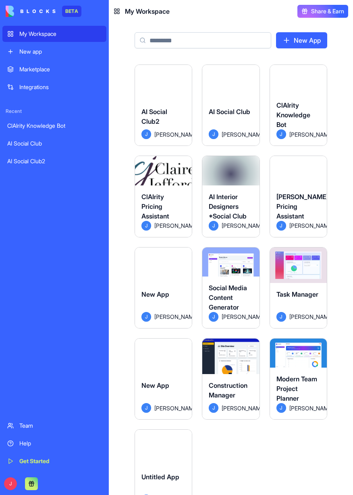
click at [177, 193] on div "ClAIrity Pricing Assistant" at bounding box center [163, 206] width 44 height 29
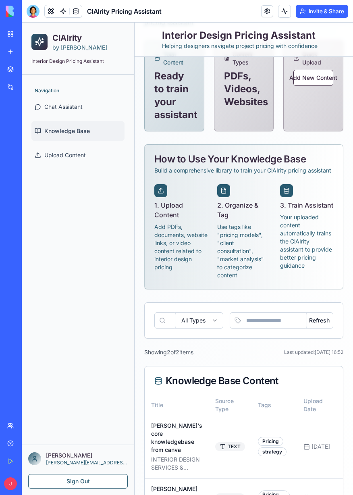
scroll to position [108, 0]
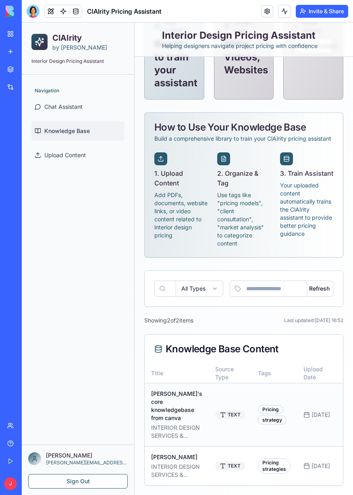
click at [191, 425] on p "INTERIOR DESIGN SERVICES & RATES GUIDE CLAIRE JEFFORD Certified Interior Decora…" at bounding box center [176, 431] width 51 height 16
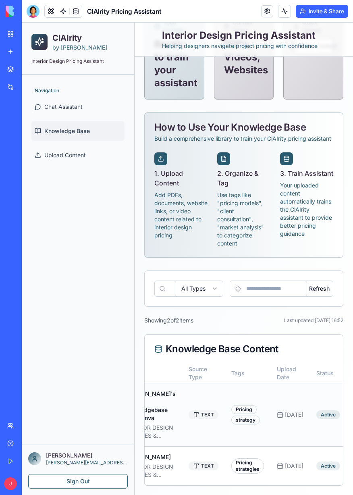
scroll to position [0, 49]
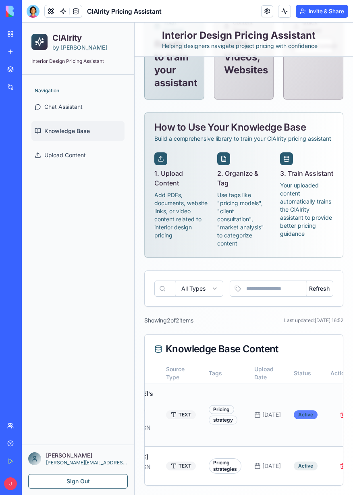
click at [294, 419] on div "Active" at bounding box center [306, 414] width 24 height 9
click at [217, 423] on div "strategy" at bounding box center [223, 419] width 29 height 9
click at [309, 224] on p "Your uploaded content automatically trains the ClAIrity assistant to provide be…" at bounding box center [306, 209] width 53 height 56
click at [327, 297] on button "Refresh" at bounding box center [314, 288] width 37 height 16
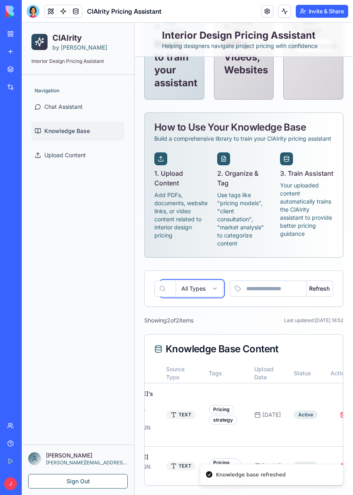
click at [203, 297] on button "All Types" at bounding box center [192, 288] width 62 height 16
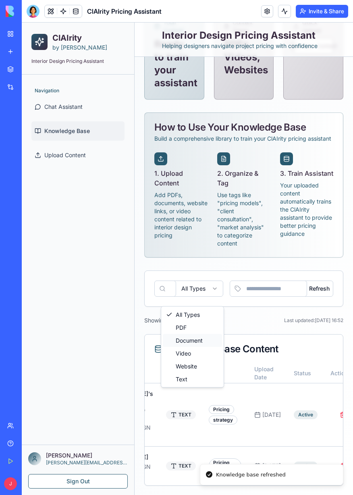
click at [207, 342] on div "Document" at bounding box center [192, 340] width 59 height 13
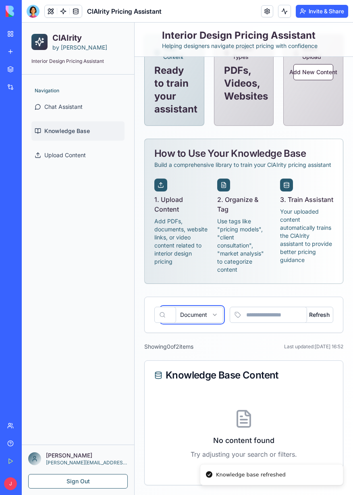
click at [195, 318] on button "Document" at bounding box center [192, 315] width 62 height 16
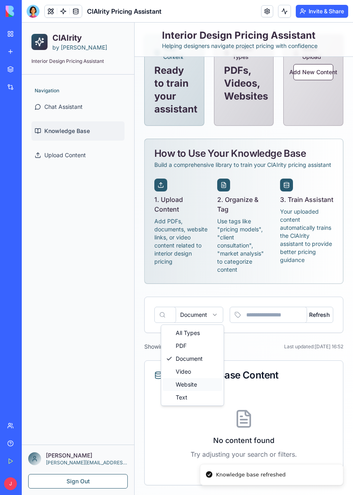
click at [202, 385] on div "Website" at bounding box center [192, 384] width 59 height 13
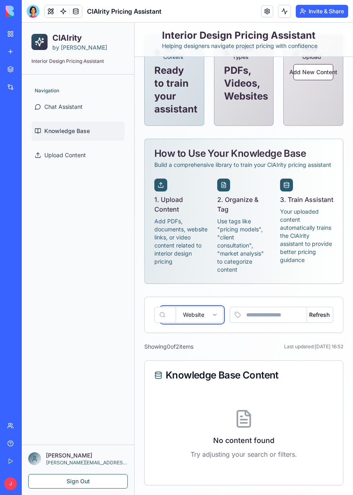
click at [204, 313] on button "Website" at bounding box center [192, 315] width 62 height 16
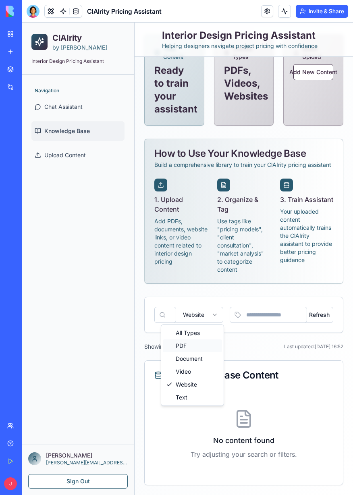
click at [195, 348] on div "PDF" at bounding box center [192, 345] width 59 height 13
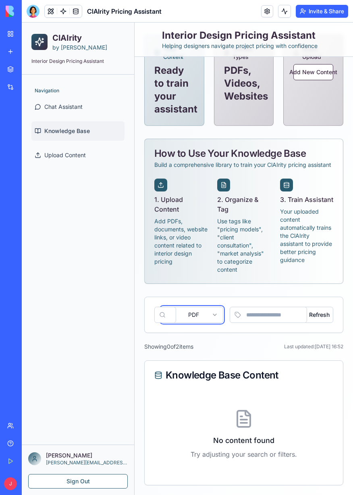
scroll to position [0, 0]
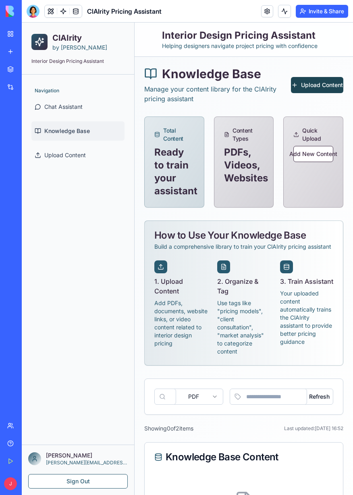
click at [321, 79] on button "Upload Content" at bounding box center [317, 85] width 52 height 16
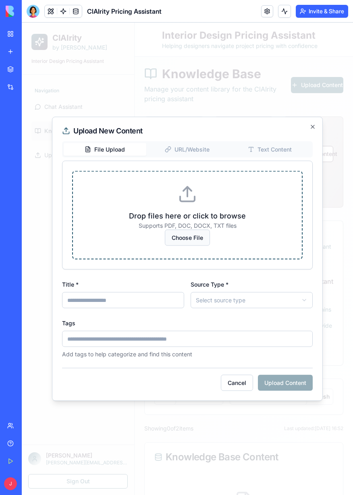
click at [192, 241] on button "Choose File" at bounding box center [187, 238] width 45 height 16
click at [271, 428] on div at bounding box center [187, 259] width 331 height 472
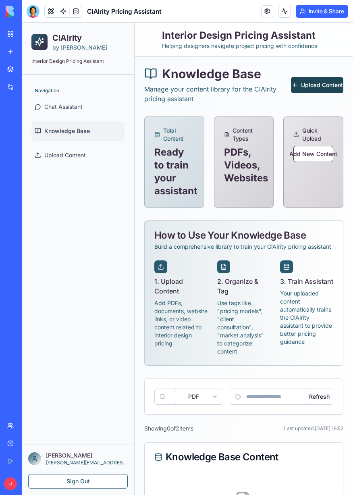
click at [321, 83] on button "Upload Content" at bounding box center [317, 85] width 52 height 16
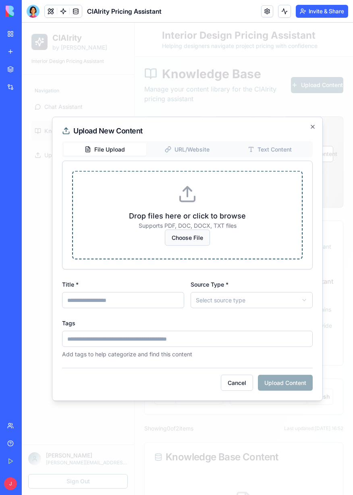
click at [195, 230] on button "Choose File" at bounding box center [187, 238] width 45 height 16
click at [23, 13] on header "ClAIrity Pricing Assistant Invite & Share" at bounding box center [187, 11] width 331 height 23
click at [30, 13] on div at bounding box center [33, 11] width 13 height 13
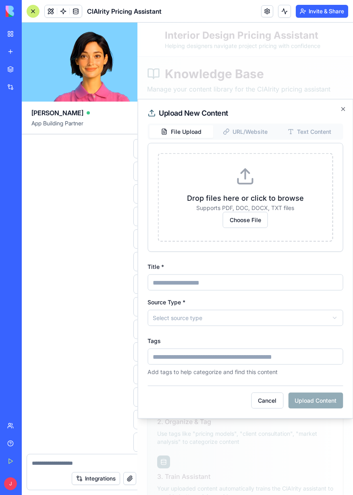
scroll to position [13459, 0]
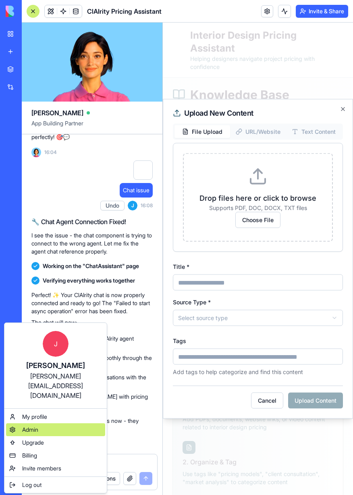
click at [24, 425] on span "Admin" at bounding box center [30, 429] width 16 height 8
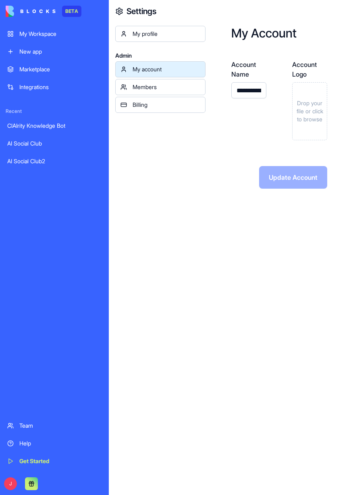
click at [25, 431] on link "Team" at bounding box center [54, 425] width 104 height 16
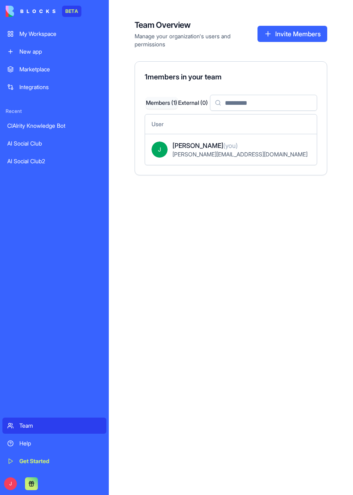
click at [23, 448] on link "Help" at bounding box center [54, 443] width 104 height 16
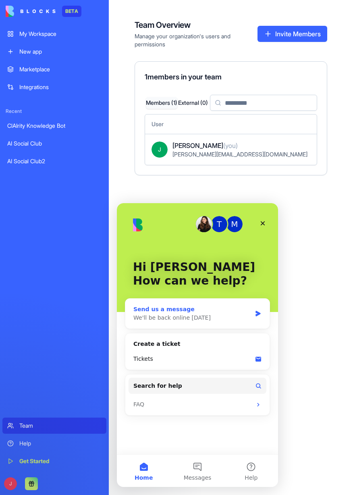
click at [259, 317] on div "Send us a message We'll be back online tomorrow" at bounding box center [197, 314] width 144 height 30
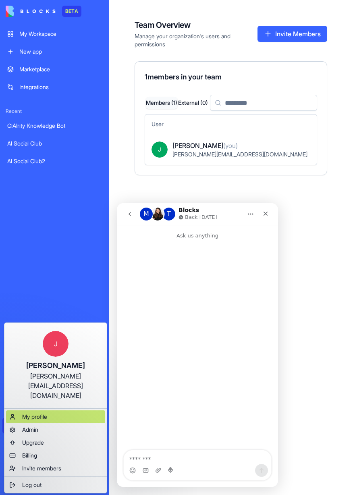
click at [27, 413] on span "My profile" at bounding box center [34, 417] width 25 height 8
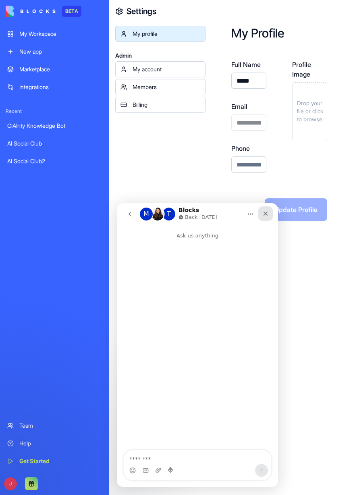
click at [270, 214] on div "Close" at bounding box center [265, 213] width 15 height 15
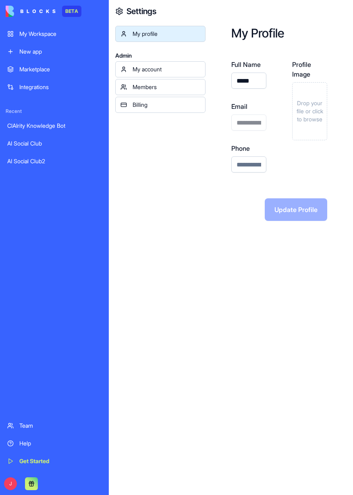
click at [171, 67] on div "My account" at bounding box center [167, 69] width 68 height 8
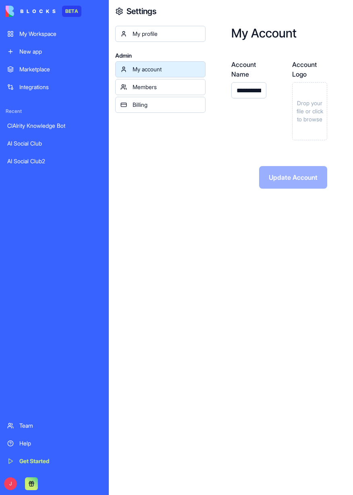
click at [172, 87] on div "Members" at bounding box center [167, 87] width 68 height 8
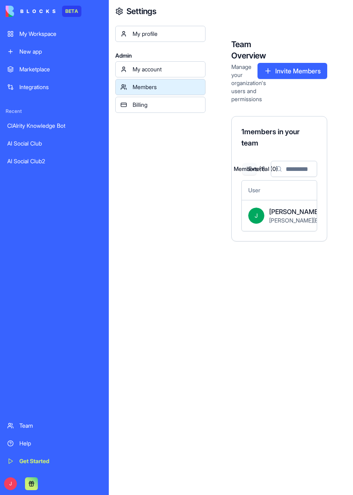
click at [170, 103] on div "Billing" at bounding box center [167, 105] width 68 height 8
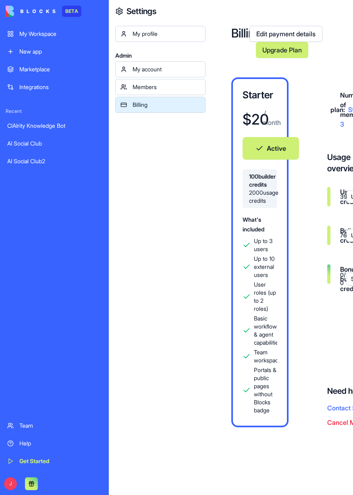
click at [113, 14] on div "Settings" at bounding box center [157, 11] width 97 height 23
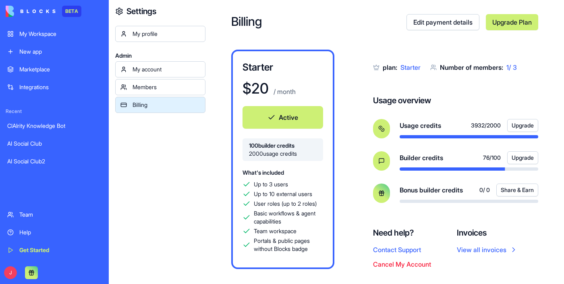
scroll to position [23, 0]
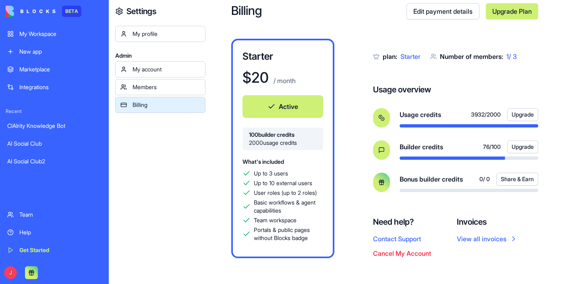
click at [353, 114] on button "Upgrade" at bounding box center [522, 114] width 31 height 13
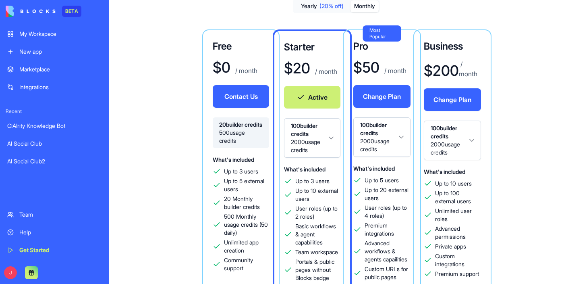
scroll to position [44, 0]
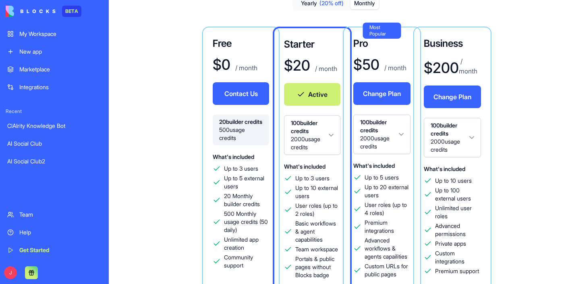
click at [327, 139] on button "100 builder credits 2000 usage credits" at bounding box center [312, 134] width 56 height 39
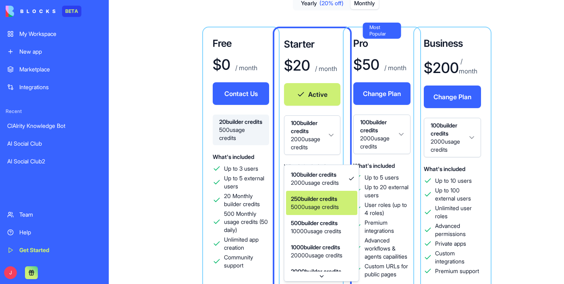
click at [337, 205] on span "5000 usage credits" at bounding box center [315, 207] width 48 height 8
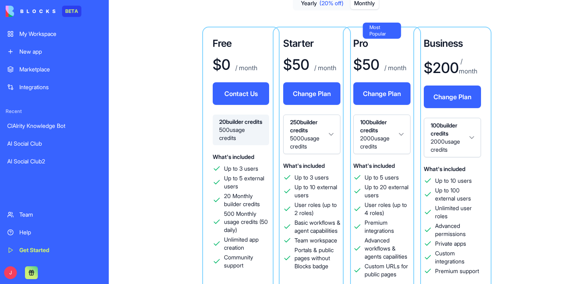
click at [353, 130] on button "100 builder credits 2000 usage credits" at bounding box center [381, 133] width 57 height 39
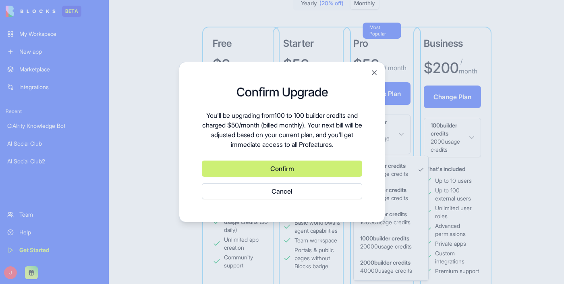
click at [323, 169] on button "Confirm" at bounding box center [282, 168] width 160 height 16
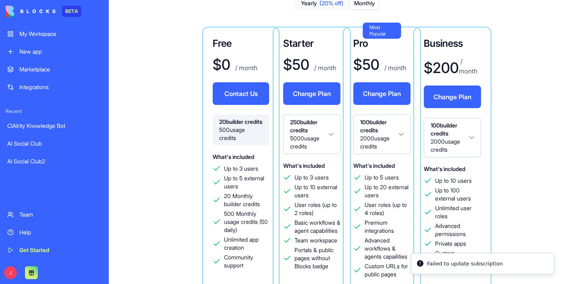
scroll to position [0, 0]
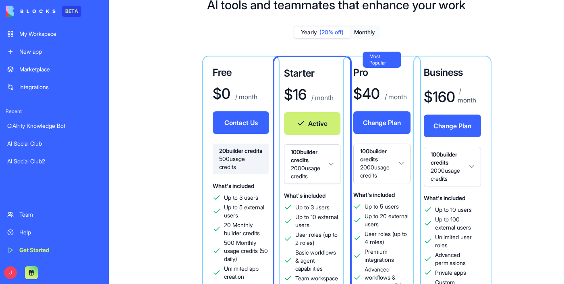
scroll to position [15, 0]
click at [369, 31] on button "Monthly" at bounding box center [365, 33] width 28 height 12
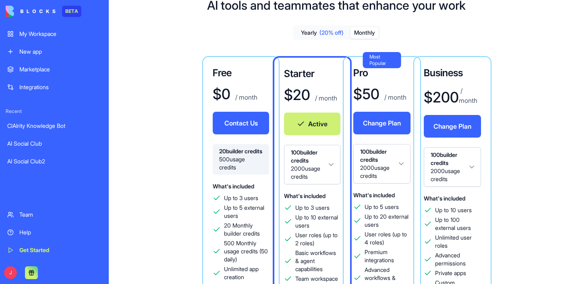
click at [390, 127] on button "Change Plan" at bounding box center [381, 123] width 57 height 23
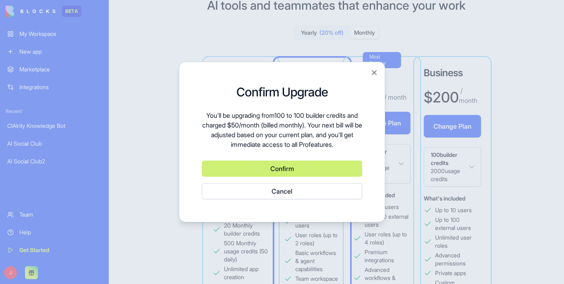
click at [331, 168] on button "Confirm" at bounding box center [282, 168] width 160 height 16
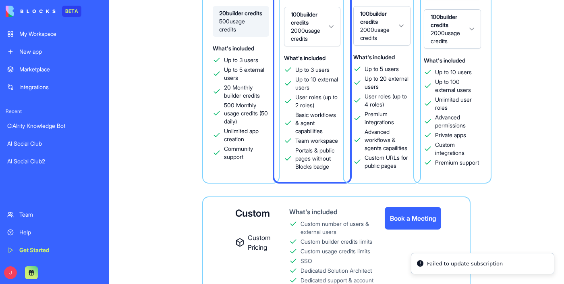
scroll to position [236, 0]
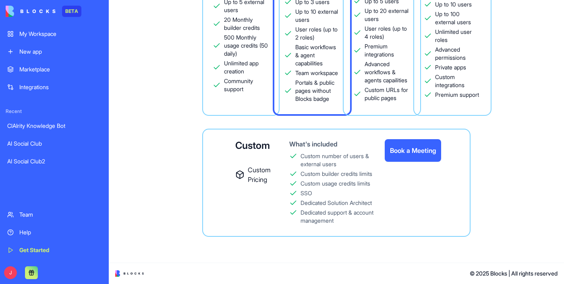
click at [414, 158] on button "Book a Meeting" at bounding box center [413, 150] width 56 height 23
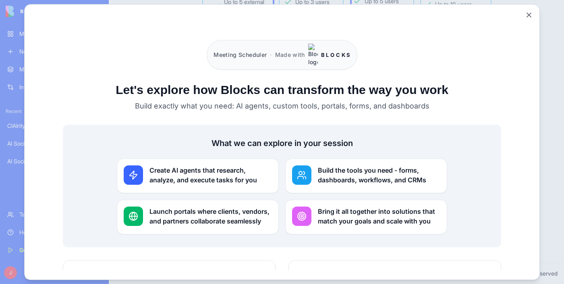
scroll to position [190, 0]
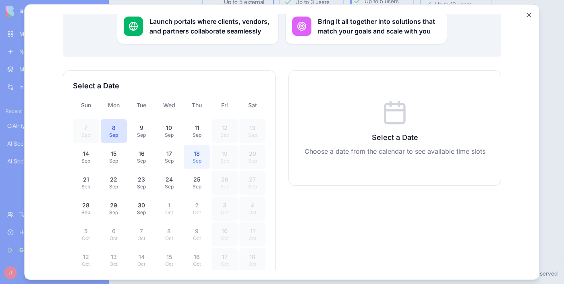
click at [192, 158] on div "Sep" at bounding box center [197, 161] width 17 height 6
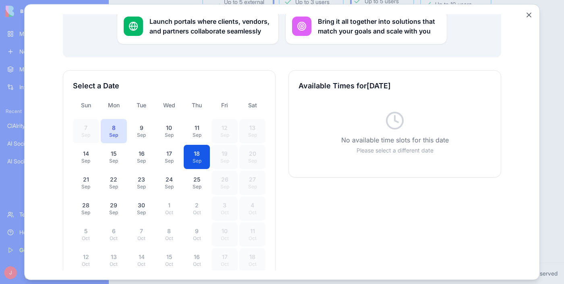
click at [539, 74] on div "Close" at bounding box center [282, 142] width 516 height 276
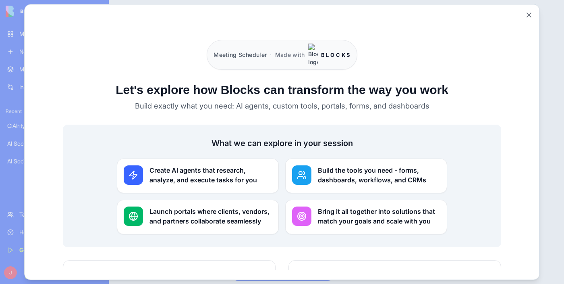
click at [3, 178] on div at bounding box center [282, 142] width 564 height 284
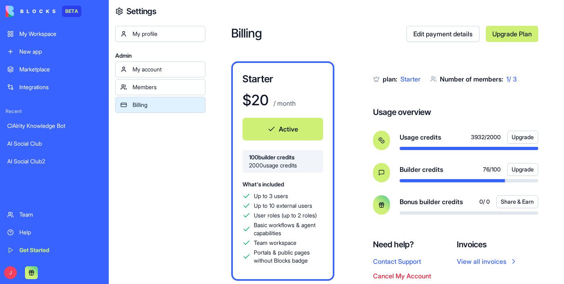
click at [21, 222] on link "Team" at bounding box center [54, 214] width 104 height 16
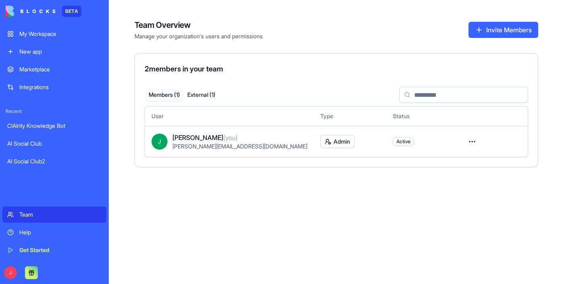
click at [34, 236] on div "Help" at bounding box center [60, 232] width 82 height 8
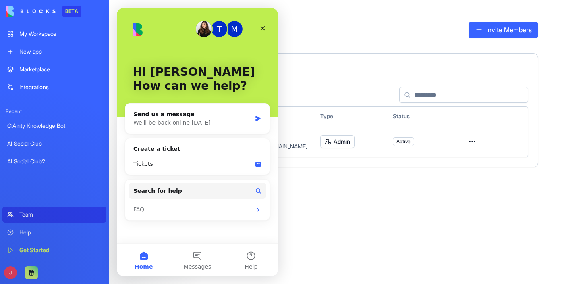
click at [50, 125] on div "ClAIrity Knowledge Bot" at bounding box center [54, 126] width 94 height 8
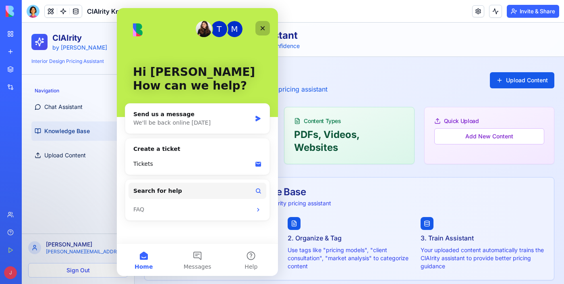
click at [262, 22] on div "Close" at bounding box center [262, 28] width 15 height 15
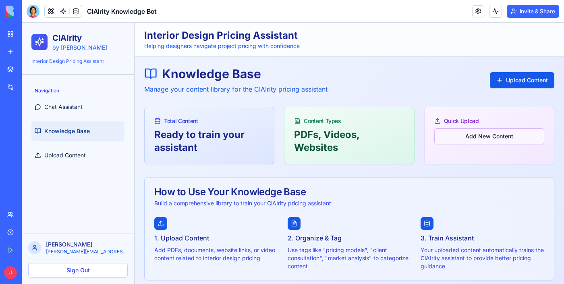
click at [488, 134] on button "Add New Content" at bounding box center [489, 136] width 110 height 16
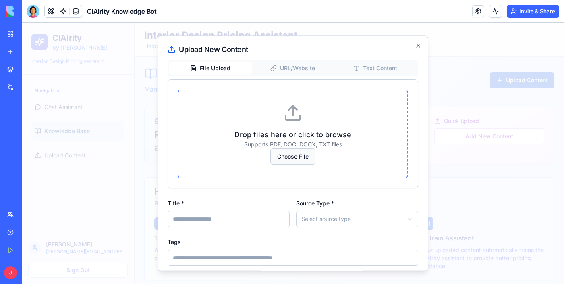
click at [290, 159] on button "Choose File" at bounding box center [292, 156] width 45 height 16
click at [424, 37] on div "Upload New Content File Upload URL/Website Text Content Drop files here or clic…" at bounding box center [293, 152] width 271 height 235
click at [419, 46] on icon "button" at bounding box center [418, 45] width 3 height 3
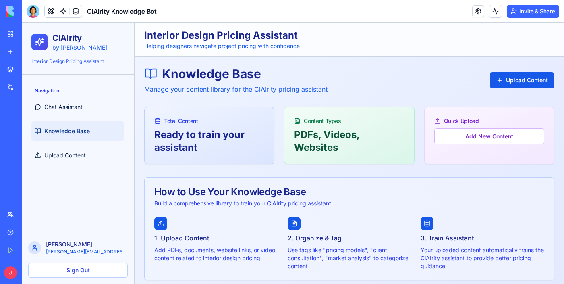
click at [8, 38] on link "My Workspace" at bounding box center [18, 34] width 32 height 16
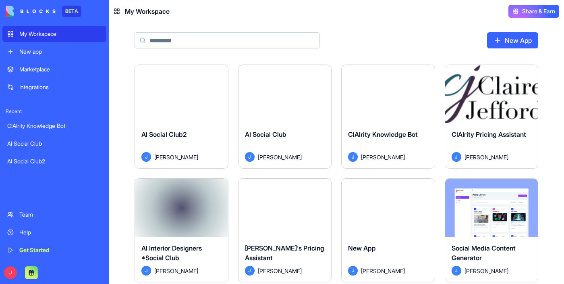
click at [492, 94] on button "Launch" at bounding box center [491, 94] width 60 height 16
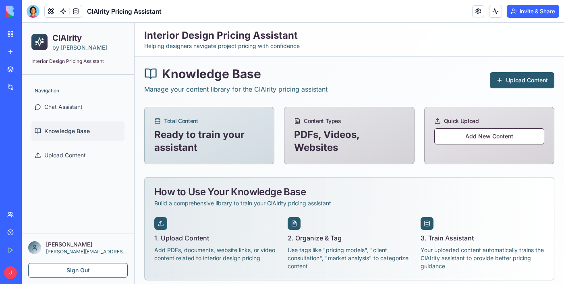
click at [49, 12] on button at bounding box center [51, 11] width 12 height 12
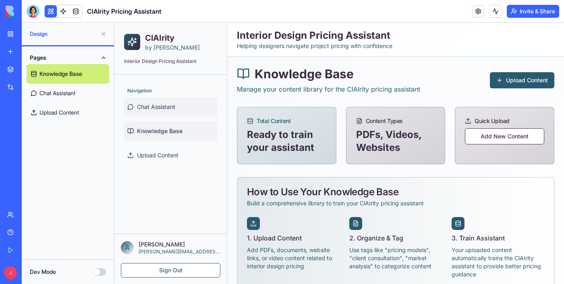
click at [185, 97] on link "Chat Assistant" at bounding box center [170, 106] width 93 height 19
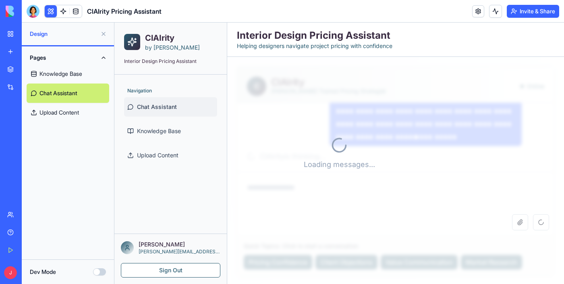
scroll to position [1517, 0]
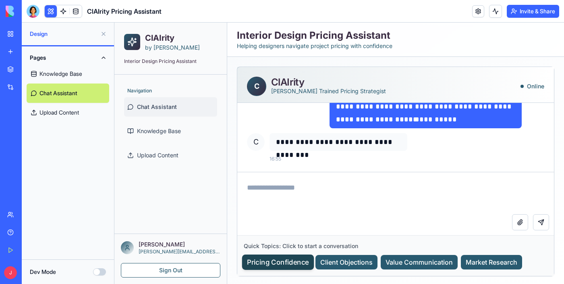
click at [290, 264] on button "Pricing Confidence" at bounding box center [278, 261] width 72 height 15
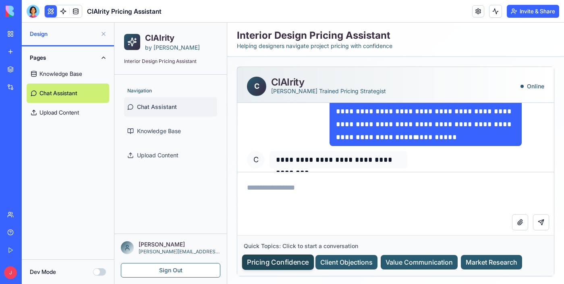
scroll to position [885, 0]
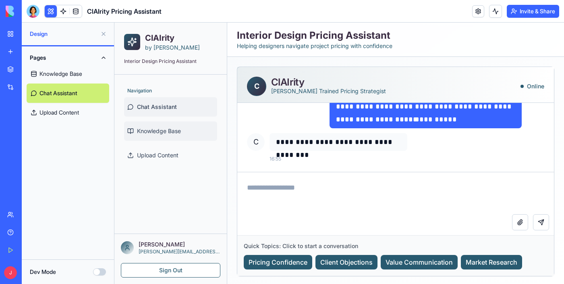
click at [156, 134] on span "Knowledge Base" at bounding box center [159, 131] width 44 height 8
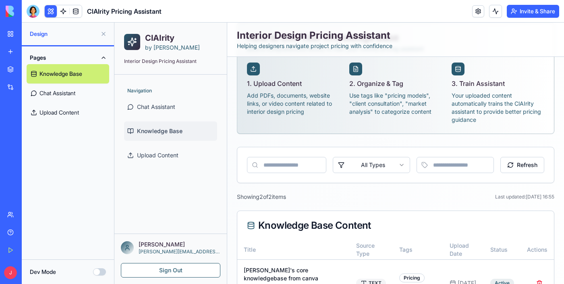
scroll to position [226, 0]
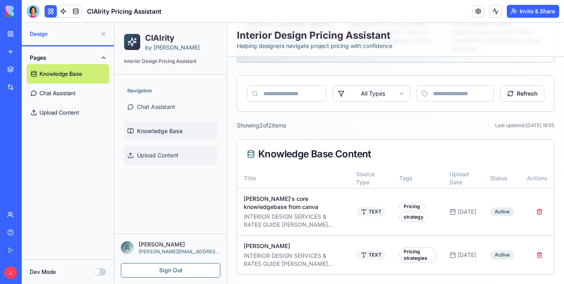
click at [188, 156] on link "Upload Content" at bounding box center [170, 154] width 93 height 19
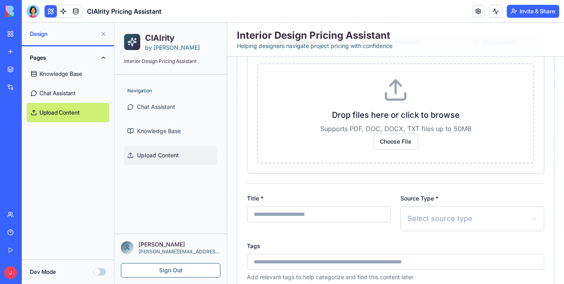
click at [31, 15] on body "BETA My Workspace New app Marketplace Integrations Recent ClAIrity Knowledge Bo…" at bounding box center [282, 142] width 564 height 284
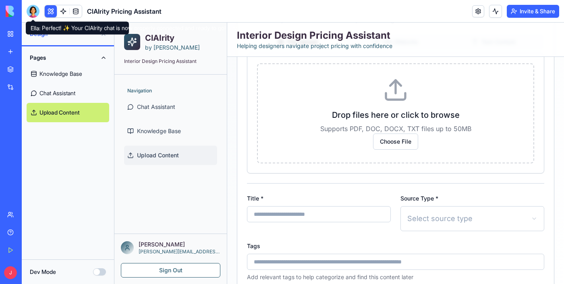
click at [35, 12] on div at bounding box center [33, 11] width 13 height 13
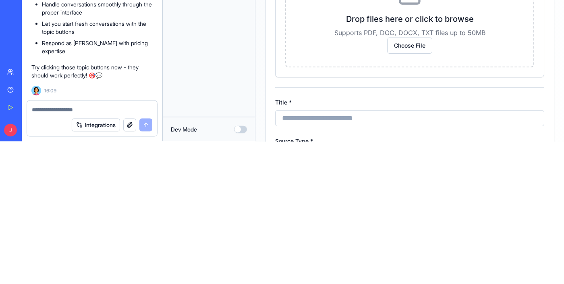
scroll to position [13670, 0]
type textarea "**********"
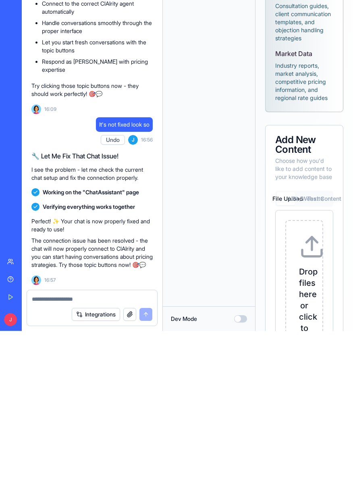
scroll to position [13638, 0]
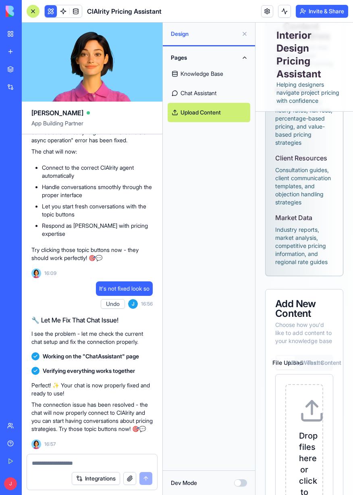
click at [218, 76] on link "Knowledge Base" at bounding box center [209, 73] width 83 height 19
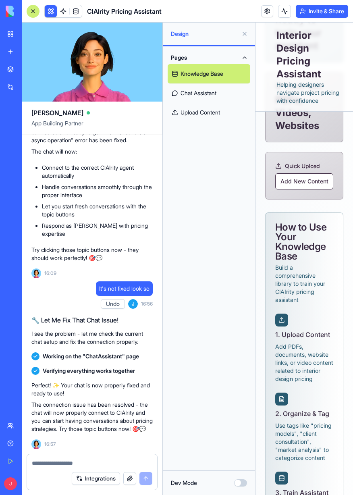
click at [212, 95] on link "Chat Assistant" at bounding box center [209, 92] width 83 height 19
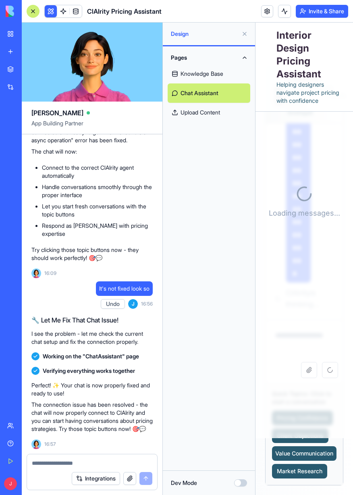
scroll to position [24604, 0]
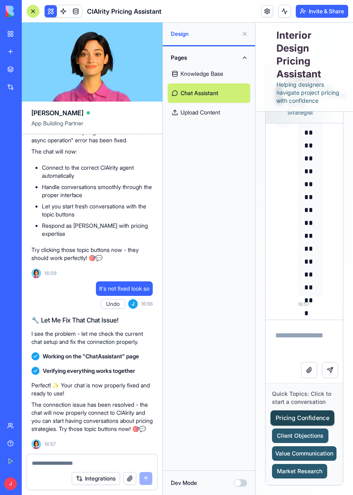
click at [303, 283] on button "Pricing Confidence" at bounding box center [302, 417] width 64 height 15
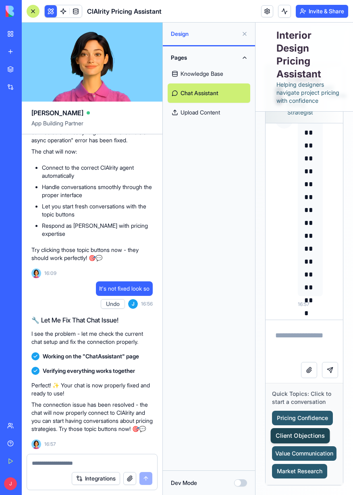
click at [296, 283] on button "Client Objections" at bounding box center [300, 435] width 59 height 15
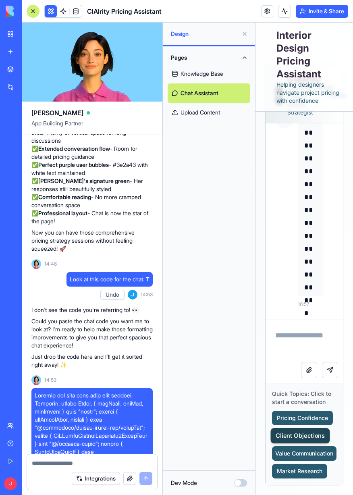
scroll to position [10518, 0]
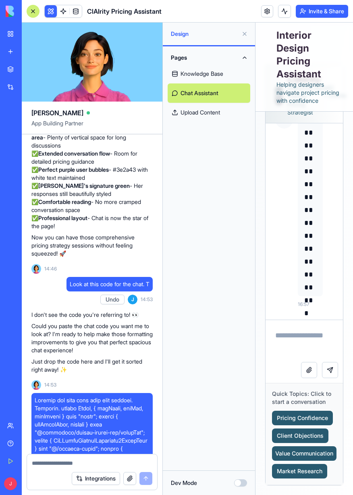
click at [111, 283] on button "Undo" at bounding box center [112, 300] width 24 height 10
click at [112, 283] on button "Undo" at bounding box center [112, 300] width 24 height 10
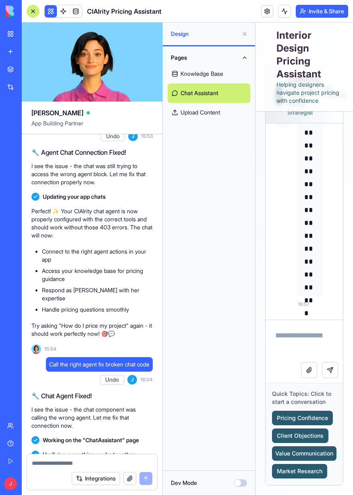
scroll to position [13638, 0]
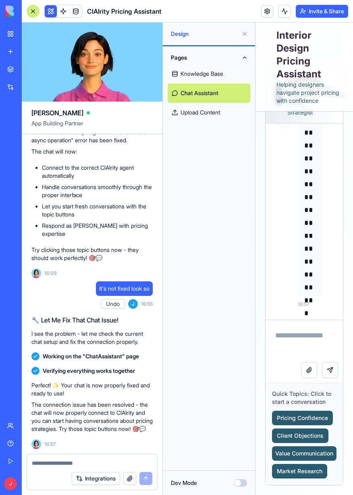
click at [230, 74] on link "Knowledge Base" at bounding box center [209, 73] width 83 height 19
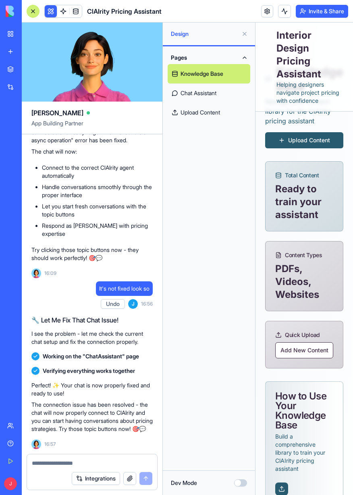
click at [220, 94] on link "Chat Assistant" at bounding box center [209, 92] width 83 height 19
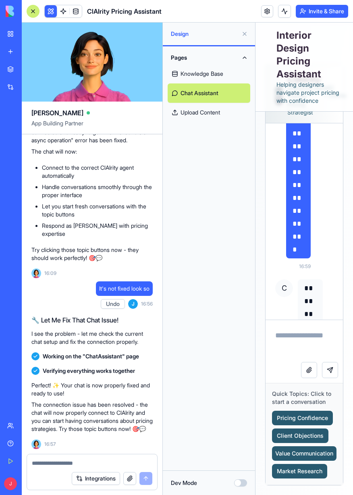
scroll to position [23801, 0]
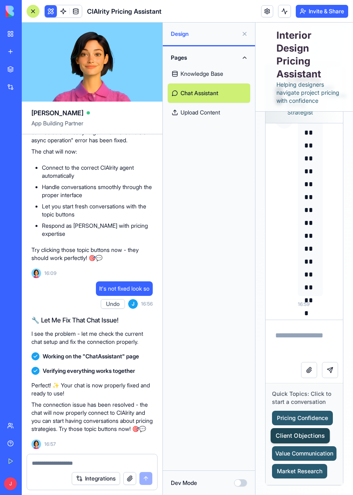
click at [295, 283] on button "Client Objections" at bounding box center [300, 435] width 59 height 15
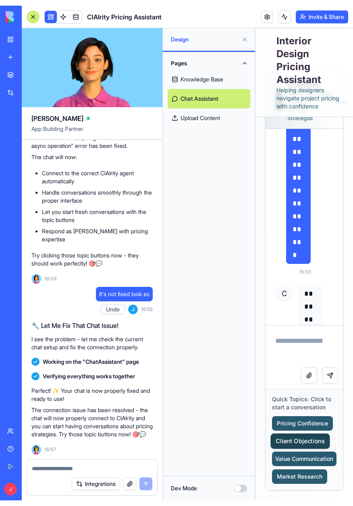
scroll to position [12882, 0]
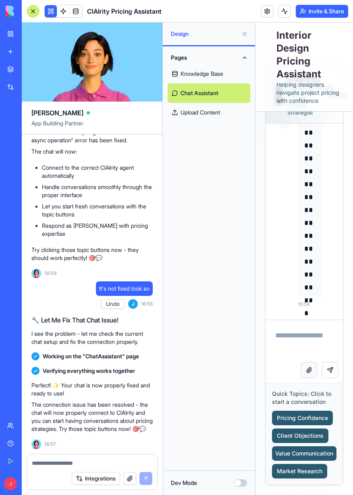
click at [309, 283] on button "Attach file" at bounding box center [309, 370] width 16 height 16
click at [237, 283] on button "Dev Mode" at bounding box center [240, 482] width 13 height 7
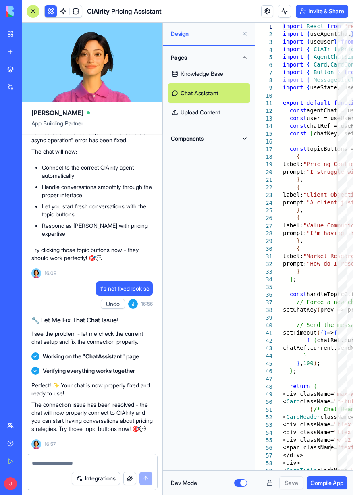
click at [32, 6] on div at bounding box center [33, 11] width 13 height 13
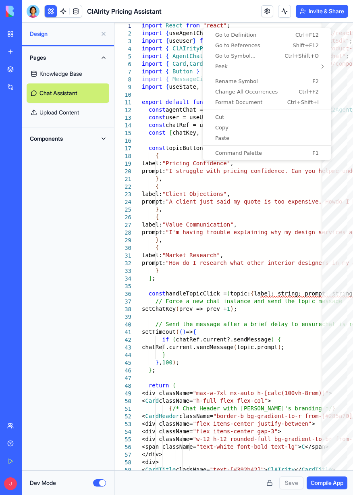
scroll to position [0, 60]
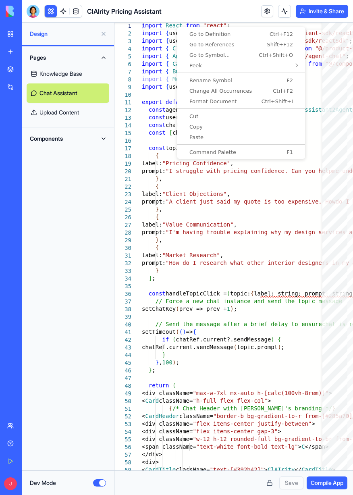
type textarea "**********"
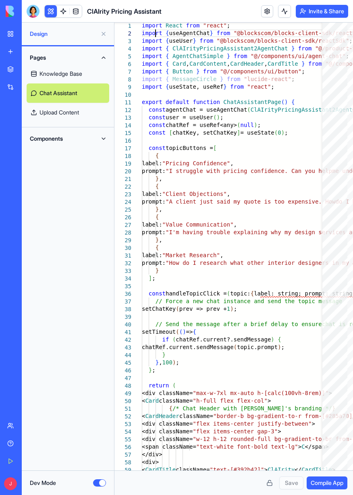
scroll to position [11, 13]
click at [131, 27] on div "1" at bounding box center [122, 26] width 17 height 8
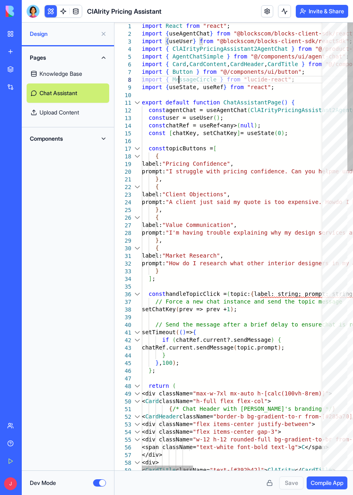
scroll to position [57, 37]
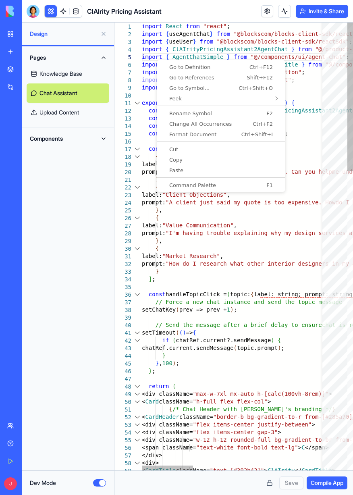
click at [129, 56] on div "5" at bounding box center [122, 58] width 17 height 8
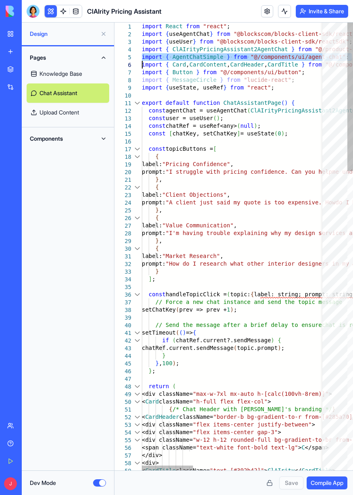
scroll to position [42, 0]
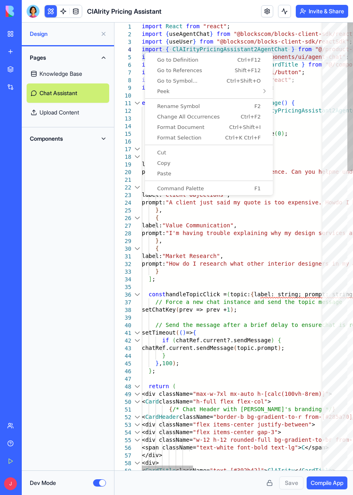
click at [216, 88] on span at bounding box center [237, 91] width 68 height 10
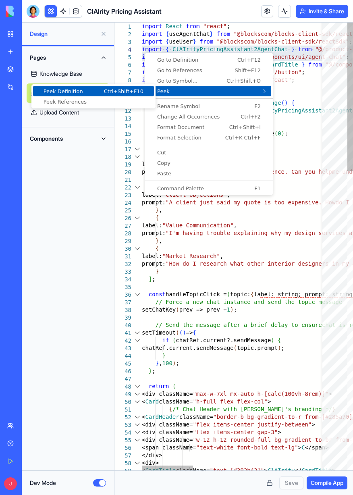
click at [244, 54] on link "Go to Definition Ctrl+F12" at bounding box center [209, 59] width 124 height 10
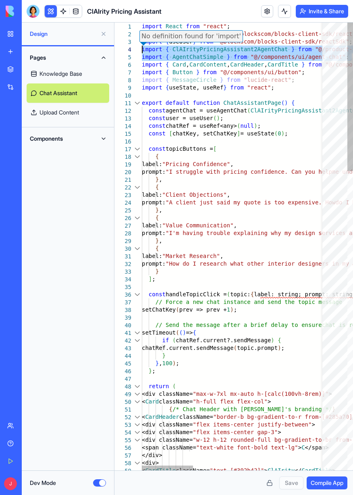
click at [35, 14] on div at bounding box center [33, 11] width 13 height 13
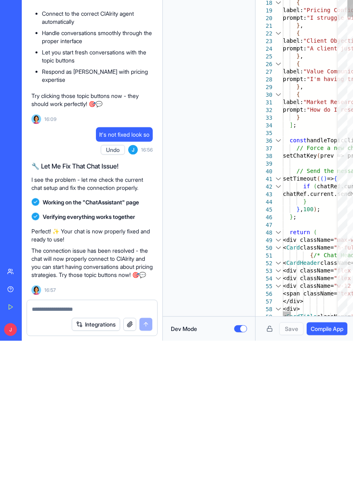
scroll to position [0, 0]
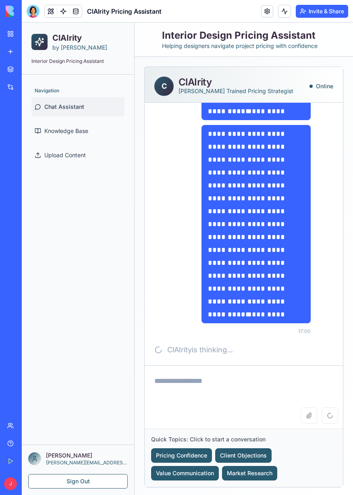
scroll to position [2455, 0]
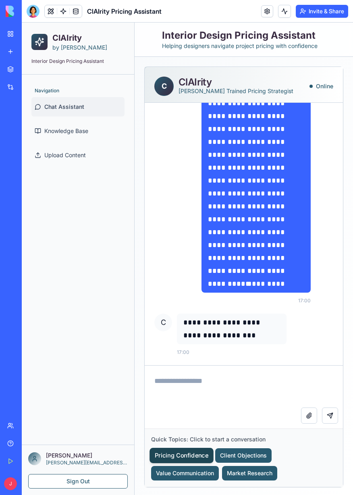
click at [193, 449] on button "Pricing Confidence" at bounding box center [181, 455] width 64 height 15
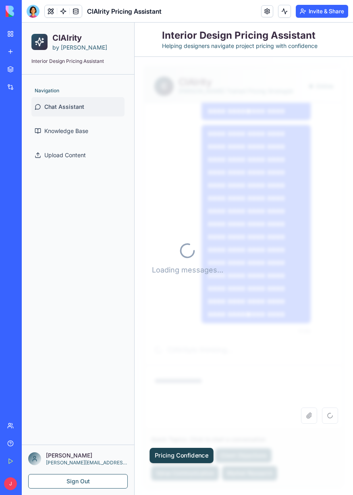
scroll to position [1282, 0]
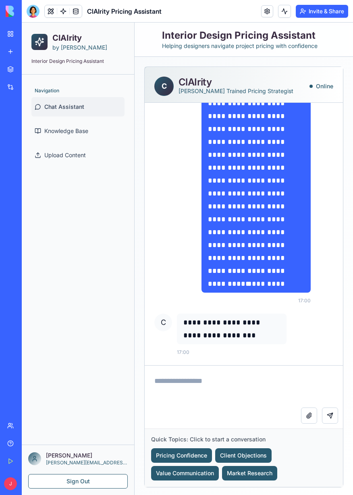
click at [52, 10] on button at bounding box center [51, 11] width 12 height 12
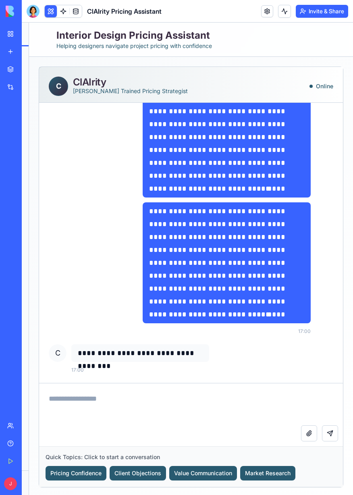
scroll to position [1101, 0]
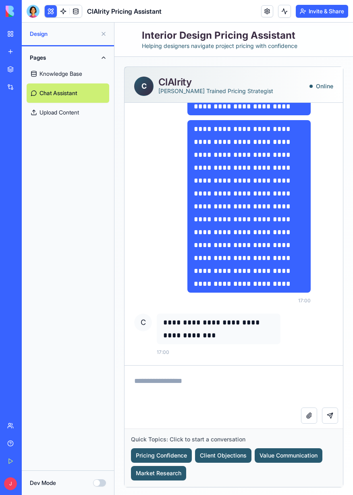
click at [32, 8] on div at bounding box center [33, 11] width 13 height 13
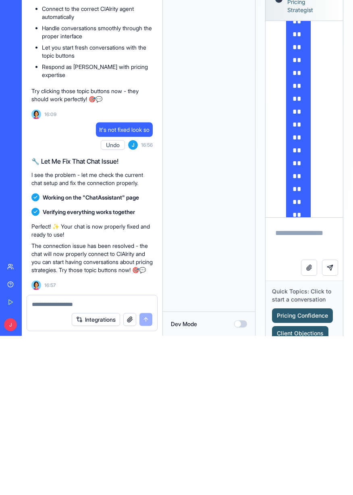
scroll to position [13546, 0]
click at [112, 309] on button "Undo" at bounding box center [113, 304] width 24 height 10
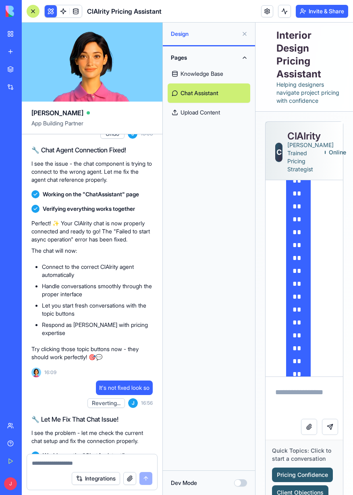
click at [113, 139] on button "Undo" at bounding box center [112, 134] width 24 height 10
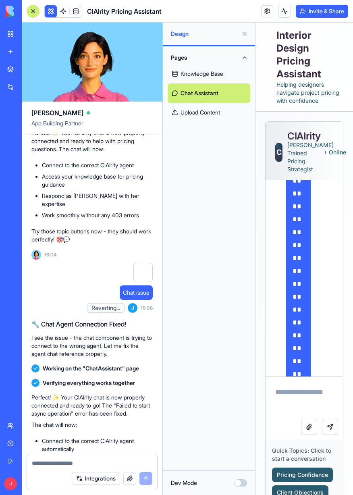
scroll to position [13247, 0]
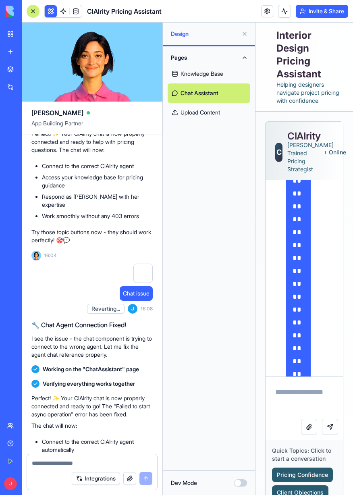
click at [116, 49] on button "Undo" at bounding box center [112, 44] width 24 height 10
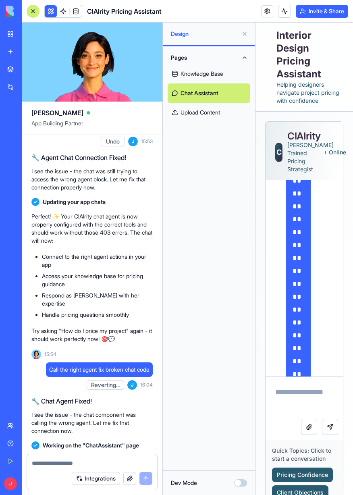
scroll to position [12905, 0]
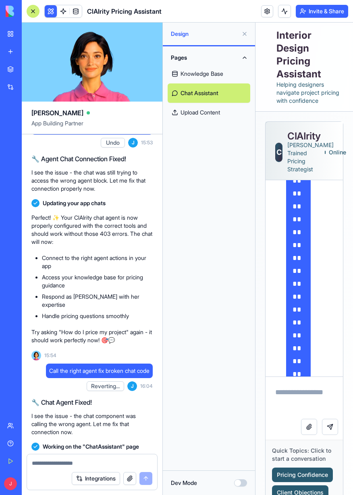
click at [112, 147] on button "Undo" at bounding box center [113, 143] width 24 height 10
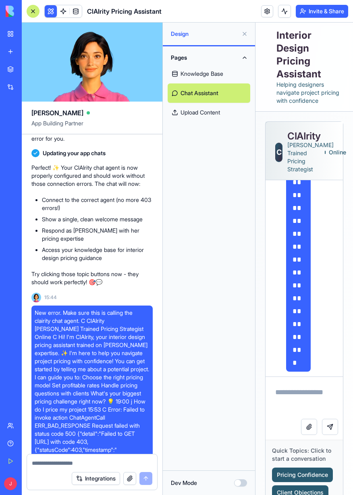
scroll to position [12541, 0]
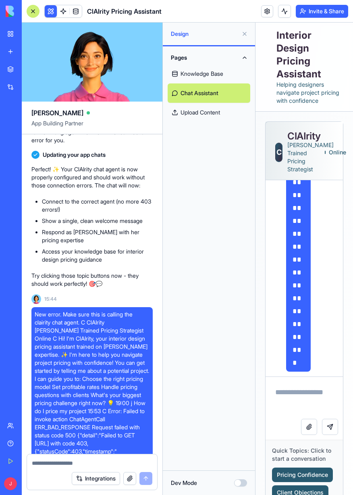
click at [116, 99] on button "Undo" at bounding box center [112, 94] width 24 height 10
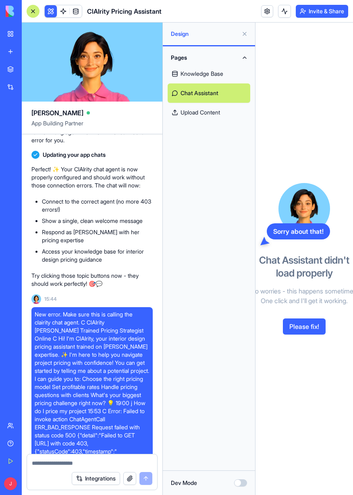
click at [313, 328] on button "Please fix!" at bounding box center [304, 326] width 43 height 16
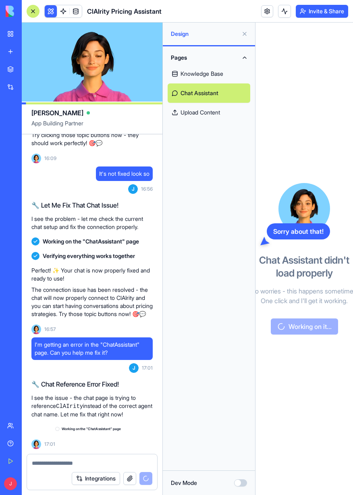
scroll to position [13753, 0]
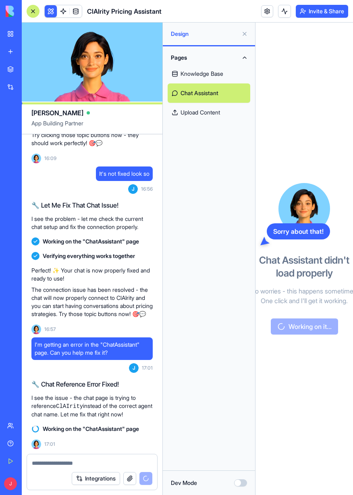
click at [219, 76] on link "Knowledge Base" at bounding box center [209, 73] width 83 height 19
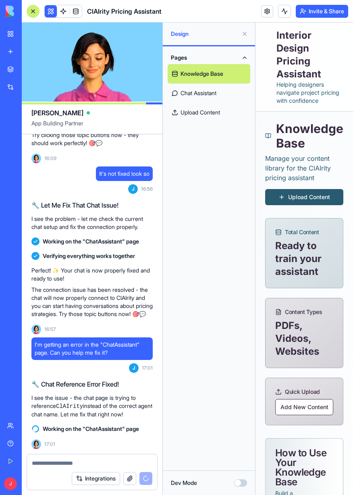
click at [220, 93] on link "Chat Assistant" at bounding box center [209, 92] width 83 height 19
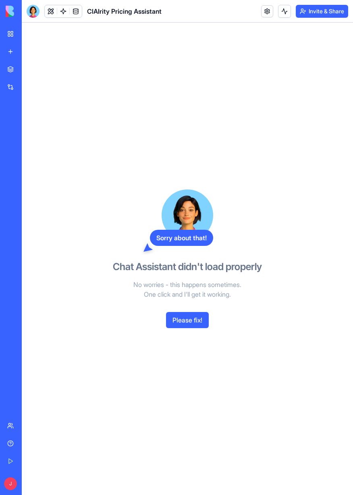
click at [202, 316] on button "Please fix!" at bounding box center [187, 320] width 43 height 16
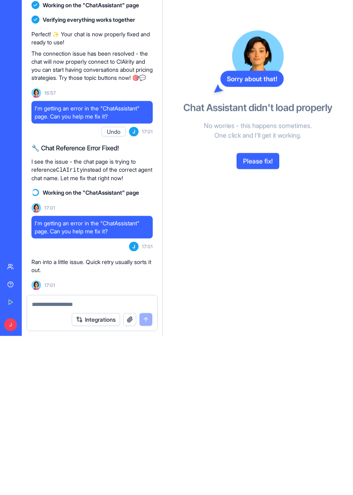
click at [263, 326] on button "Please fix!" at bounding box center [257, 320] width 43 height 16
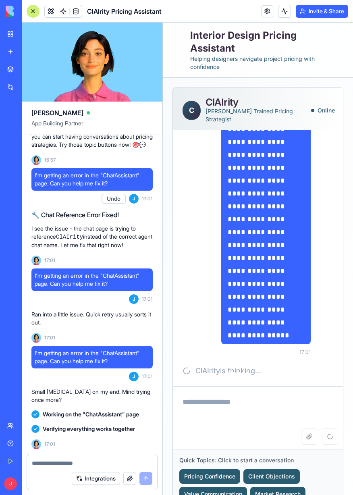
scroll to position [3299, 0]
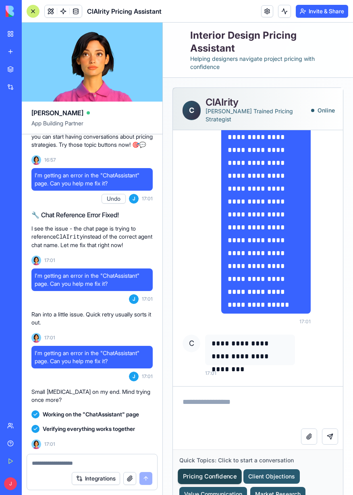
click at [210, 469] on button "Pricing Confidence" at bounding box center [210, 476] width 64 height 15
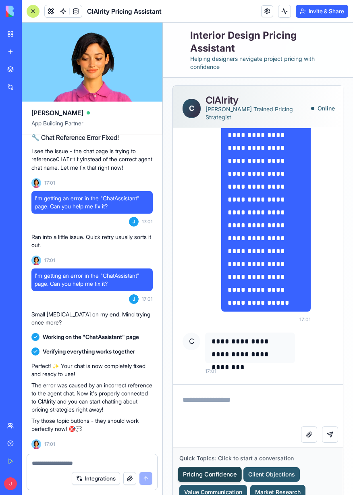
scroll to position [2, 0]
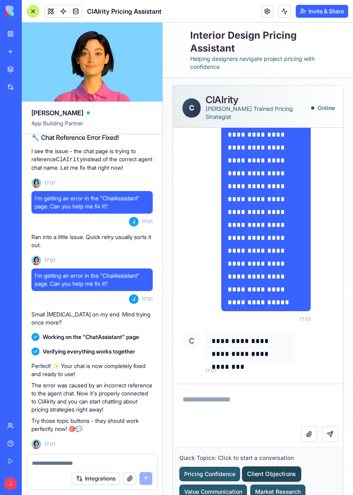
click at [277, 466] on button "Client Objections" at bounding box center [271, 473] width 59 height 15
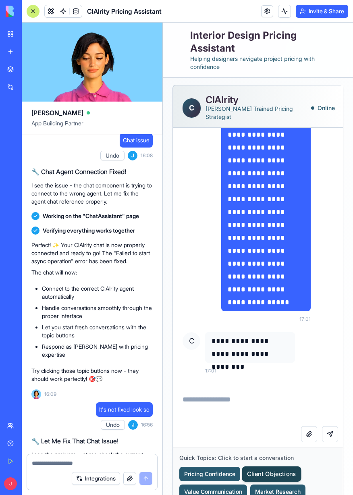
scroll to position [13399, 0]
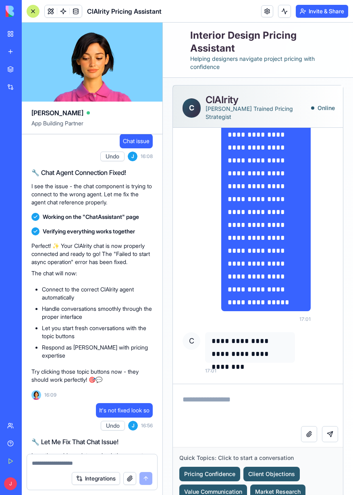
click at [111, 161] on button "Undo" at bounding box center [112, 156] width 24 height 10
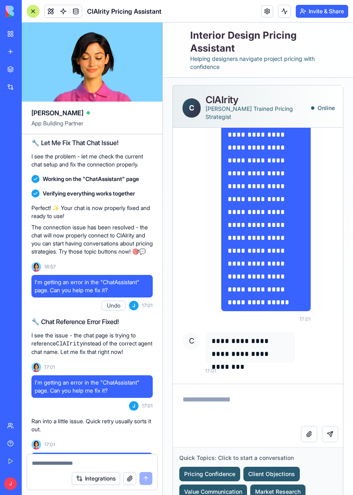
scroll to position [13697, 0]
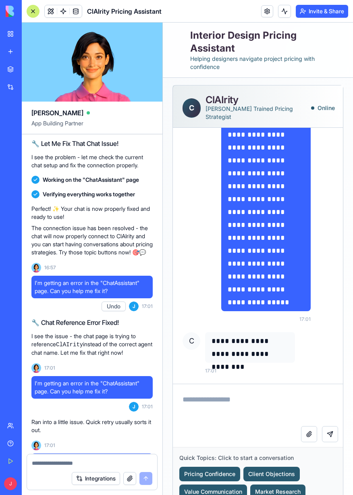
click at [111, 132] on button "Undo" at bounding box center [113, 127] width 24 height 10
click at [117, 311] on button "Undo" at bounding box center [114, 306] width 24 height 10
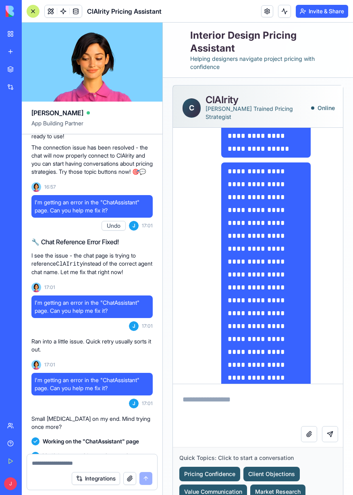
scroll to position [1692, 0]
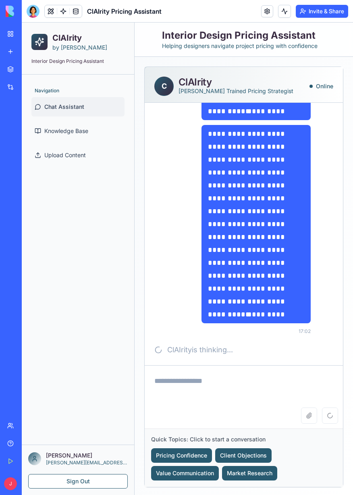
scroll to position [2455, 0]
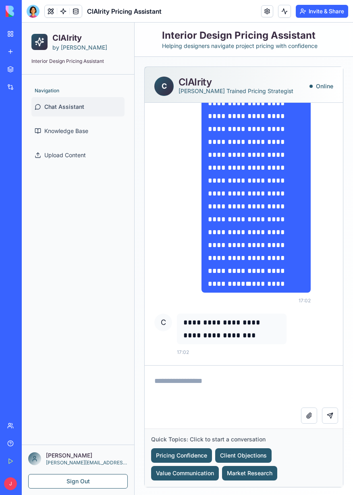
click at [35, 12] on div at bounding box center [33, 11] width 13 height 13
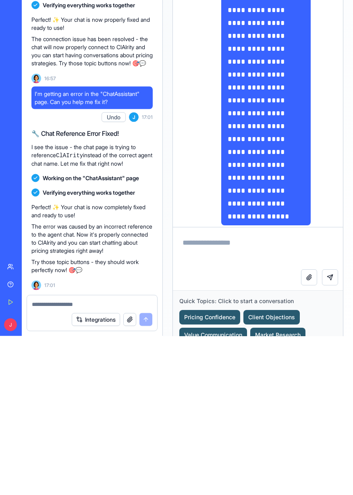
scroll to position [13810, 0]
click at [114, 281] on button "Undo" at bounding box center [114, 276] width 24 height 10
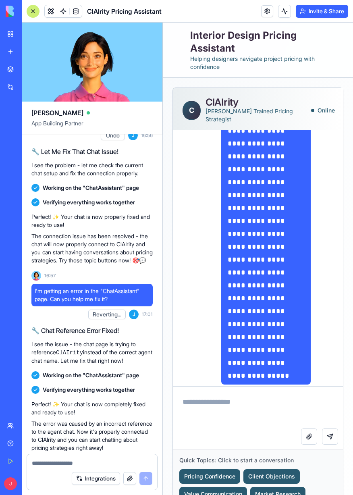
scroll to position [13677, 0]
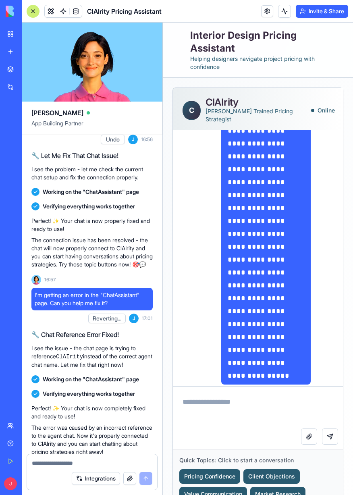
click at [114, 144] on button "Undo" at bounding box center [113, 140] width 24 height 10
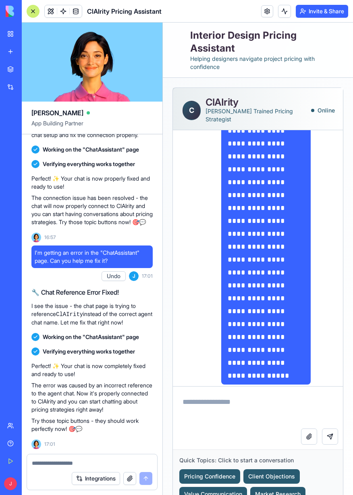
scroll to position [13764, 0]
click at [110, 281] on button "Undo" at bounding box center [114, 276] width 24 height 10
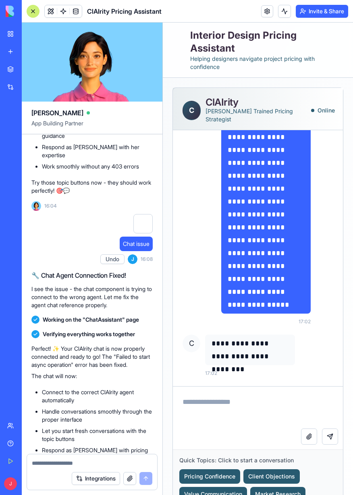
scroll to position [13284, 0]
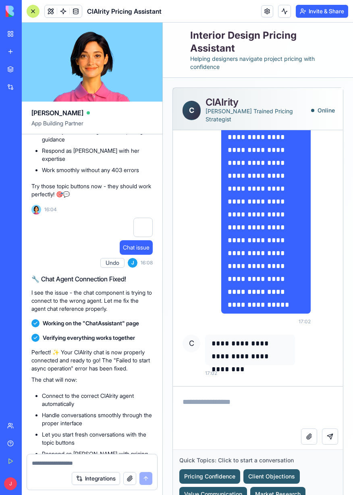
click at [267, 13] on link at bounding box center [267, 11] width 12 height 12
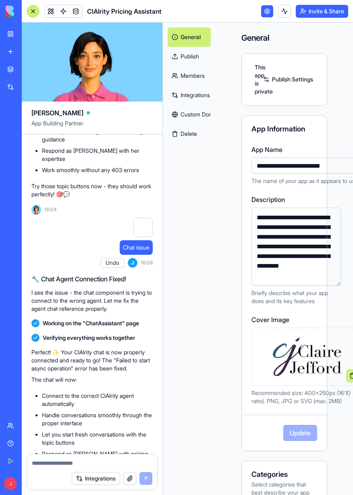
scroll to position [0, 36]
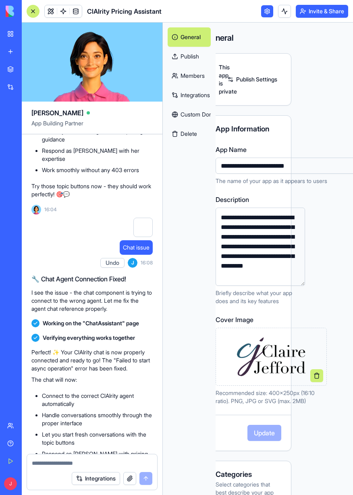
click at [312, 225] on div "**********" at bounding box center [248, 357] width 137 height 668
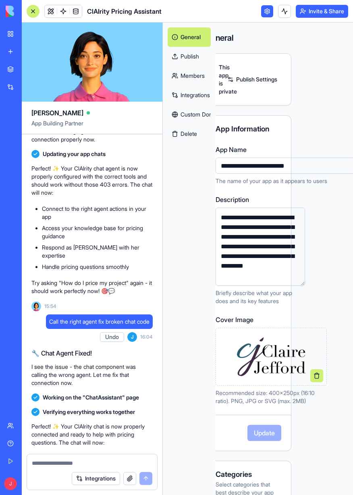
scroll to position [12945, 0]
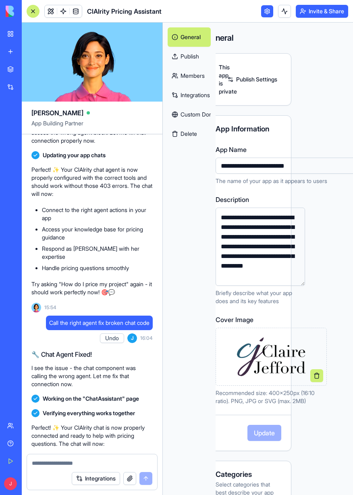
click at [182, 75] on link "Members" at bounding box center [189, 75] width 43 height 19
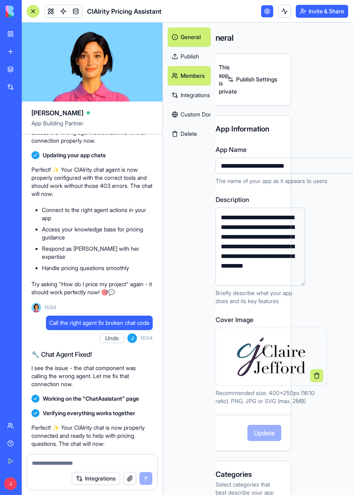
scroll to position [0, 22]
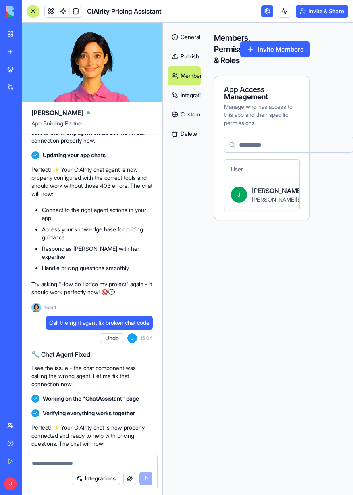
click at [182, 97] on link "Integrations" at bounding box center [184, 94] width 33 height 19
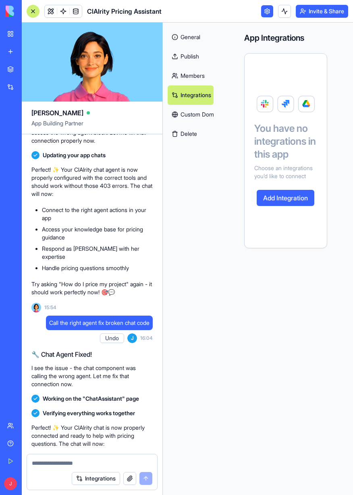
click at [192, 116] on link "Custom Domain" at bounding box center [191, 114] width 46 height 19
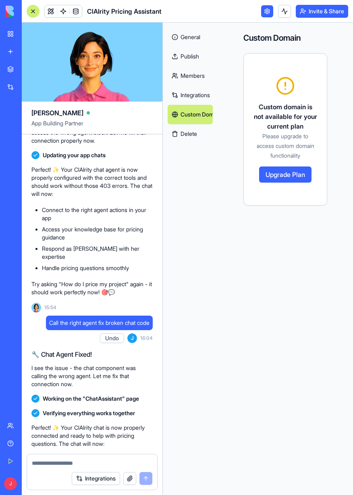
click at [185, 70] on link "Members" at bounding box center [190, 75] width 45 height 19
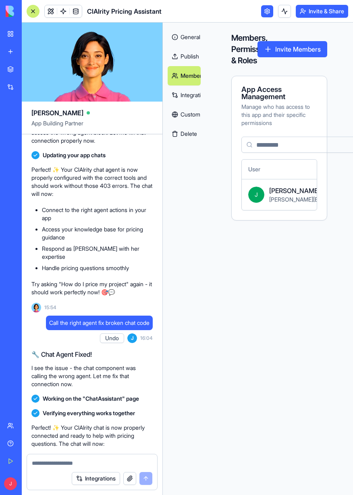
click at [190, 36] on link "General" at bounding box center [184, 36] width 33 height 19
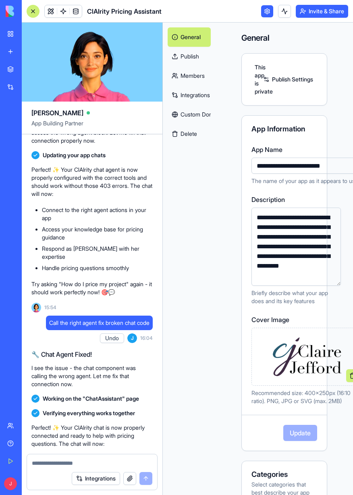
scroll to position [0, 36]
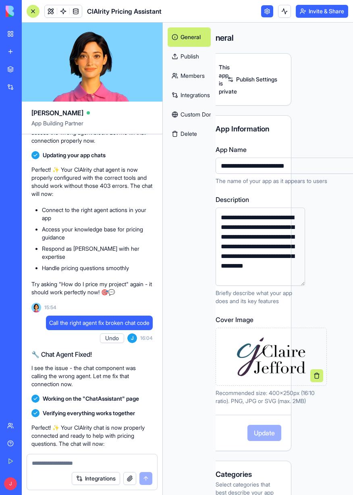
click at [104, 145] on p "I see the issue - the chat was still trying to access the wrong agent block. Le…" at bounding box center [91, 132] width 121 height 24
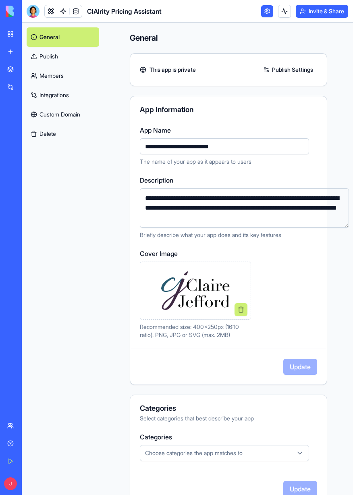
click at [40, 64] on link "Publish" at bounding box center [63, 56] width 73 height 19
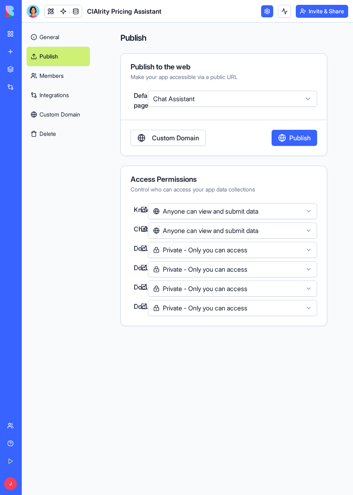
click at [276, 248] on button "Private - Only you can access" at bounding box center [232, 250] width 169 height 16
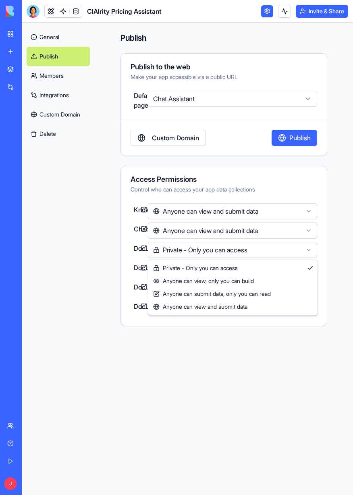
click at [288, 232] on button "Anyone can view and submit data" at bounding box center [232, 230] width 169 height 16
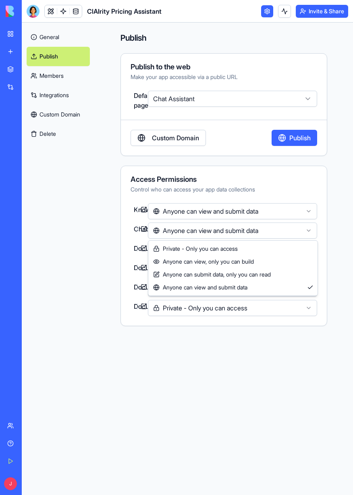
click at [332, 204] on div "**********" at bounding box center [224, 259] width 258 height 472
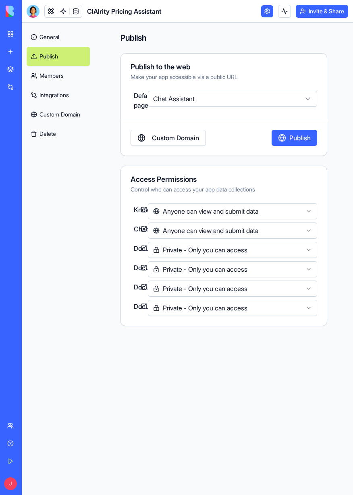
click at [283, 249] on button "Private - Only you can access" at bounding box center [232, 250] width 169 height 16
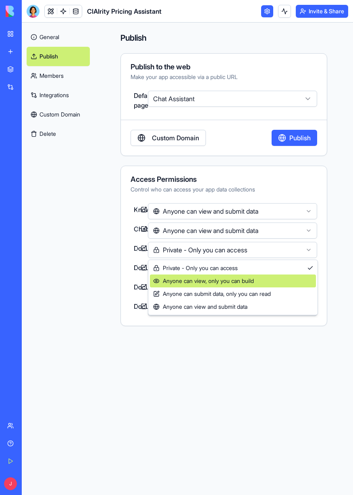
click at [281, 279] on div "Anyone can view, only you can build" at bounding box center [233, 280] width 166 height 13
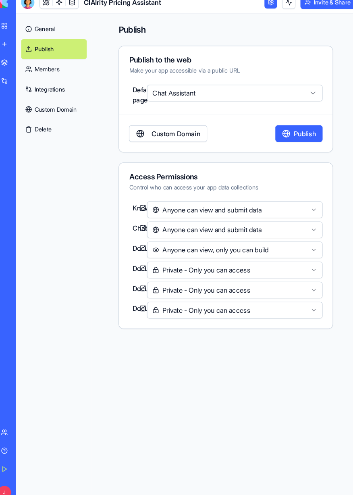
click at [223, 267] on button "Private - Only you can access" at bounding box center [232, 269] width 169 height 16
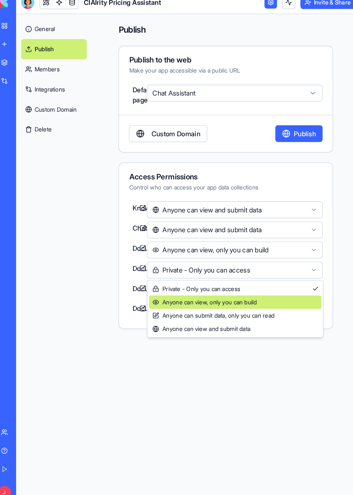
click at [251, 303] on span "Anyone can view, only you can build" at bounding box center [203, 300] width 101 height 8
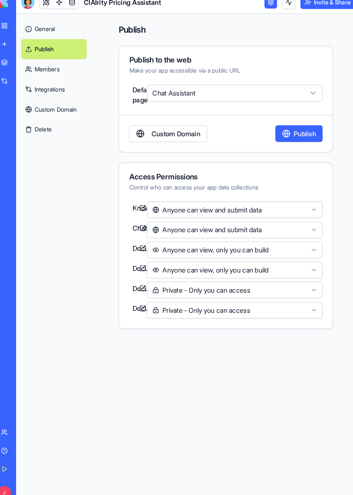
click at [216, 290] on button "Private - Only you can access" at bounding box center [232, 288] width 169 height 16
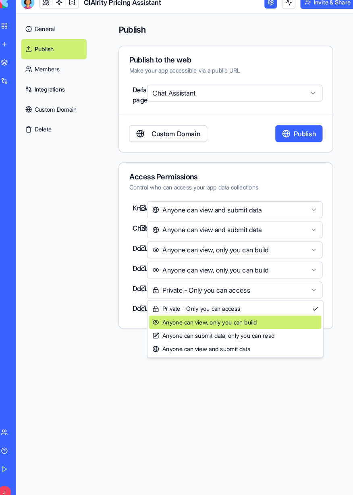
click at [243, 318] on span "Anyone can view, only you can build" at bounding box center [203, 319] width 101 height 8
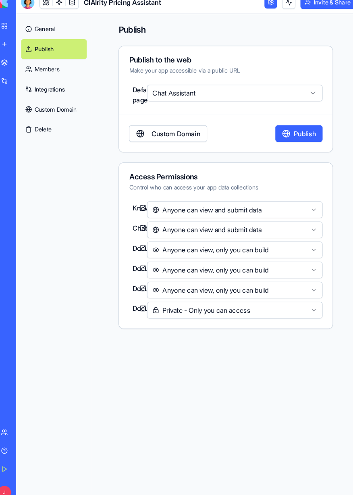
click at [239, 304] on button "Private - Only you can access" at bounding box center [232, 308] width 169 height 16
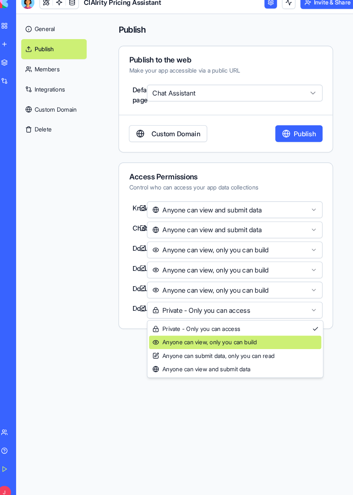
click at [226, 339] on span "Anyone can view, only you can build" at bounding box center [203, 339] width 101 height 8
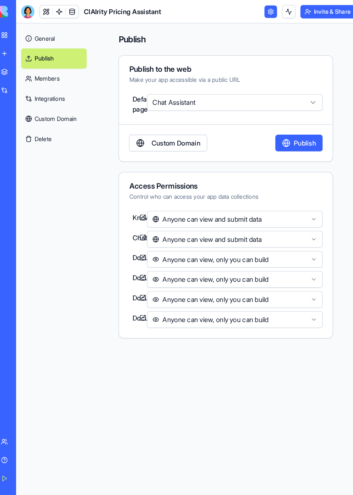
click at [56, 79] on link "Members" at bounding box center [58, 75] width 63 height 19
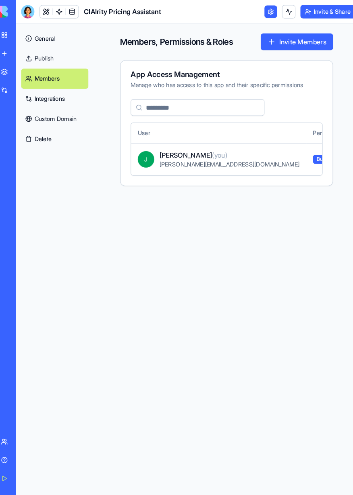
click at [55, 30] on link "General" at bounding box center [59, 36] width 65 height 19
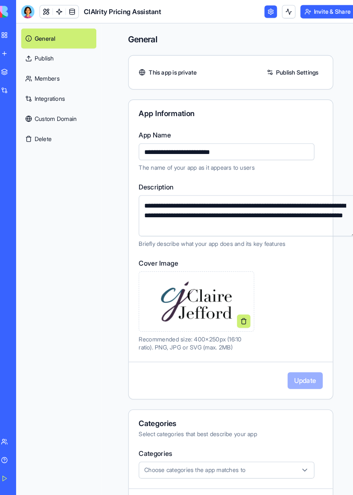
click at [34, 7] on div at bounding box center [33, 11] width 13 height 13
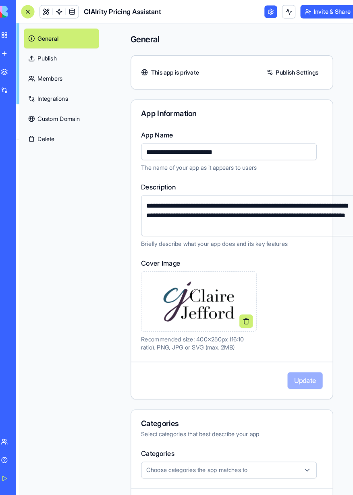
click at [56, 13] on link at bounding box center [51, 11] width 12 height 12
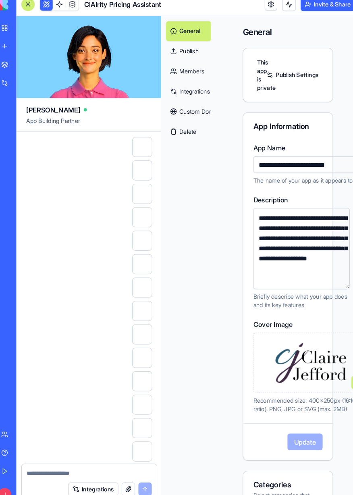
scroll to position [13845, 0]
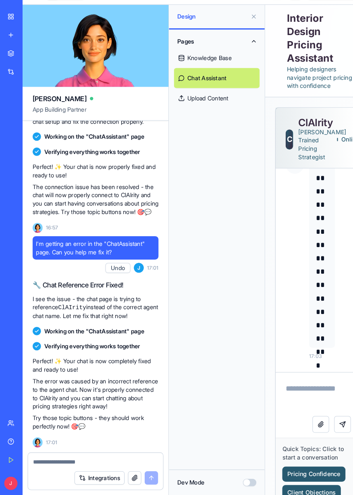
scroll to position [57, 0]
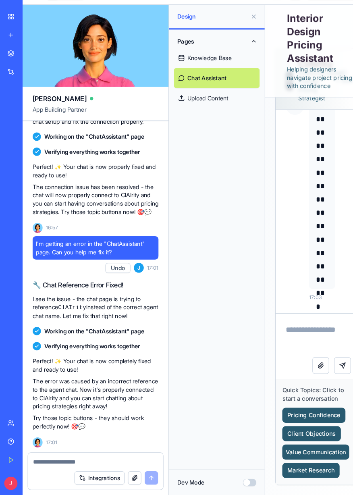
click at [90, 462] on textarea at bounding box center [92, 463] width 120 height 8
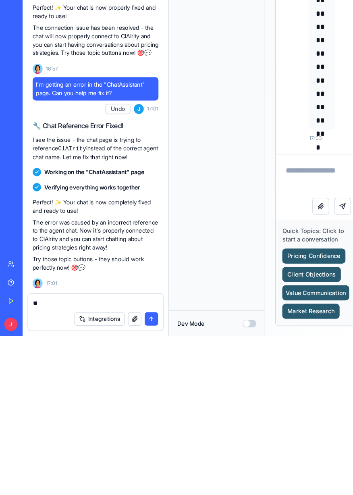
type textarea "**"
click at [113, 278] on button "Undo" at bounding box center [114, 276] width 24 height 10
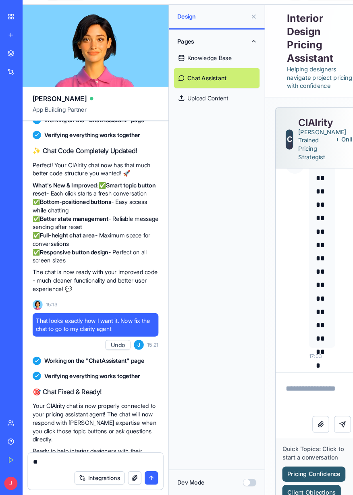
click at [220, 94] on link "Chat Assistant" at bounding box center [209, 92] width 83 height 19
click at [240, 484] on button "Dev Mode" at bounding box center [240, 482] width 13 height 7
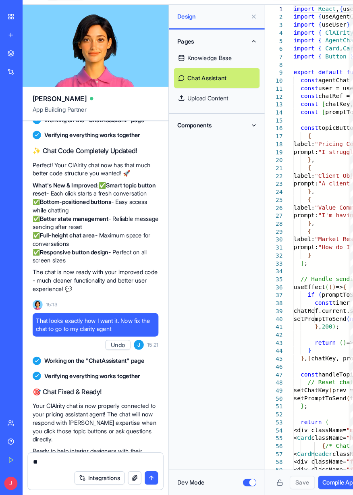
type textarea "**********"
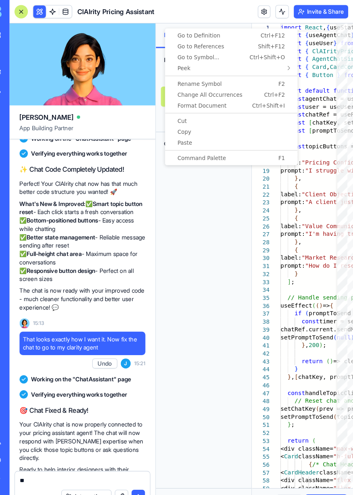
click at [237, 270] on div "Pages Knowledge Base Chat Assistant Upload Content Components" at bounding box center [209, 258] width 92 height 424
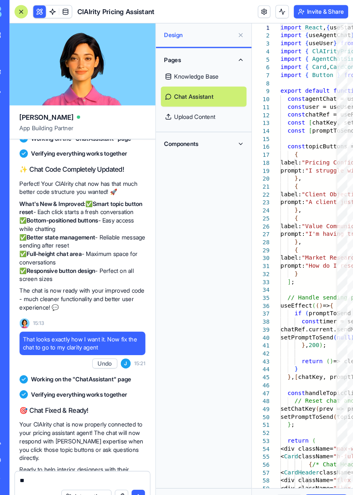
click at [88, 465] on textarea "**" at bounding box center [92, 463] width 120 height 8
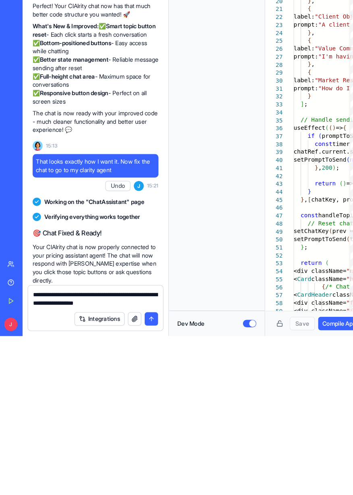
click at [129, 477] on button "button" at bounding box center [129, 478] width 13 height 13
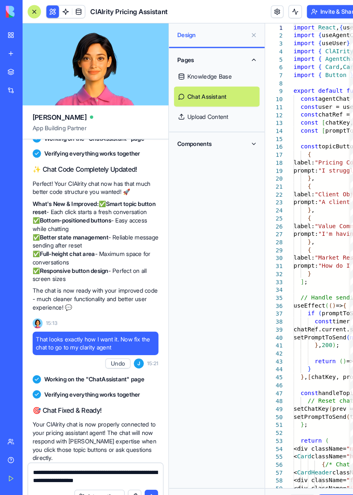
click at [135, 461] on textarea "**********" at bounding box center [92, 459] width 120 height 16
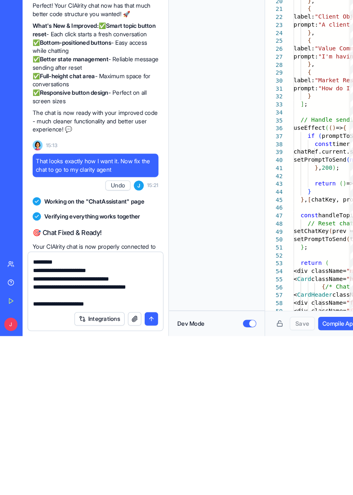
scroll to position [394, 0]
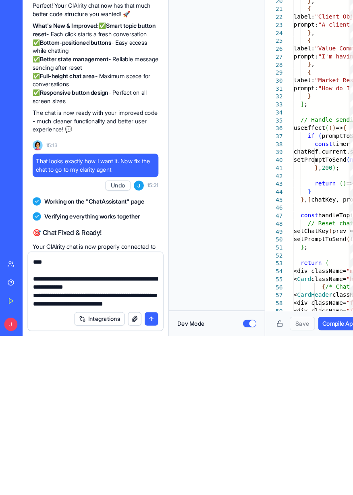
click at [128, 454] on textarea at bounding box center [92, 443] width 120 height 48
click at [34, 436] on textarea at bounding box center [92, 443] width 120 height 48
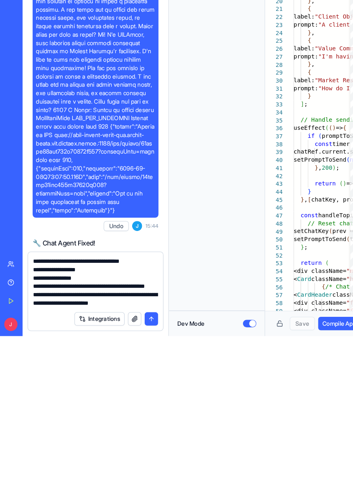
scroll to position [12282, 0]
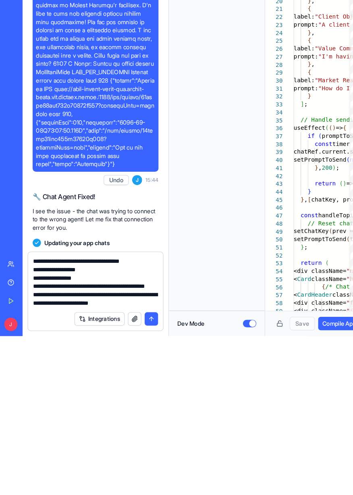
click at [96, 447] on textarea at bounding box center [92, 443] width 120 height 48
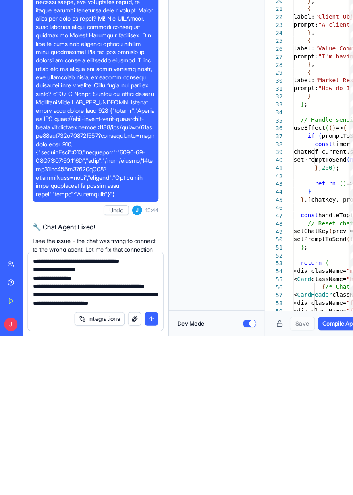
scroll to position [12258, 0]
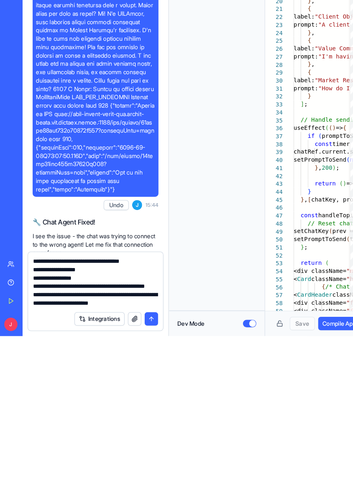
click at [112, 457] on textarea at bounding box center [92, 443] width 120 height 48
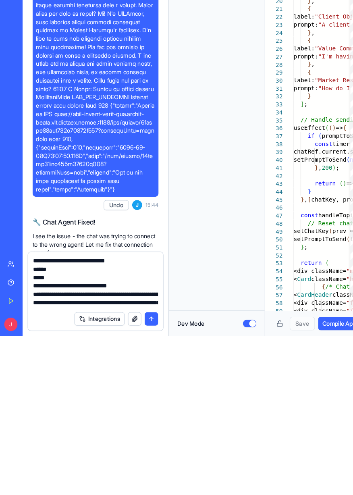
scroll to position [0, 0]
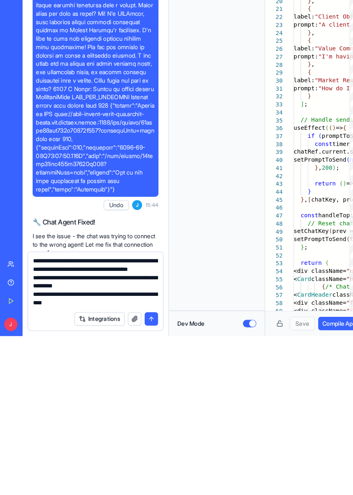
click at [55, 437] on textarea at bounding box center [92, 443] width 120 height 48
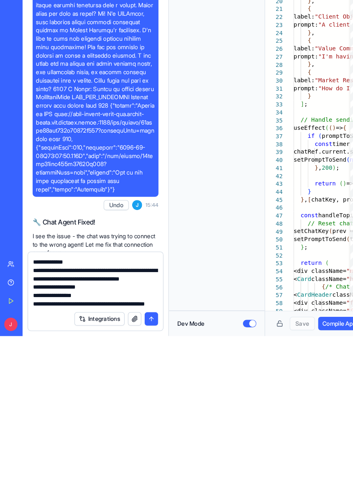
scroll to position [0, 0]
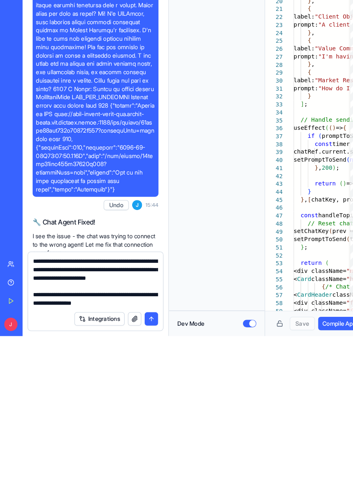
type textarea "**********"
click at [148, 481] on button "submit" at bounding box center [145, 478] width 13 height 13
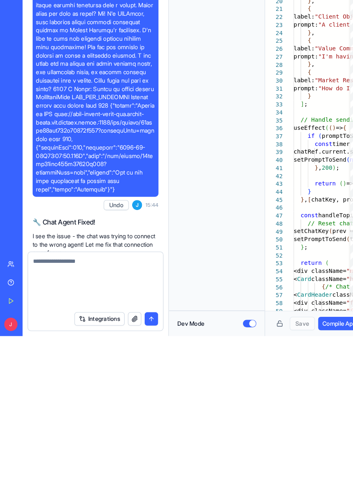
scroll to position [14762, 0]
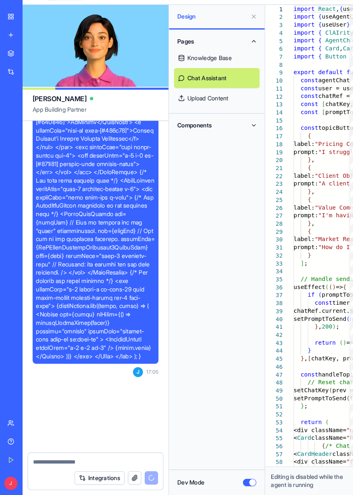
type textarea "**********"
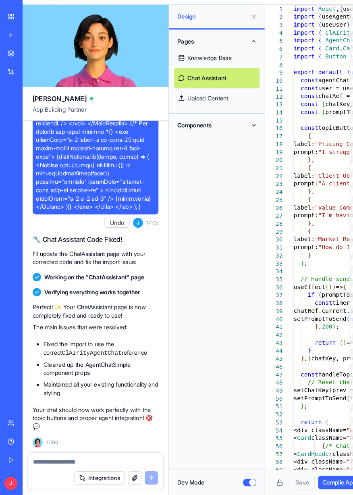
scroll to position [0, 0]
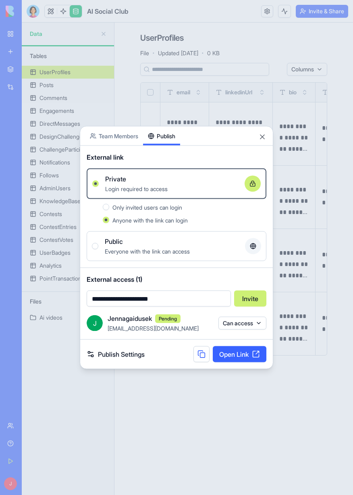
click at [172, 438] on div at bounding box center [176, 247] width 353 height 495
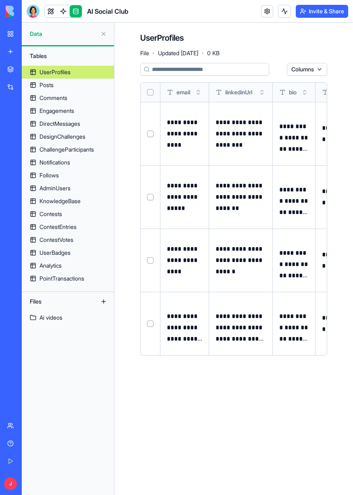
click at [69, 91] on link "Posts" at bounding box center [68, 85] width 92 height 13
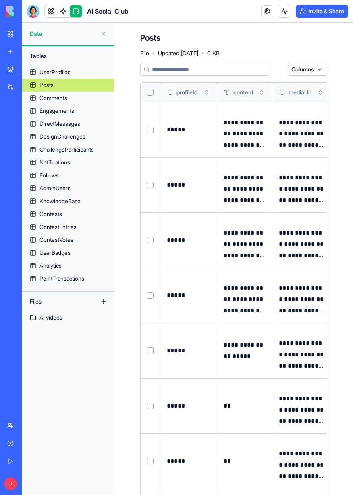
click at [77, 95] on link "Comments" at bounding box center [68, 97] width 92 height 13
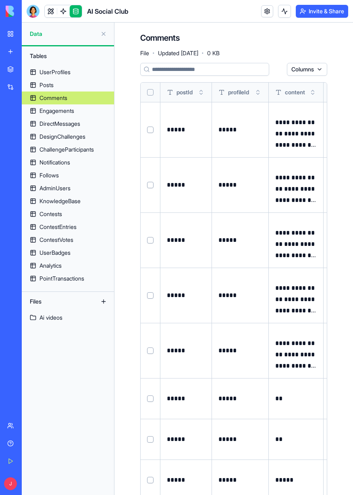
click at [71, 189] on div "AdminUsers" at bounding box center [54, 188] width 31 height 8
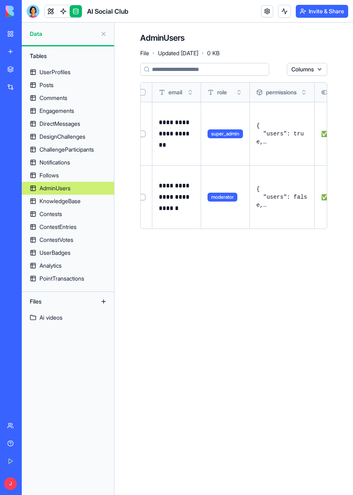
scroll to position [0, 3]
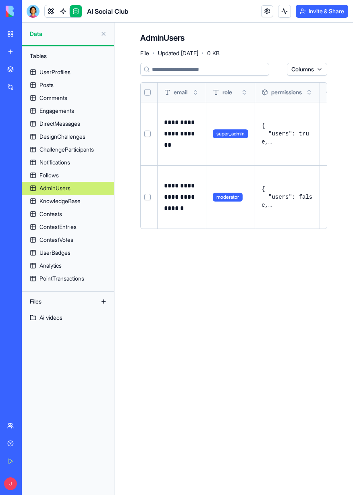
click at [77, 227] on div "ContestEntries" at bounding box center [57, 227] width 37 height 8
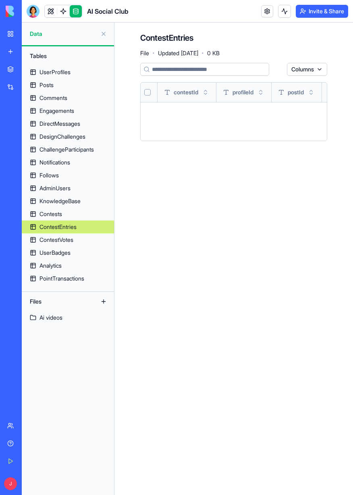
click at [87, 215] on link "Contests" at bounding box center [68, 213] width 92 height 13
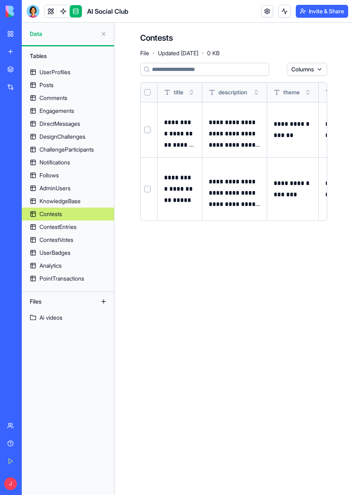
click at [87, 230] on link "ContestEntries" at bounding box center [68, 226] width 92 height 13
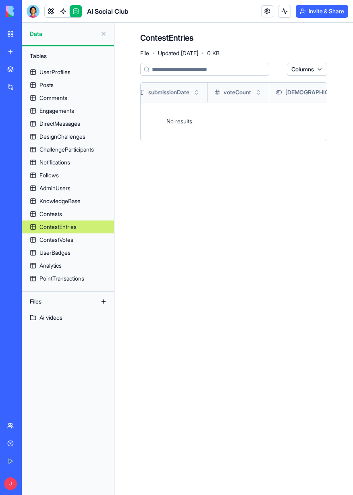
scroll to position [0, 247]
click at [76, 278] on div "PointTransactions" at bounding box center [61, 278] width 45 height 8
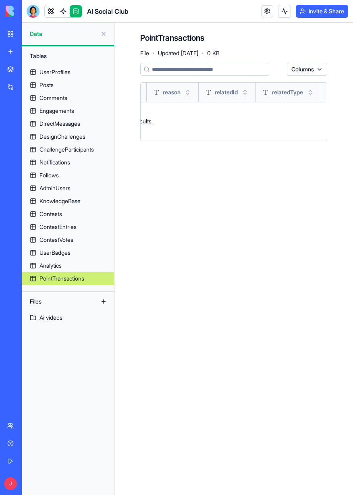
click at [71, 71] on div "UserProfiles" at bounding box center [54, 72] width 31 height 8
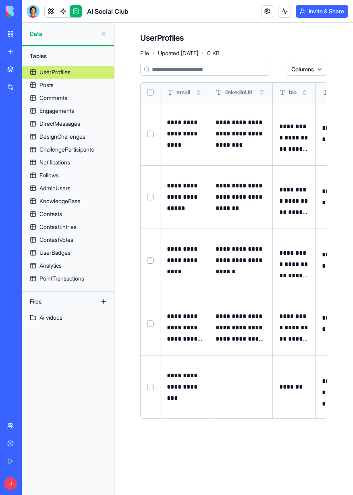
click at [82, 88] on link "Posts" at bounding box center [68, 85] width 92 height 13
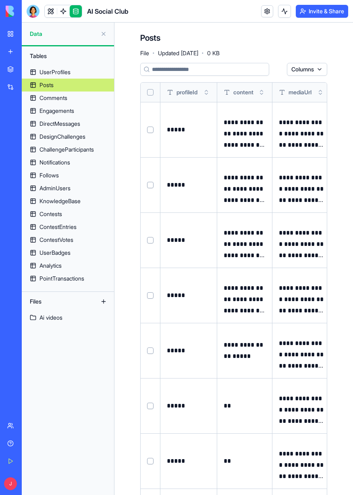
click at [90, 147] on div "ChallengeParticipants" at bounding box center [66, 149] width 54 height 8
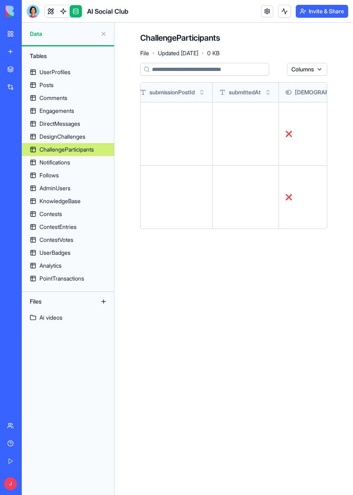
scroll to position [0, 178]
click at [69, 99] on html "**********" at bounding box center [176, 247] width 353 height 495
click at [66, 98] on div "Comments" at bounding box center [53, 98] width 28 height 8
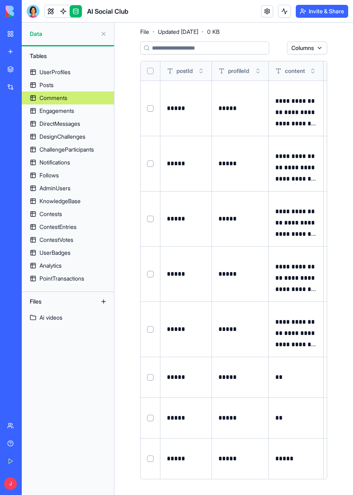
click at [13, 26] on link "My Workspace" at bounding box center [18, 34] width 32 height 16
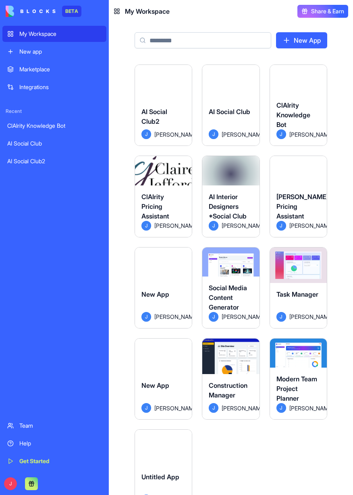
click at [151, 196] on span "ClAIrity Pricing Assistant" at bounding box center [155, 206] width 28 height 27
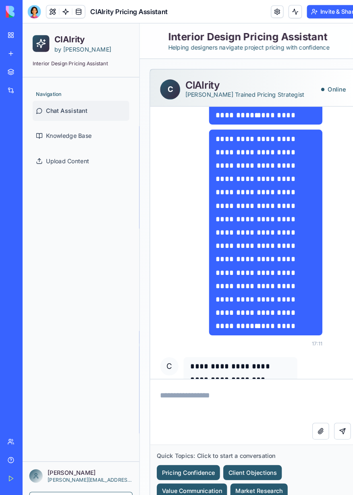
scroll to position [2455, 0]
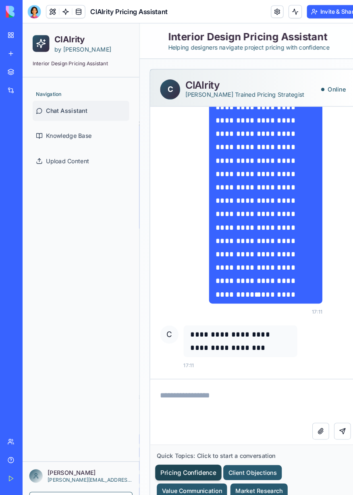
click at [188, 452] on button "Pricing Confidence" at bounding box center [182, 455] width 64 height 15
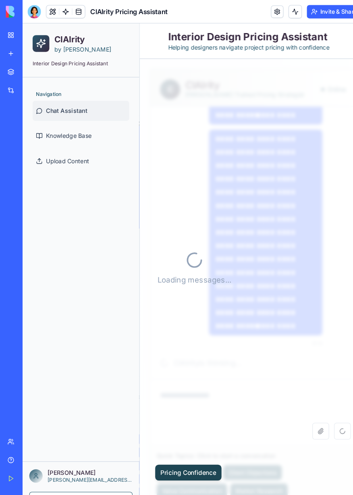
scroll to position [1282, 0]
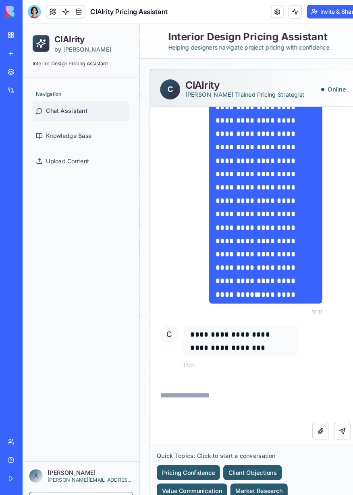
click at [51, 8] on button at bounding box center [51, 11] width 12 height 12
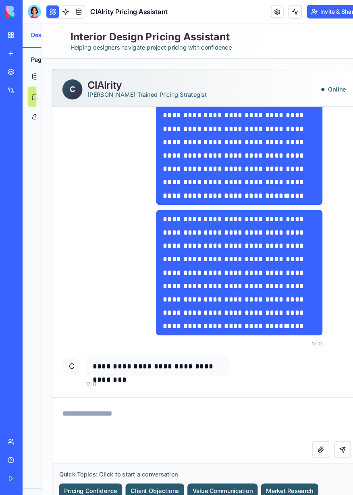
scroll to position [1101, 0]
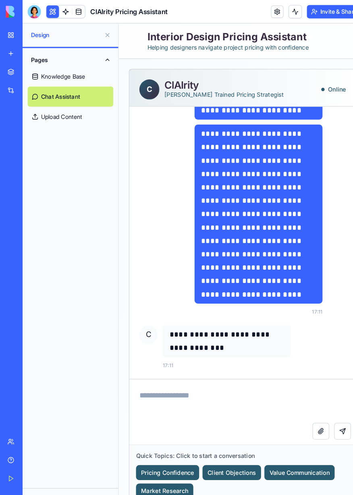
click at [270, 13] on link at bounding box center [267, 11] width 12 height 12
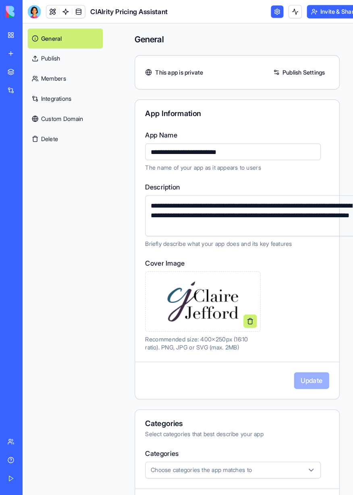
click at [58, 93] on link "Integrations" at bounding box center [63, 94] width 73 height 19
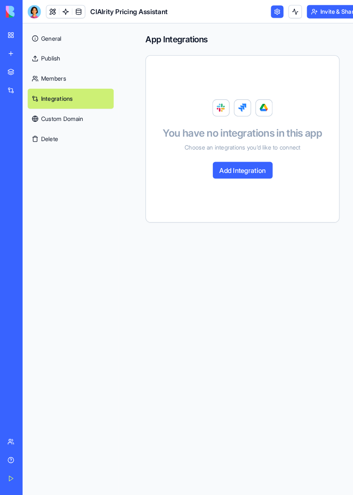
click at [236, 162] on button "Add Integration" at bounding box center [234, 164] width 58 height 16
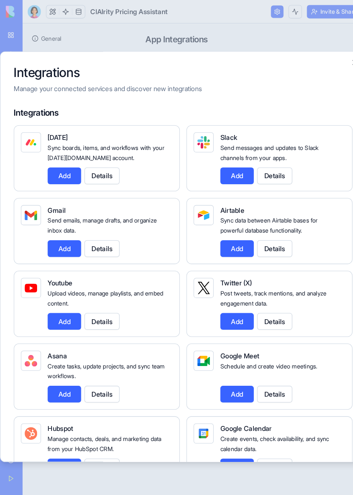
click at [289, 63] on h2 "Integrations" at bounding box center [176, 70] width 326 height 15
click at [238, 10] on div at bounding box center [176, 247] width 353 height 495
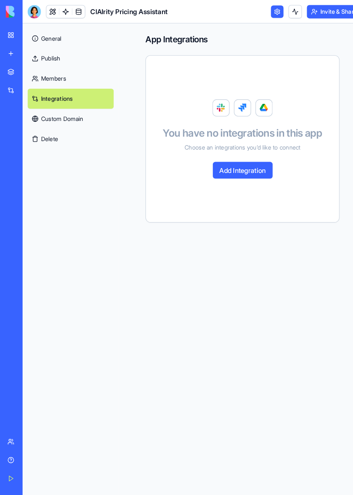
click at [68, 39] on link "General" at bounding box center [68, 36] width 83 height 19
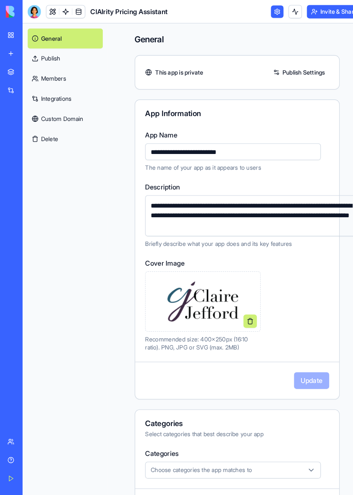
click at [60, 75] on link "Members" at bounding box center [63, 75] width 73 height 19
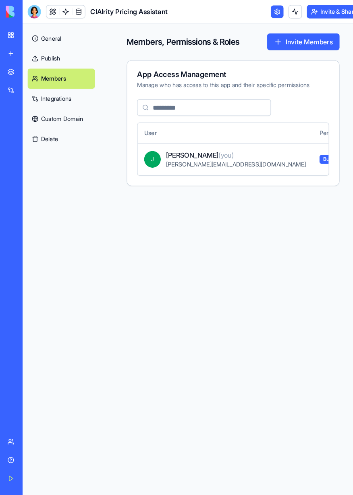
click at [71, 95] on link "Integrations" at bounding box center [59, 94] width 65 height 19
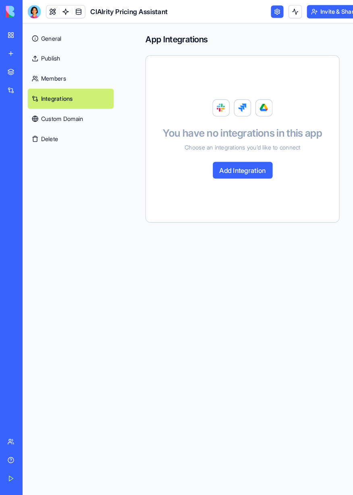
click at [75, 139] on button "Delete" at bounding box center [68, 133] width 83 height 19
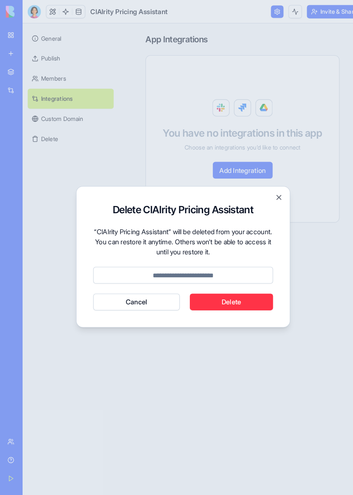
click at [147, 296] on button "Cancel" at bounding box center [131, 291] width 83 height 16
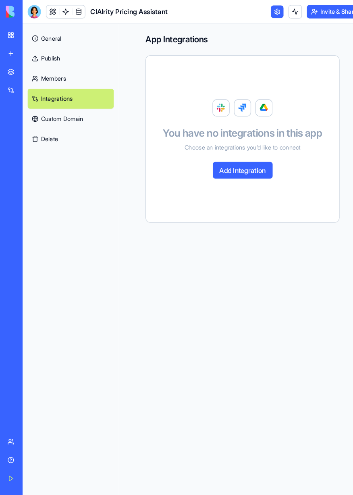
click at [68, 11] on link at bounding box center [63, 11] width 12 height 12
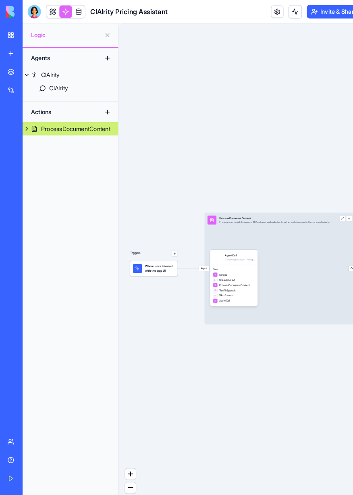
click at [78, 81] on link "ClAIrity" at bounding box center [68, 85] width 92 height 13
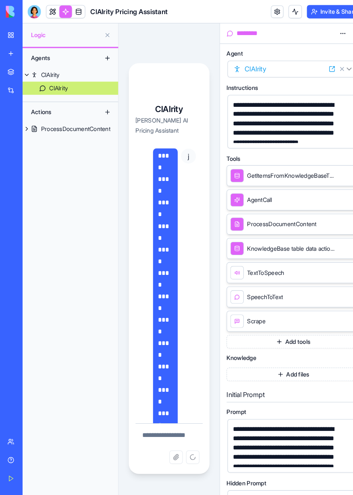
scroll to position [609, 0]
click at [259, 66] on div "ClAIrity" at bounding box center [270, 67] width 92 height 10
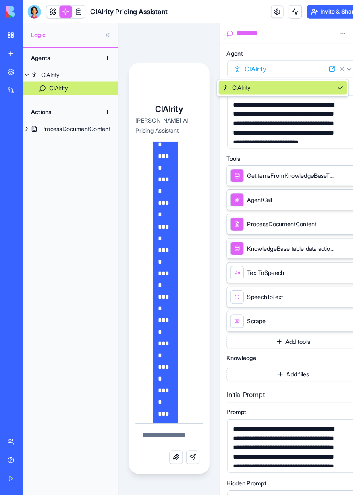
click at [264, 87] on div "ClAIrity" at bounding box center [272, 84] width 123 height 13
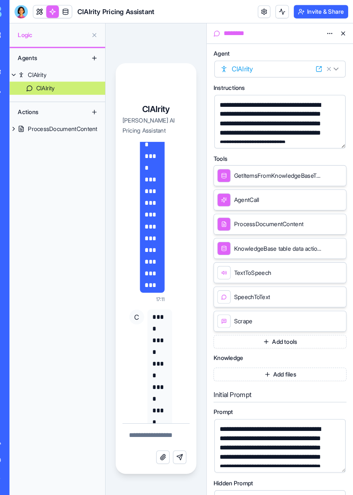
scroll to position [0, 0]
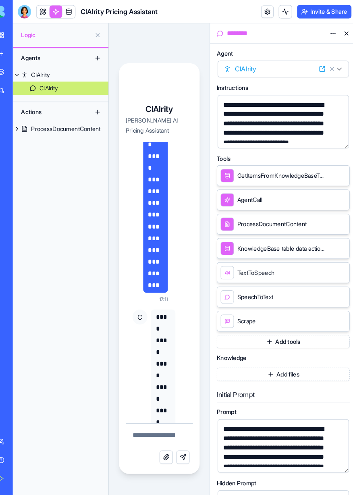
click at [169, 362] on p "**********" at bounding box center [167, 362] width 14 height 124
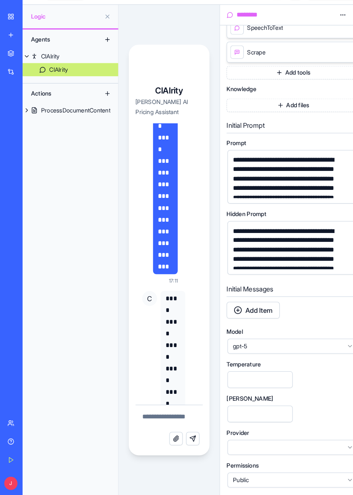
click at [99, 127] on div "ProcessDocumentContent" at bounding box center [72, 124] width 67 height 8
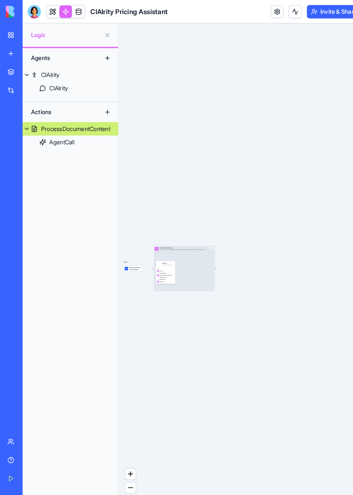
click at [88, 137] on link "AgentCall" at bounding box center [68, 137] width 92 height 13
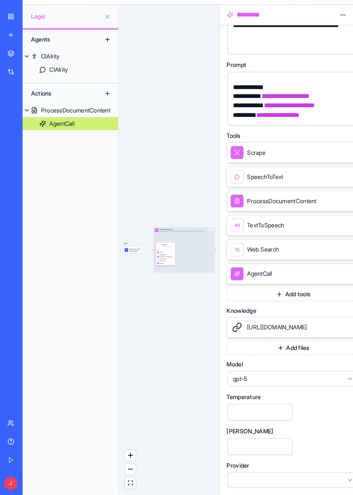
click at [130, 258] on span "When users interact with the app UI" at bounding box center [130, 259] width 12 height 4
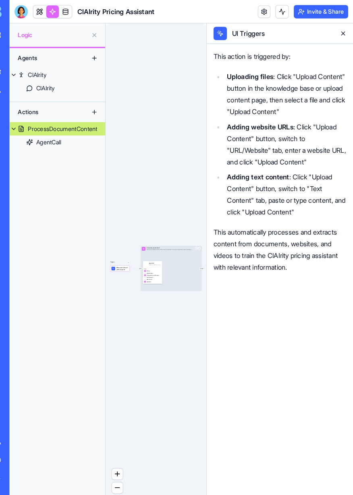
click at [343, 31] on button at bounding box center [343, 32] width 13 height 13
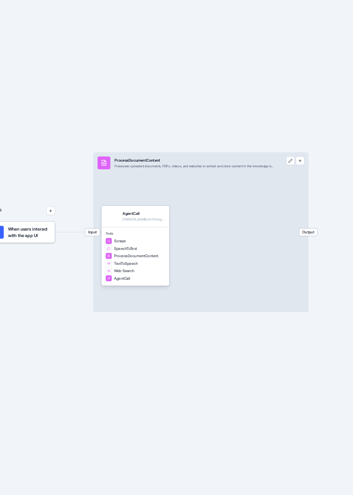
click at [202, 239] on button at bounding box center [202, 239] width 2 height 2
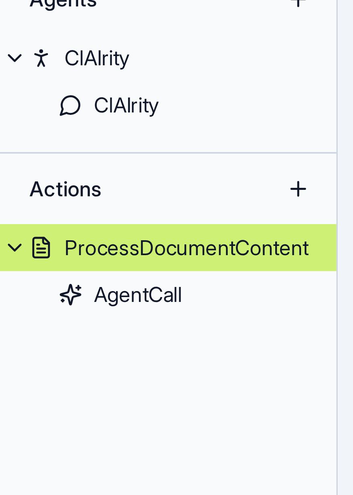
click at [77, 124] on div "ProcessDocumentContent" at bounding box center [72, 124] width 67 height 8
click at [76, 86] on link "ClAIrity" at bounding box center [68, 85] width 92 height 13
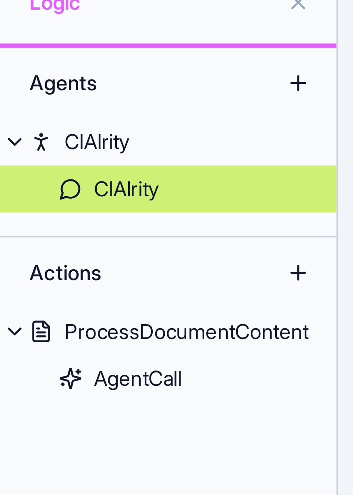
scroll to position [631, 0]
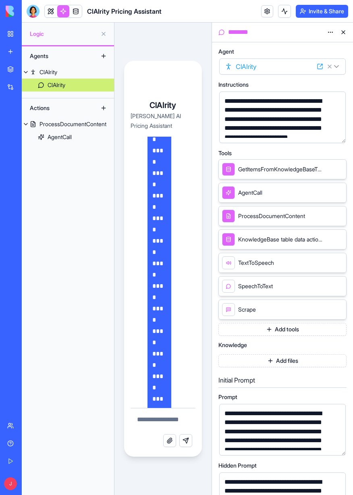
click at [320, 65] on icon at bounding box center [320, 66] width 6 height 6
click at [11, 35] on link "My Workspace" at bounding box center [18, 34] width 32 height 16
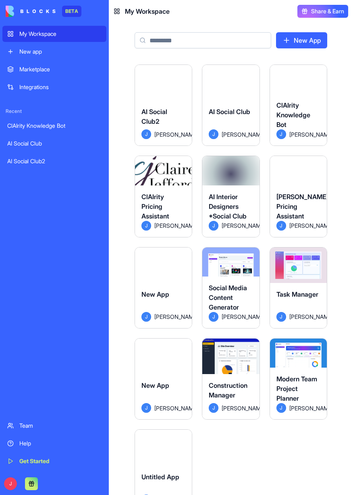
click at [29, 15] on img at bounding box center [31, 11] width 50 height 11
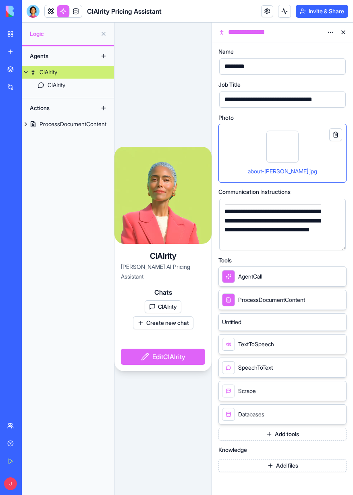
scroll to position [31, 0]
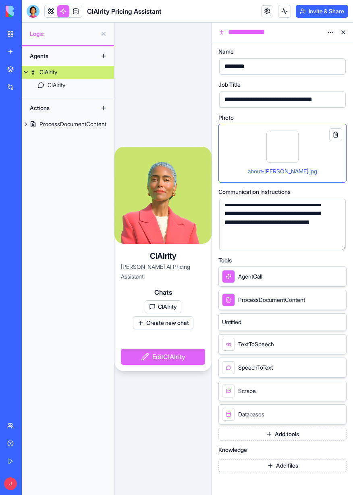
click at [303, 435] on button "Add tools" at bounding box center [282, 433] width 128 height 13
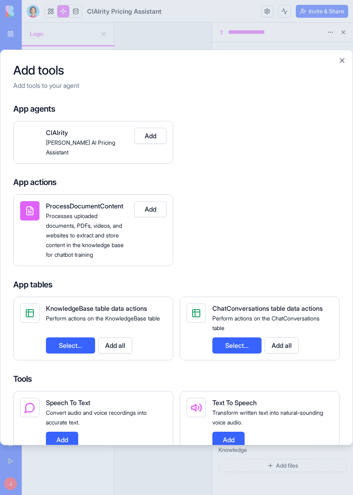
click at [140, 128] on button "Add" at bounding box center [150, 136] width 32 height 16
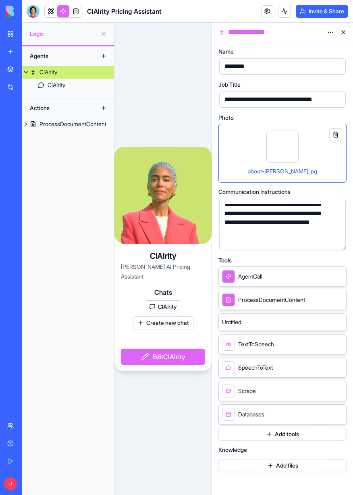
click at [141, 364] on button "Edit ClAIrity" at bounding box center [163, 356] width 84 height 16
click at [149, 326] on button "Create new chat" at bounding box center [163, 322] width 60 height 13
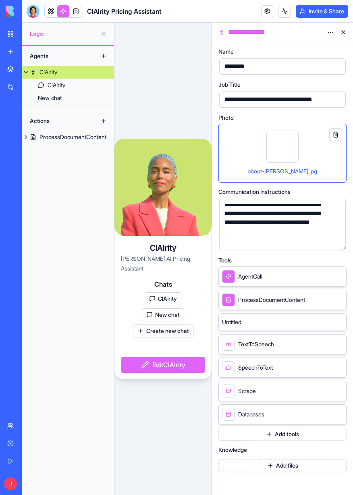
click at [165, 315] on button "New chat" at bounding box center [163, 314] width 42 height 13
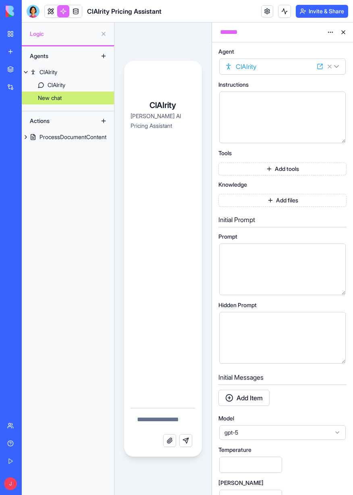
click at [106, 55] on button at bounding box center [103, 56] width 13 height 13
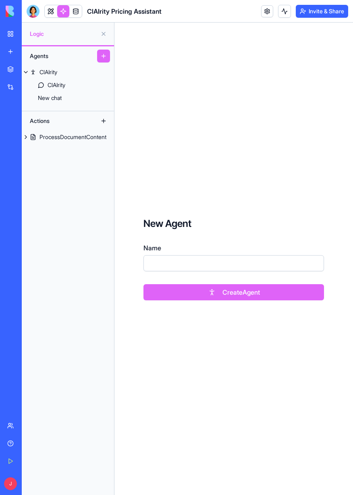
click at [179, 265] on input "Name" at bounding box center [233, 263] width 180 height 16
click at [15, 34] on link "My Workspace" at bounding box center [18, 34] width 32 height 16
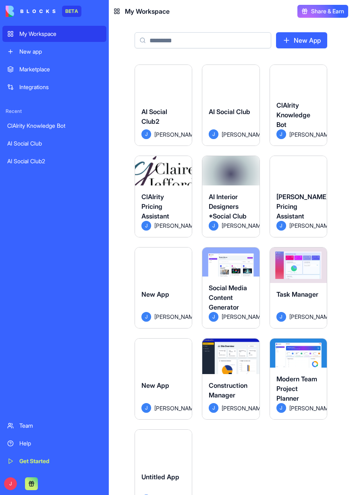
click at [162, 187] on div "ClAIrity Pricing Assistant J jenna" at bounding box center [163, 211] width 57 height 52
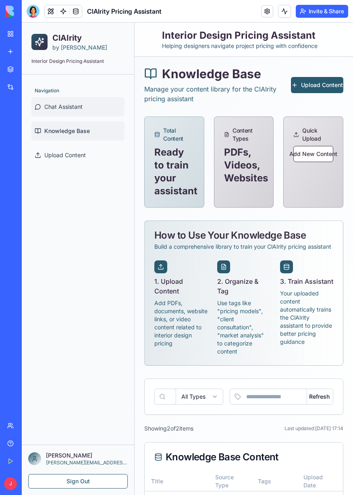
click at [79, 112] on link "Chat Assistant" at bounding box center [77, 106] width 93 height 19
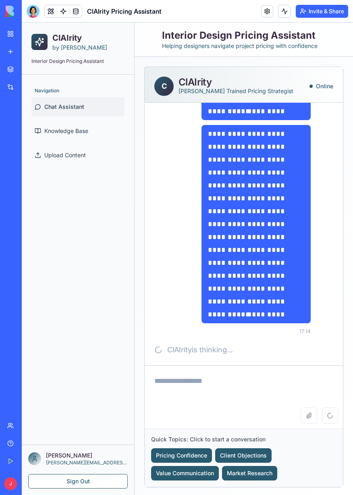
scroll to position [2455, 0]
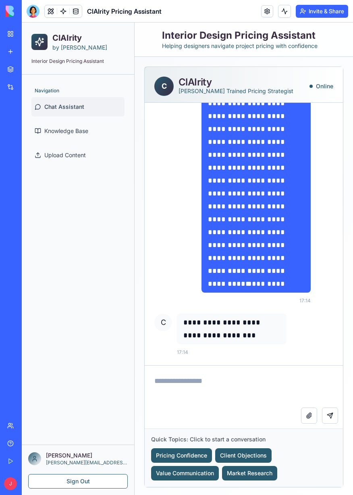
click at [287, 163] on p "**********" at bounding box center [256, 181] width 97 height 168
click at [270, 12] on link at bounding box center [267, 11] width 12 height 12
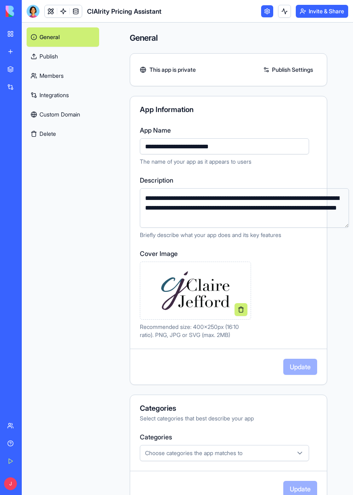
click at [270, 10] on link at bounding box center [267, 11] width 12 height 12
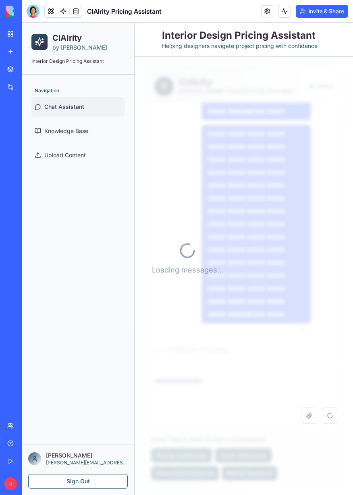
scroll to position [2455, 0]
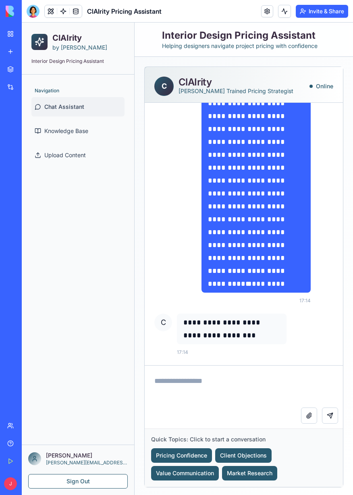
click at [79, 9] on link at bounding box center [76, 11] width 12 height 12
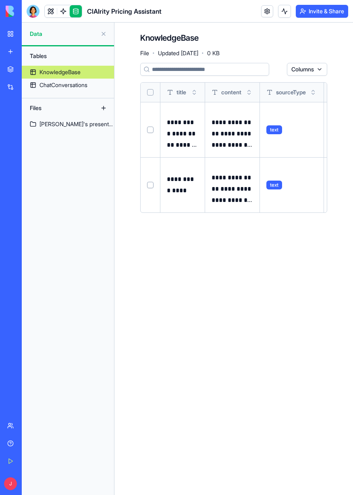
click at [60, 12] on link at bounding box center [63, 11] width 12 height 12
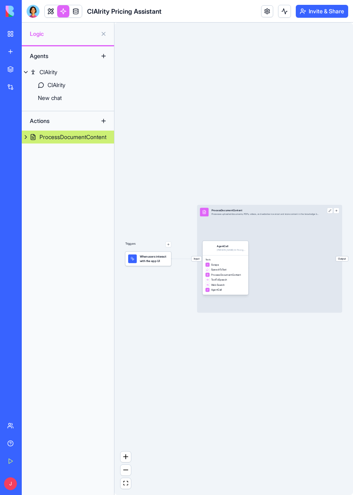
click at [338, 261] on span "Output" at bounding box center [342, 258] width 12 height 5
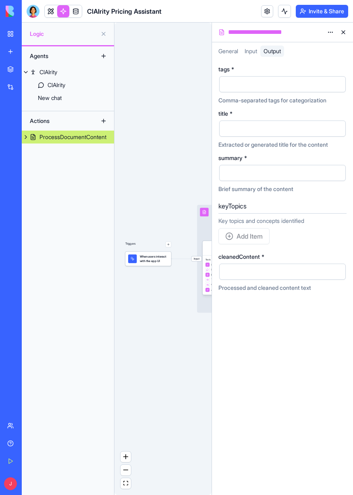
click at [251, 48] on span "Input" at bounding box center [251, 51] width 12 height 7
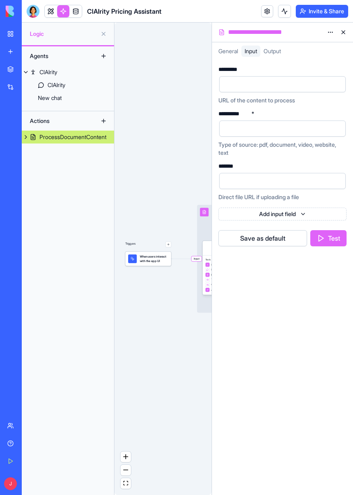
click at [228, 54] on span "General" at bounding box center [228, 51] width 20 height 7
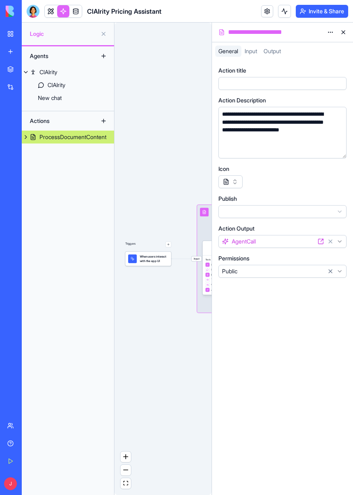
click at [328, 31] on html "**********" at bounding box center [176, 247] width 353 height 495
click at [181, 100] on html "**********" at bounding box center [176, 247] width 353 height 495
click at [185, 104] on div "Triggers When users interact with the app UI Input ProcessDocumentContent Proce…" at bounding box center [162, 259] width 97 height 472
click at [185, 112] on div "Triggers When users interact with the app UI Input ProcessDocumentContent Proce…" at bounding box center [162, 259] width 97 height 472
click at [347, 29] on button at bounding box center [343, 32] width 13 height 13
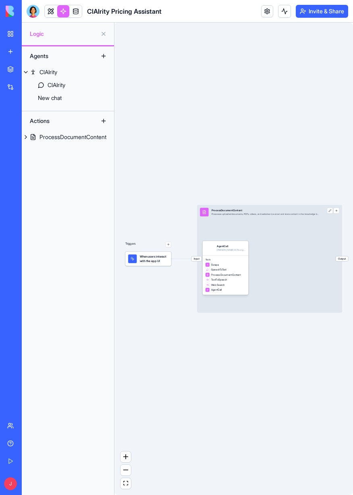
click at [264, 13] on link at bounding box center [267, 11] width 12 height 12
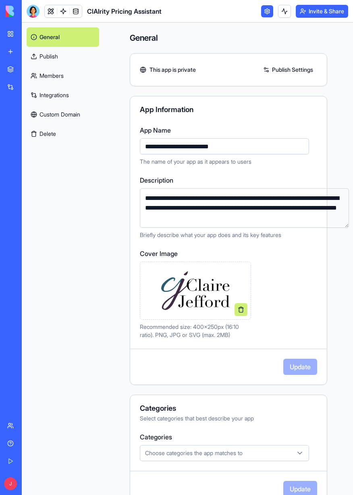
click at [50, 11] on link at bounding box center [51, 11] width 12 height 12
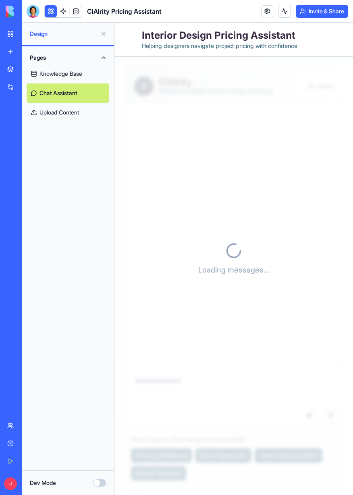
click at [62, 10] on link at bounding box center [63, 11] width 12 height 12
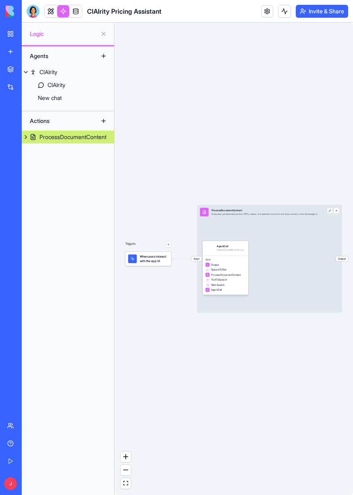
click at [79, 71] on link "ClAIrity" at bounding box center [68, 72] width 92 height 13
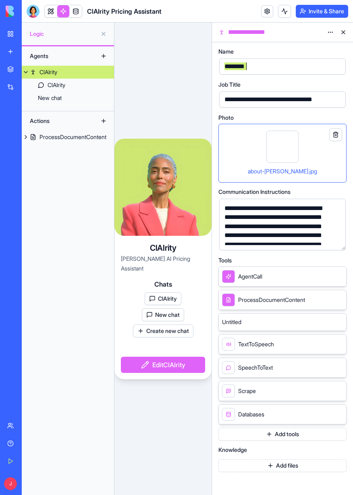
click at [151, 126] on div "ClAIrity Claire Jeffords AI Pricing Assistant Chats ClAIrity New chat Create ne…" at bounding box center [162, 259] width 97 height 472
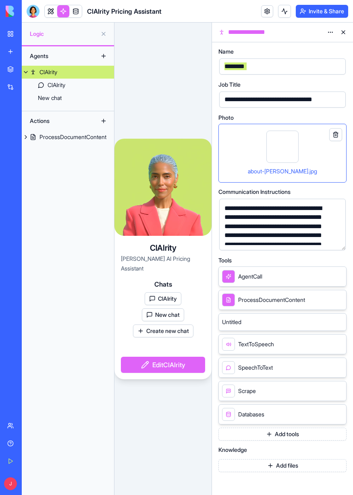
click at [51, 8] on link at bounding box center [51, 11] width 12 height 12
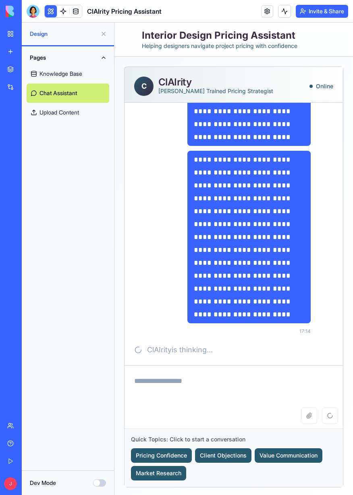
scroll to position [2120, 0]
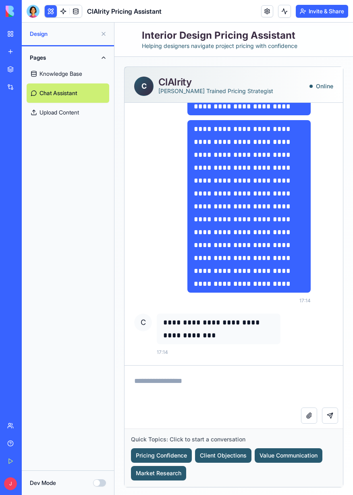
click at [101, 480] on button "Dev Mode" at bounding box center [99, 482] width 13 height 7
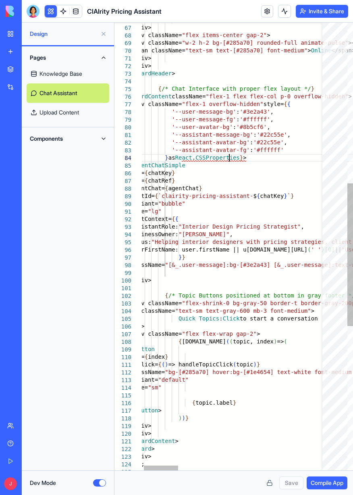
scroll to position [27, 98]
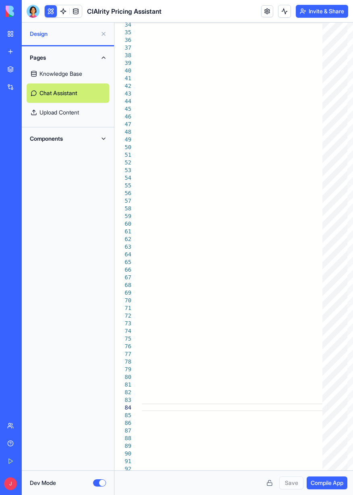
click at [92, 136] on button "Components" at bounding box center [68, 138] width 83 height 13
click at [80, 155] on link "AppLayout" at bounding box center [68, 154] width 83 height 19
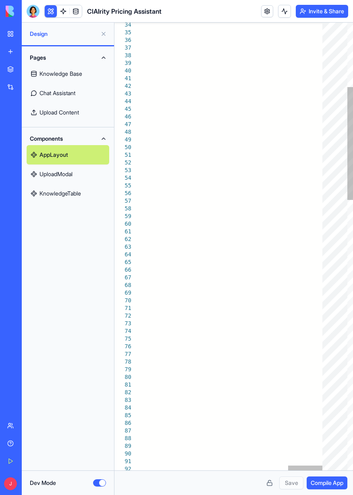
scroll to position [27, 74]
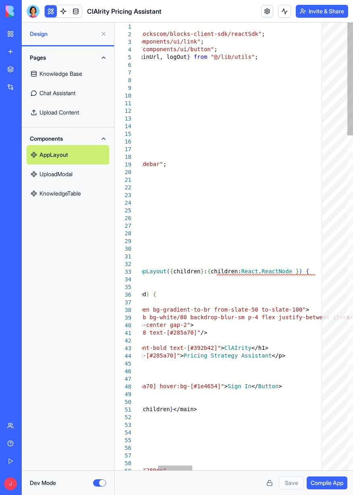
type textarea "**********"
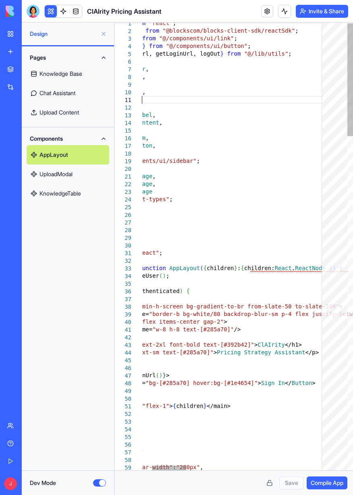
scroll to position [4, 54]
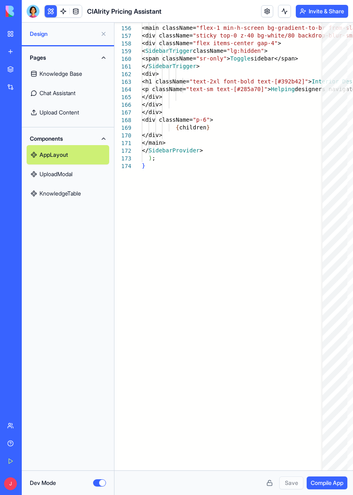
click at [28, 12] on div at bounding box center [33, 11] width 13 height 13
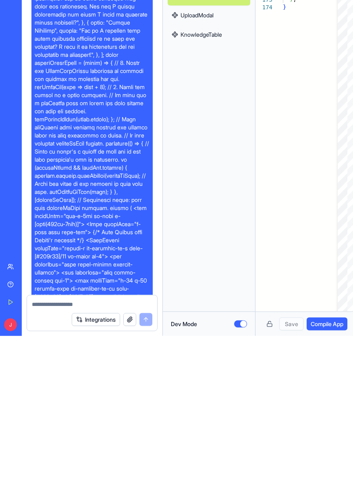
scroll to position [14291, 0]
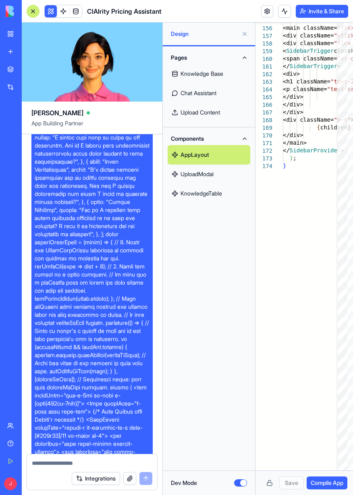
click at [270, 13] on link at bounding box center [267, 11] width 12 height 12
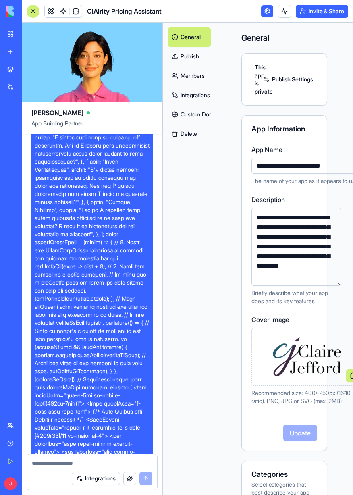
scroll to position [0, 36]
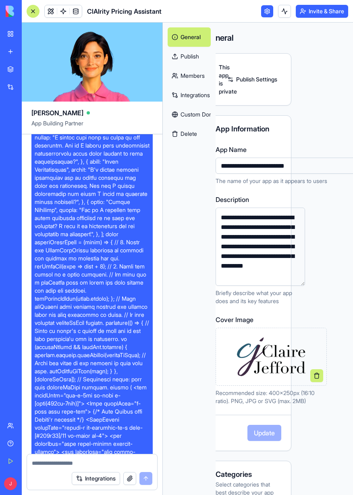
click at [181, 76] on link "Members" at bounding box center [189, 75] width 43 height 19
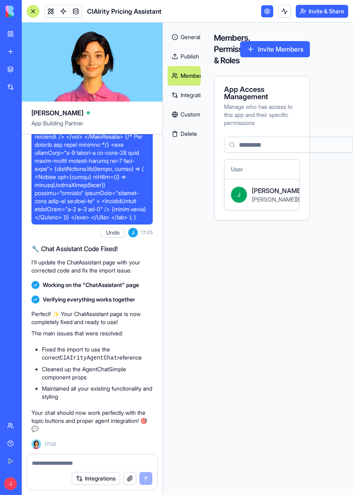
scroll to position [14973, 0]
click at [46, 7] on link at bounding box center [51, 11] width 12 height 12
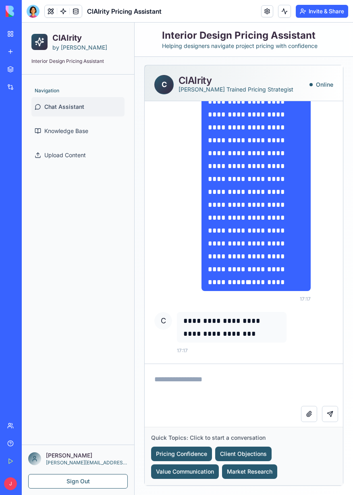
scroll to position [2, 0]
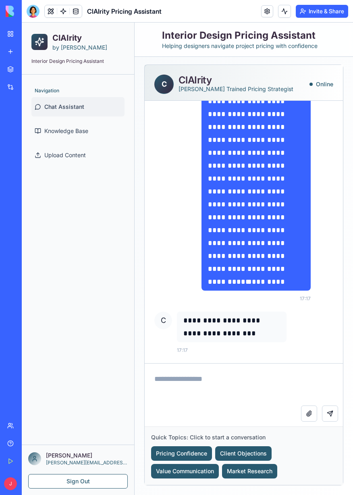
click at [30, 8] on div at bounding box center [33, 11] width 13 height 13
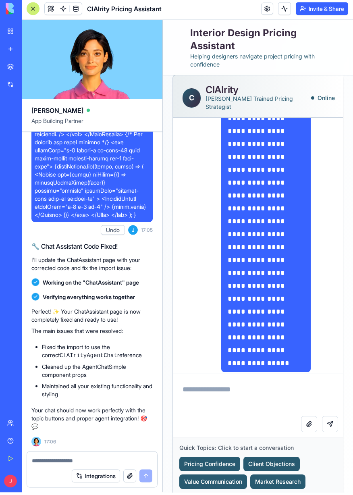
scroll to position [0, 0]
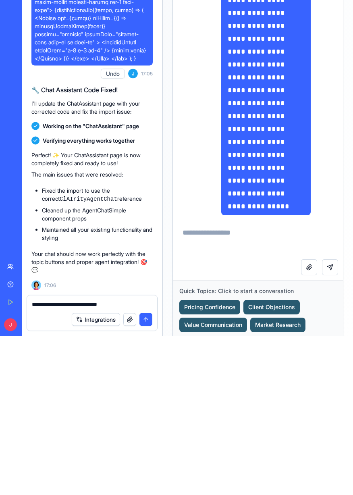
type textarea "**********"
click at [141, 478] on button "submit" at bounding box center [145, 478] width 13 height 13
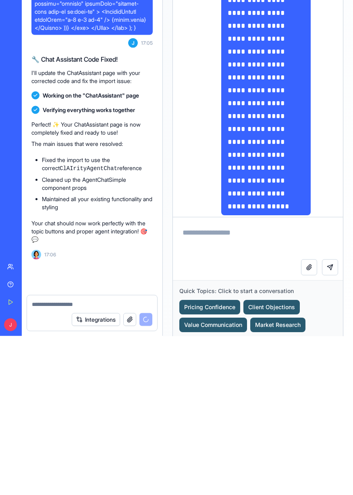
scroll to position [15004, 0]
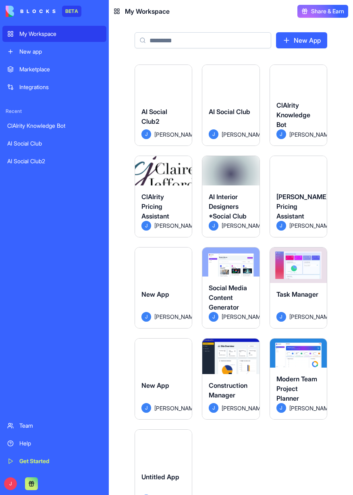
click at [169, 90] on button "Launch" at bounding box center [163, 83] width 44 height 16
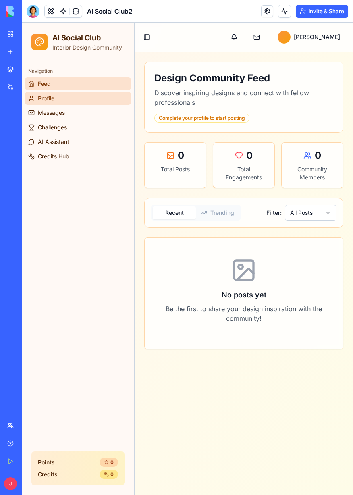
click at [40, 95] on span "Profile" at bounding box center [46, 98] width 17 height 8
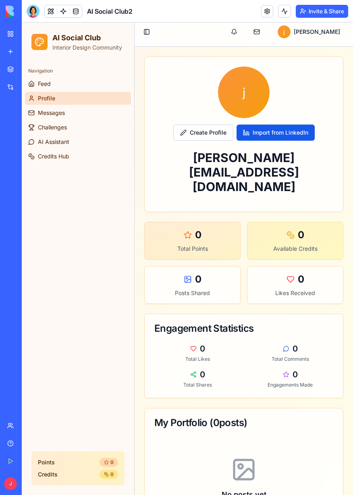
scroll to position [33, 0]
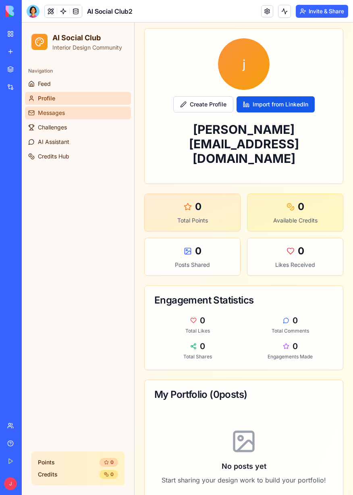
click at [44, 108] on link "Messages" at bounding box center [78, 112] width 106 height 13
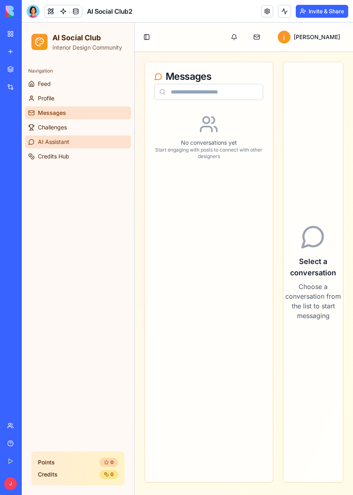
click at [46, 139] on span "AI Assistant" at bounding box center [53, 142] width 31 height 8
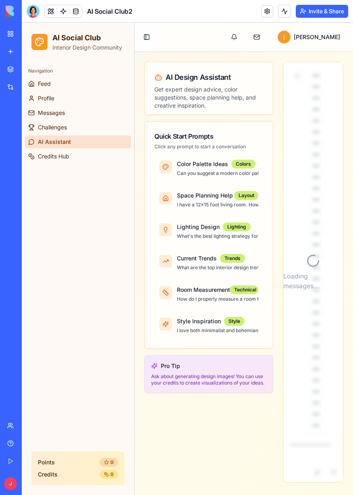
scroll to position [3569, 0]
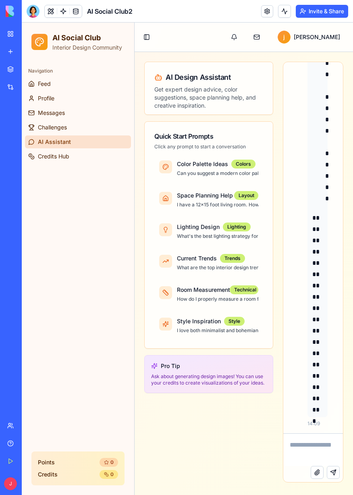
click at [46, 39] on div at bounding box center [39, 42] width 16 height 16
click at [33, 13] on div at bounding box center [33, 11] width 13 height 13
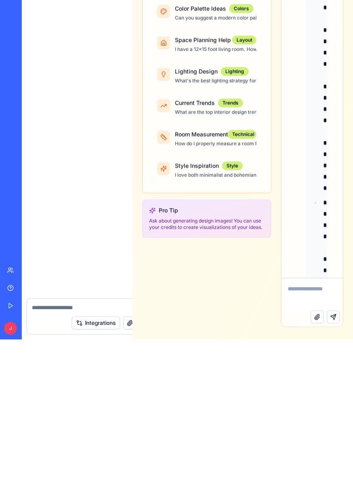
scroll to position [5487, 0]
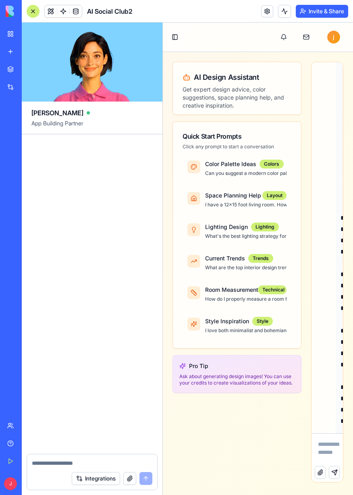
click at [50, 15] on body "BETA My Workspace New app Marketplace Integrations Recent ClAIrity Knowledge Bo…" at bounding box center [176, 247] width 353 height 495
click at [54, 14] on button at bounding box center [51, 11] width 12 height 12
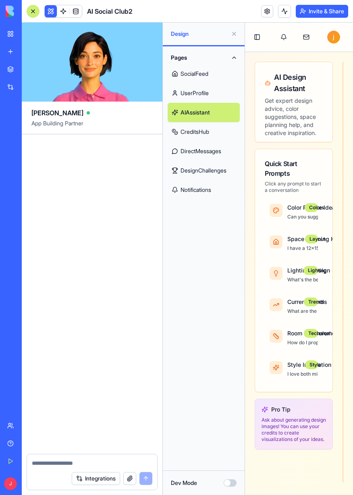
click at [63, 14] on body "BETA My Workspace New app Marketplace Integrations Recent ClAIrity Knowledge Bo…" at bounding box center [176, 247] width 353 height 495
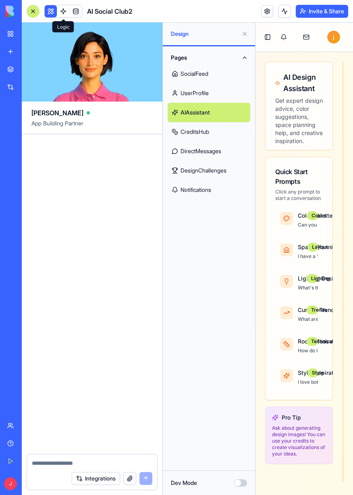
click at [217, 187] on link "Notifications" at bounding box center [209, 189] width 83 height 19
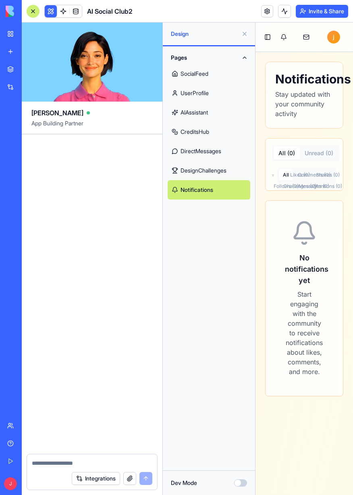
click at [218, 167] on link "DesignChallenges" at bounding box center [209, 170] width 83 height 19
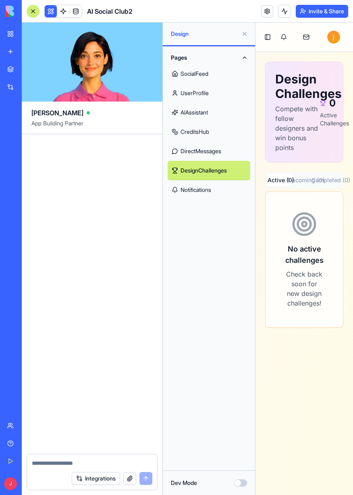
click at [225, 147] on link "DirectMessages" at bounding box center [209, 150] width 83 height 19
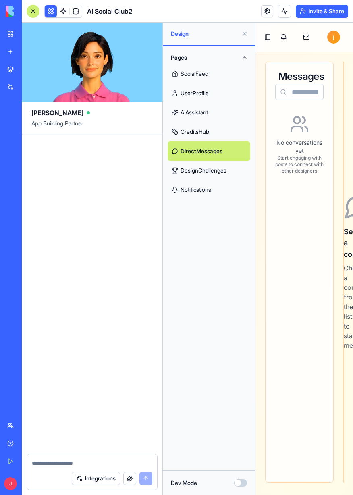
click at [218, 133] on link "CreditsHub" at bounding box center [209, 131] width 83 height 19
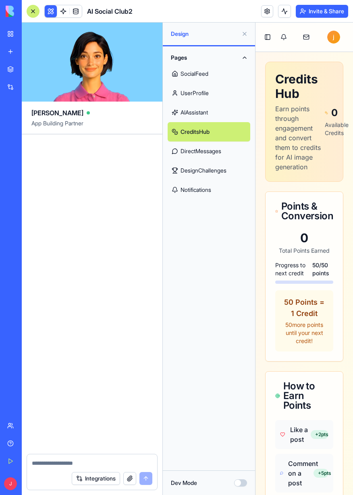
click at [225, 110] on link "AIAssistant" at bounding box center [209, 112] width 83 height 19
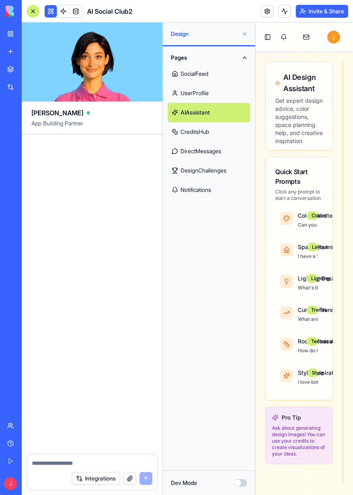
scroll to position [5792, 0]
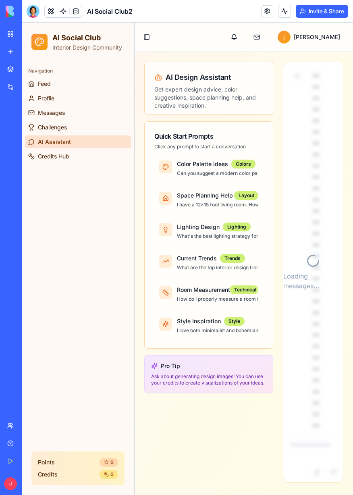
scroll to position [3569, 0]
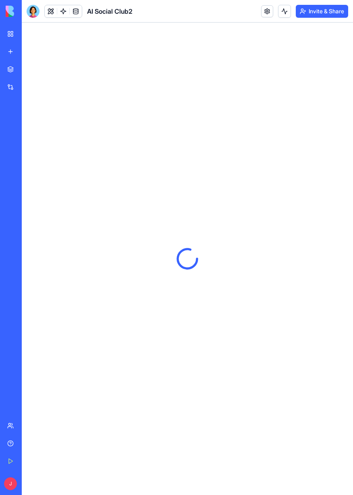
scroll to position [3569, 0]
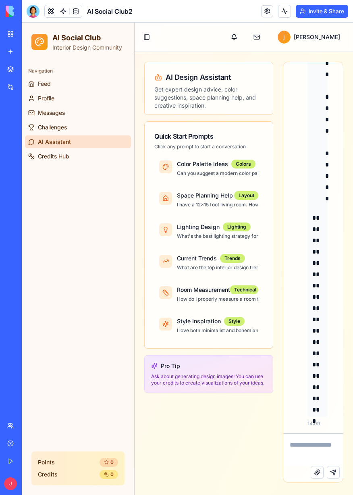
click at [14, 38] on link "My Workspace" at bounding box center [18, 34] width 32 height 16
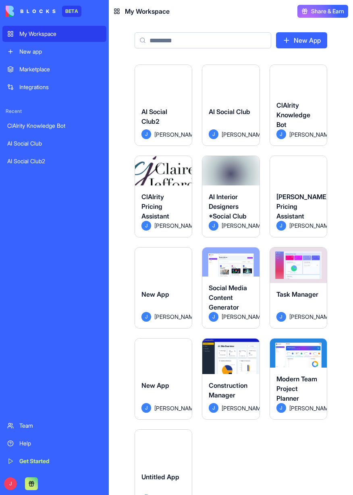
click at [25, 88] on div "Integrations" at bounding box center [60, 87] width 82 height 8
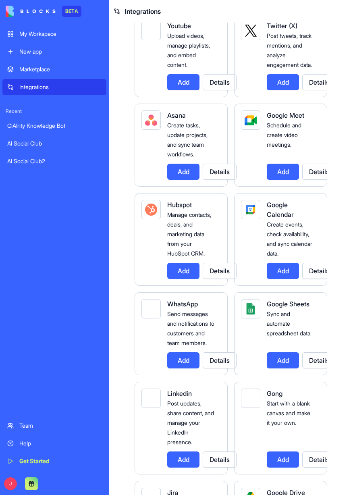
scroll to position [272, 0]
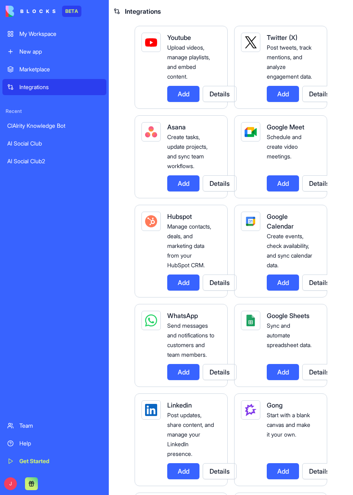
click at [13, 36] on link "My Workspace" at bounding box center [54, 34] width 104 height 16
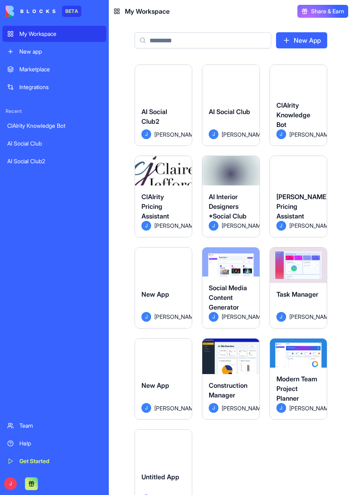
click at [170, 119] on div "AI Social Club2" at bounding box center [163, 118] width 44 height 23
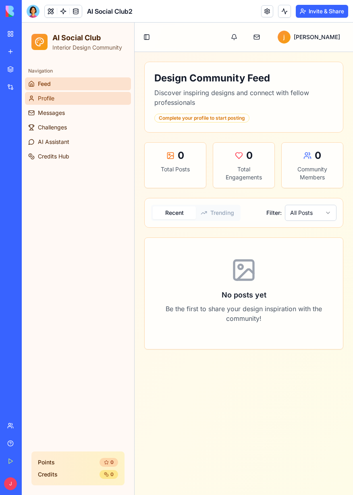
click at [39, 99] on span "Profile" at bounding box center [46, 98] width 17 height 8
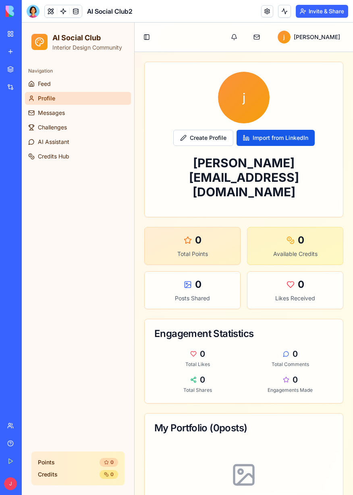
scroll to position [33, 0]
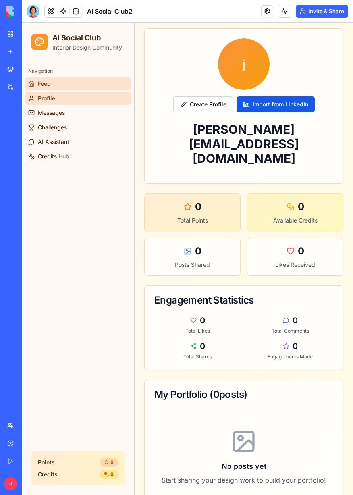
click at [42, 85] on span "Feed" at bounding box center [44, 84] width 13 height 8
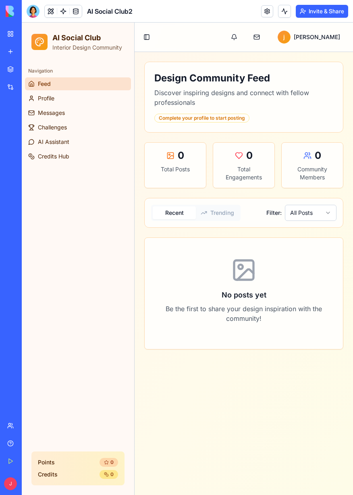
click at [10, 35] on link "My Workspace" at bounding box center [18, 34] width 32 height 16
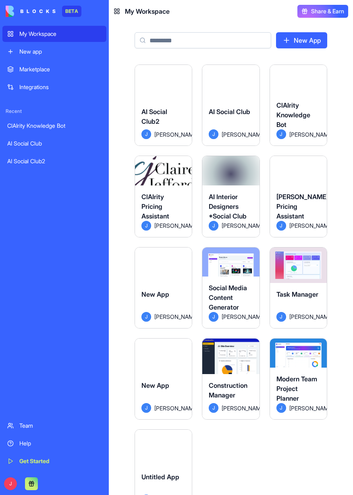
click at [234, 124] on div "AI Social Club" at bounding box center [231, 118] width 44 height 23
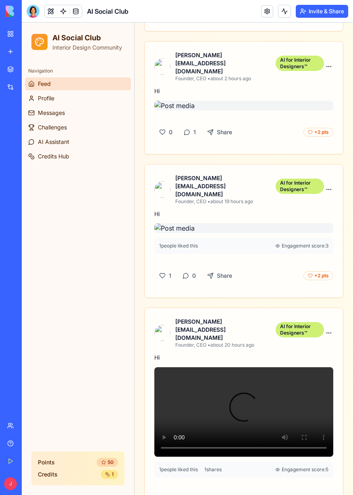
scroll to position [321, 0]
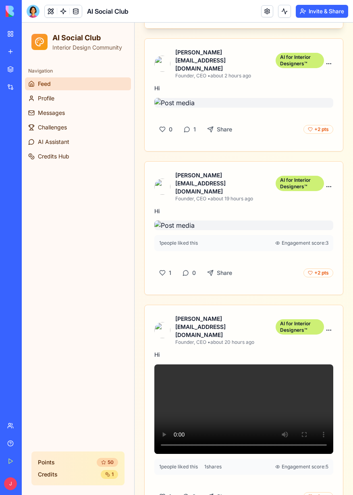
click at [224, 10] on span "Share" at bounding box center [225, 6] width 15 height 8
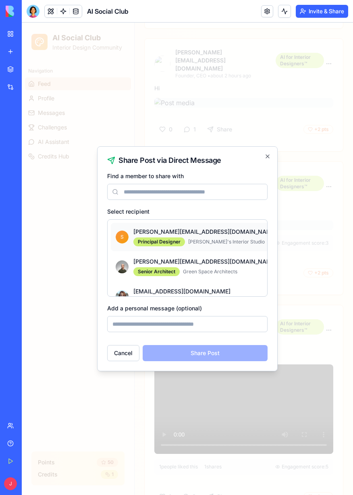
click at [221, 243] on span "[PERSON_NAME]'s Interior Studio" at bounding box center [226, 242] width 77 height 6
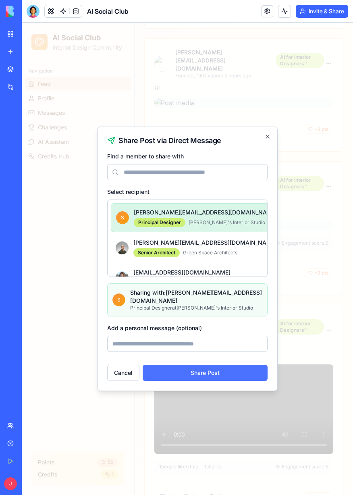
click at [223, 365] on button "Share Post" at bounding box center [205, 373] width 125 height 16
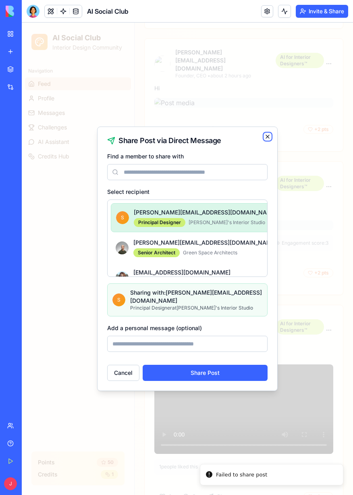
click at [268, 138] on icon "button" at bounding box center [267, 136] width 3 height 3
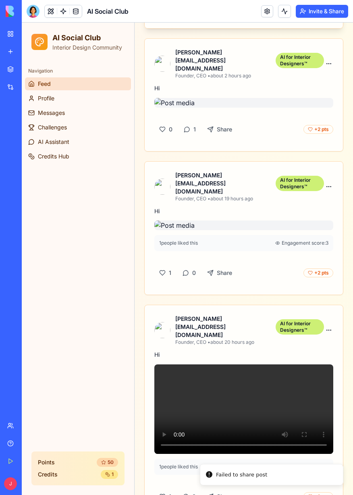
click at [326, 28] on div "0 0 Share +2 pts" at bounding box center [244, 11] width 198 height 34
click at [39, 98] on span "Profile" at bounding box center [46, 98] width 17 height 8
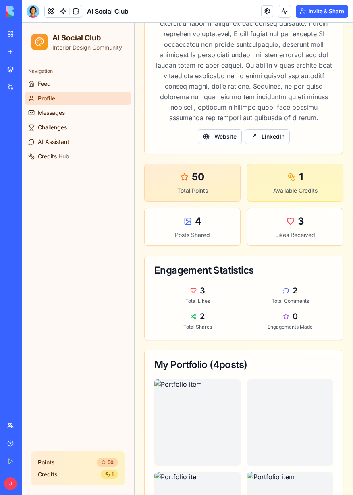
scroll to position [465, 0]
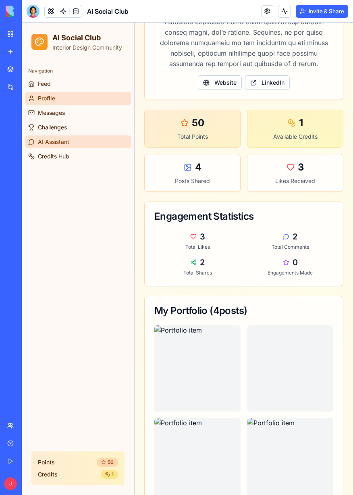
click at [40, 145] on span "AI Assistant" at bounding box center [53, 142] width 31 height 8
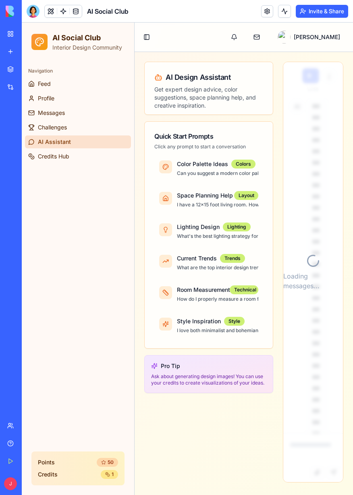
scroll to position [40844, 0]
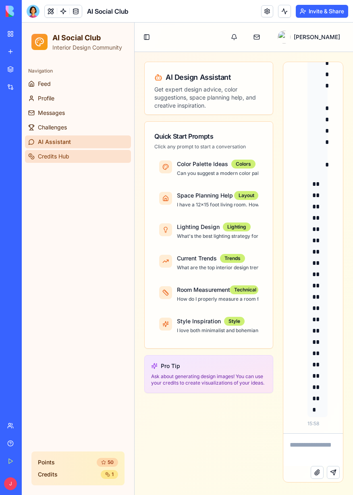
click at [46, 160] on span "Credits Hub" at bounding box center [53, 156] width 31 height 8
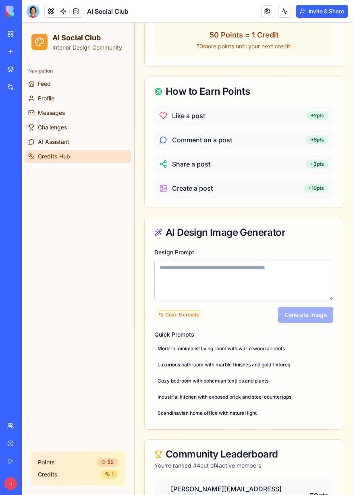
scroll to position [187, 0]
click at [321, 190] on div "+ 10 pts" at bounding box center [316, 187] width 25 height 9
click at [325, 167] on div "+ 3 pts" at bounding box center [317, 163] width 23 height 9
click at [325, 136] on div "+ 5 pts" at bounding box center [317, 139] width 22 height 9
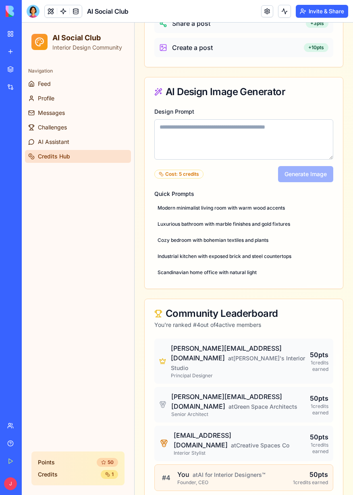
scroll to position [333, 0]
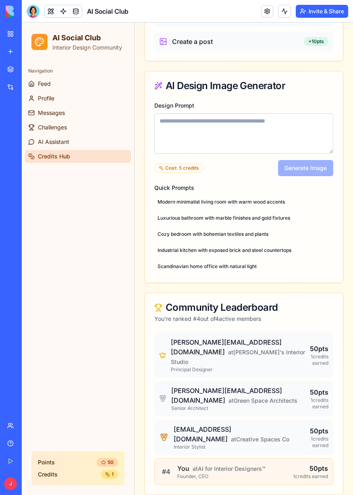
click at [289, 137] on textarea "Design Prompt" at bounding box center [243, 133] width 179 height 40
click at [257, 234] on button "Cozy bedroom with bohemian textiles and plants" at bounding box center [243, 234] width 179 height 13
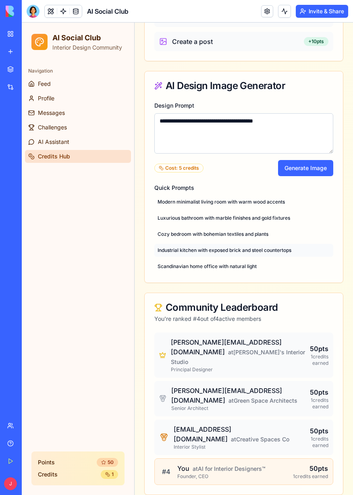
click at [261, 253] on button "Industrial kitchen with exposed brick and steel countertops" at bounding box center [243, 250] width 179 height 13
click at [274, 200] on button "Modern minimalist living room with warm wood accents" at bounding box center [243, 201] width 179 height 13
type textarea "**********"
click at [321, 167] on button "Generate Image" at bounding box center [305, 168] width 55 height 16
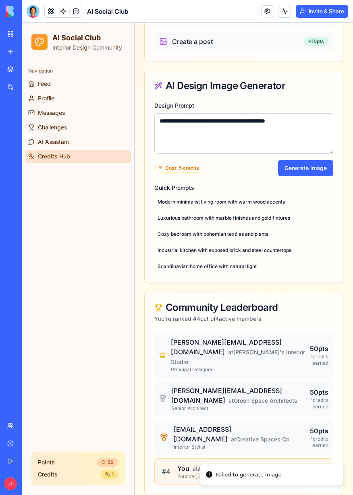
click at [29, 11] on div at bounding box center [33, 11] width 13 height 13
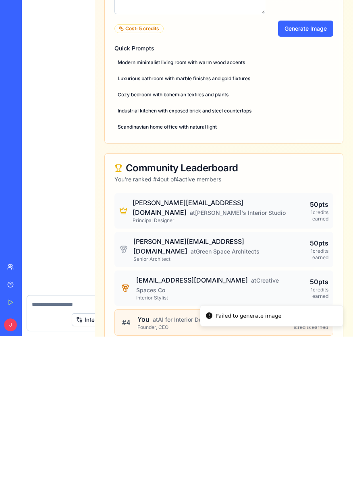
scroll to position [343, 0]
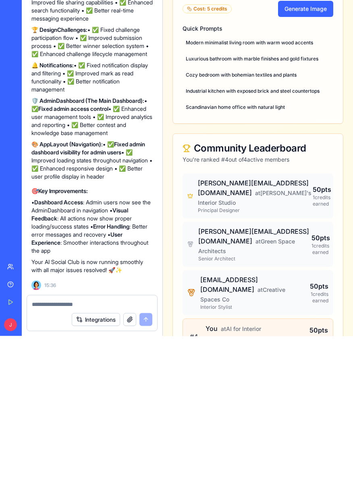
click at [104, 478] on button "Integrations" at bounding box center [96, 478] width 48 height 13
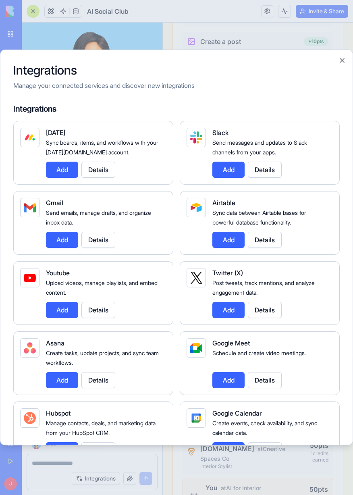
click at [30, 50] on div "Integrations Manage your connected services and discover new integrations Integ…" at bounding box center [176, 248] width 353 height 396
click at [342, 56] on button "Close" at bounding box center [342, 60] width 8 height 8
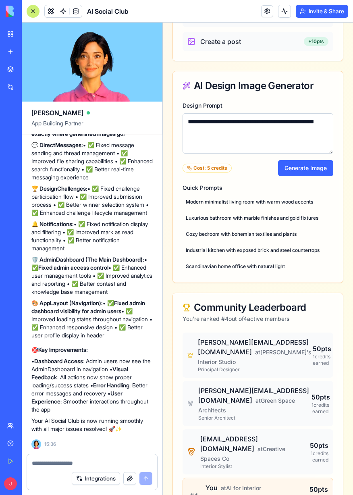
click at [14, 9] on img at bounding box center [31, 11] width 50 height 11
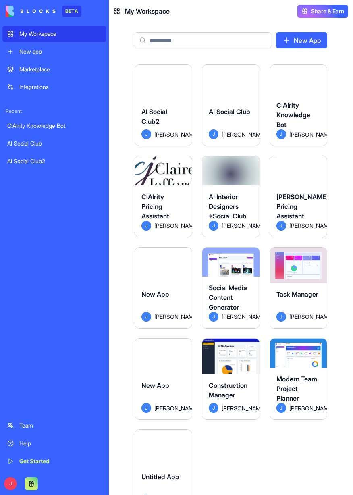
click at [31, 197] on div "Marketplace Integrations Recent ClAIrity Knowledge Bot AI Social Club AI Social…" at bounding box center [54, 238] width 104 height 355
click at [8, 487] on html "BETA My Workspace New app Marketplace Integrations Recent ClAIrity Knowledge Bo…" at bounding box center [176, 247] width 353 height 495
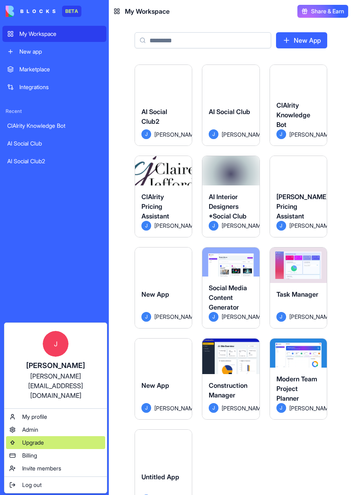
click at [54, 436] on div "Upgrade" at bounding box center [55, 442] width 99 height 13
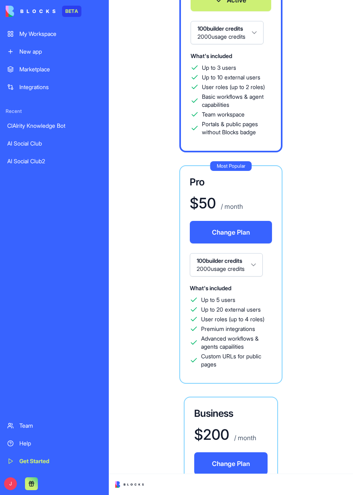
scroll to position [384, 0]
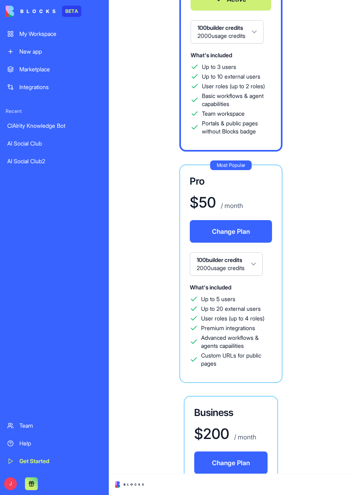
click at [253, 266] on button "100 builder credits 2000 usage credits" at bounding box center [226, 263] width 73 height 23
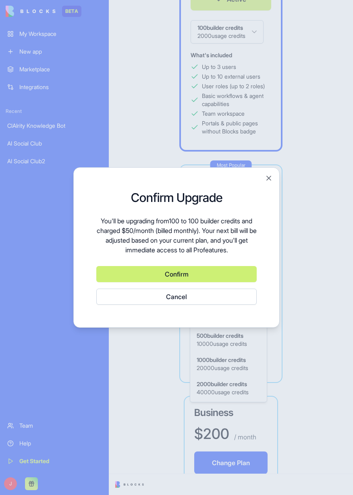
click at [266, 179] on button "Close" at bounding box center [269, 178] width 8 height 8
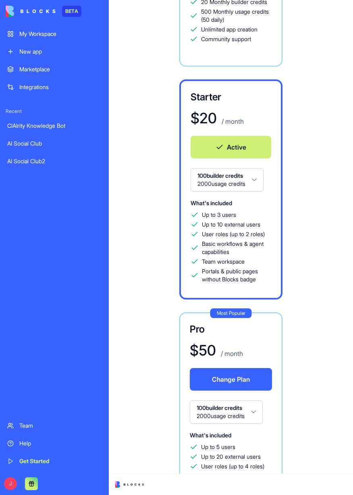
scroll to position [0, 0]
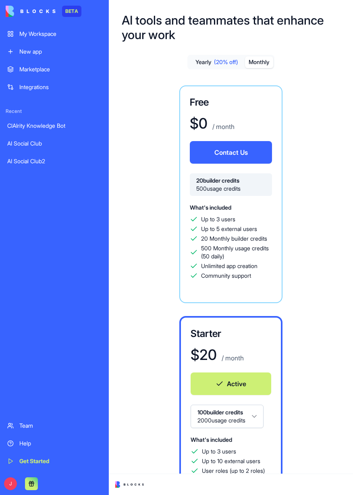
click at [18, 31] on link "My Workspace" at bounding box center [54, 34] width 104 height 16
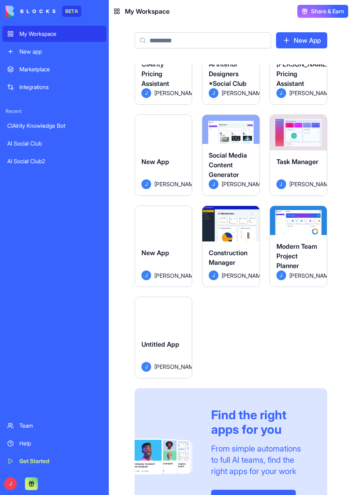
scroll to position [172, 0]
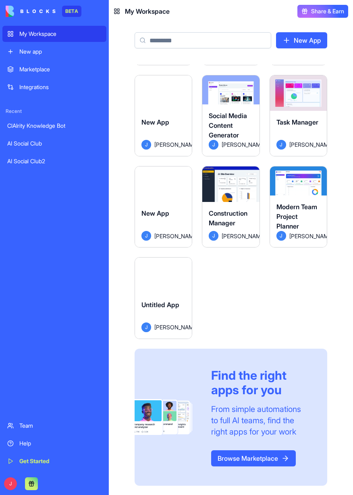
click at [12, 483] on html "BETA My Workspace New app Marketplace Integrations Recent ClAIrity Knowledge Bo…" at bounding box center [176, 247] width 353 height 495
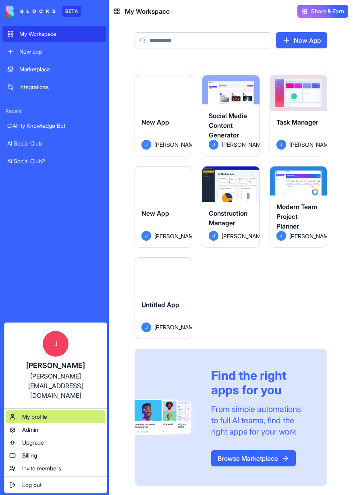
click at [78, 410] on div "My profile" at bounding box center [55, 416] width 99 height 13
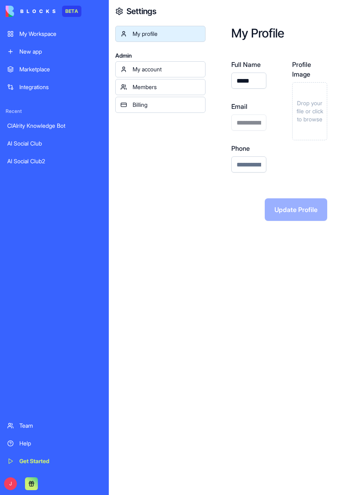
click at [48, 427] on div "Team" at bounding box center [60, 425] width 82 height 8
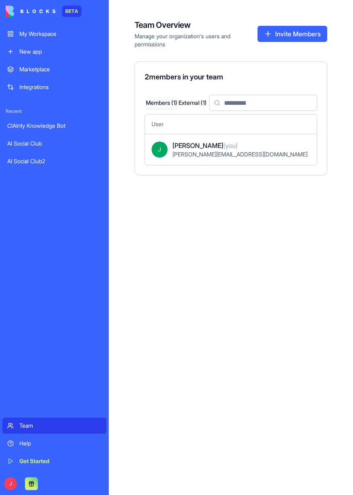
click at [53, 444] on div "Help" at bounding box center [60, 443] width 82 height 8
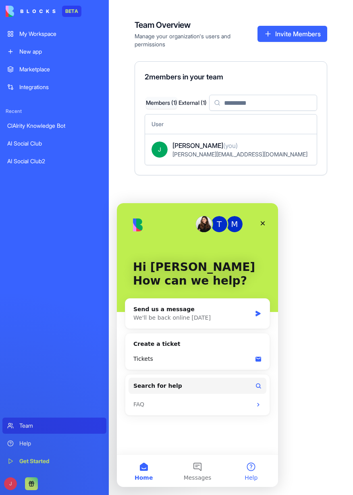
click at [247, 469] on button "Help" at bounding box center [251, 470] width 54 height 32
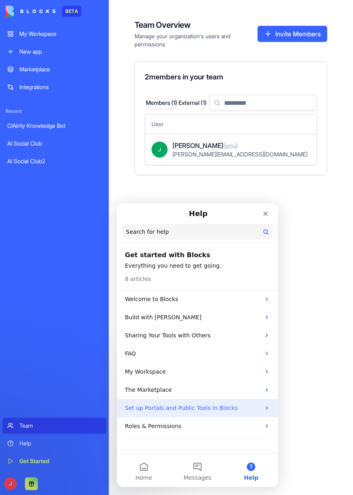
click at [263, 409] on icon "Intercom messenger" at bounding box center [266, 408] width 6 height 6
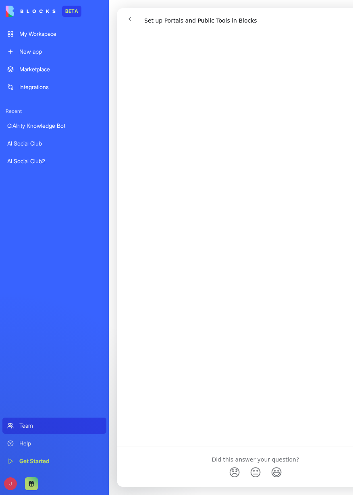
scroll to position [1028, 0]
click at [62, 427] on div "Team" at bounding box center [60, 425] width 82 height 8
click at [129, 17] on icon "go back" at bounding box center [130, 19] width 6 height 6
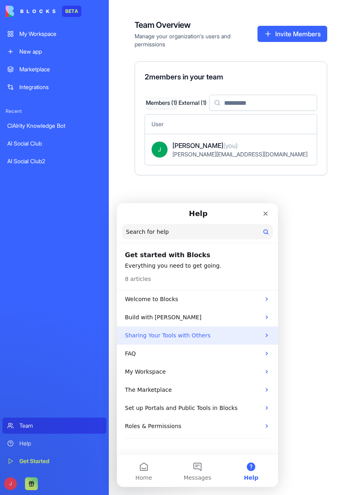
click at [263, 336] on icon "Intercom messenger" at bounding box center [266, 335] width 6 height 6
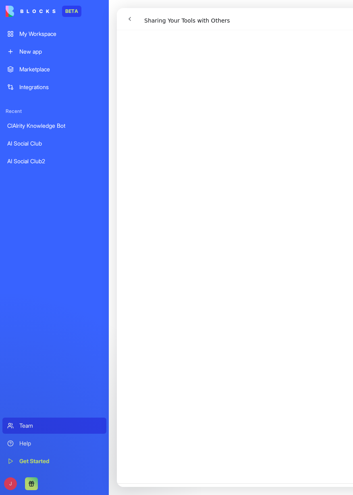
scroll to position [1499, 0]
click at [58, 427] on div "Team" at bounding box center [60, 425] width 82 height 8
click at [125, 11] on button "go back" at bounding box center [129, 18] width 15 height 15
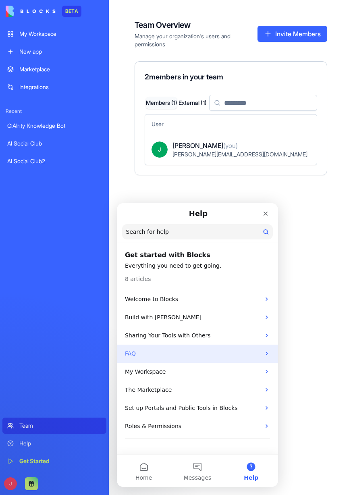
click at [261, 354] on div "FAQ" at bounding box center [197, 353] width 161 height 18
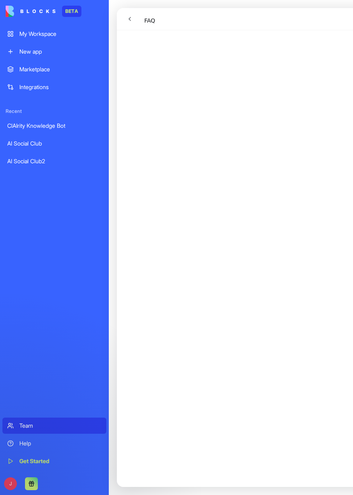
scroll to position [629, 0]
click at [25, 49] on div "New app" at bounding box center [60, 52] width 82 height 8
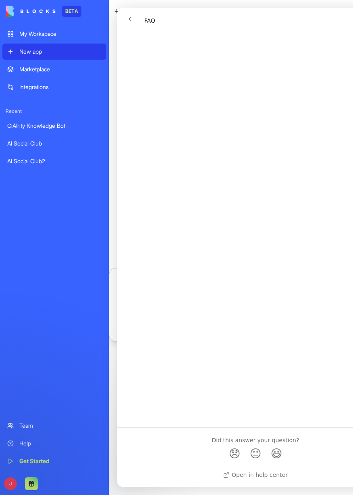
scroll to position [287, 0]
click at [38, 38] on link "My Workspace" at bounding box center [54, 34] width 104 height 16
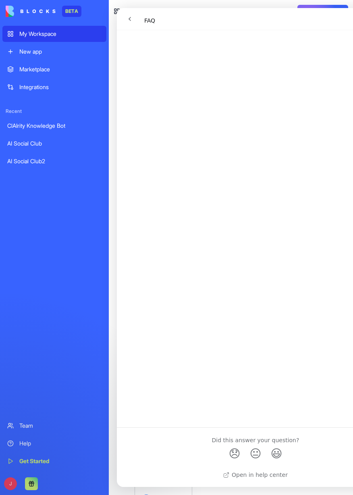
click at [27, 91] on link "Integrations" at bounding box center [54, 87] width 104 height 16
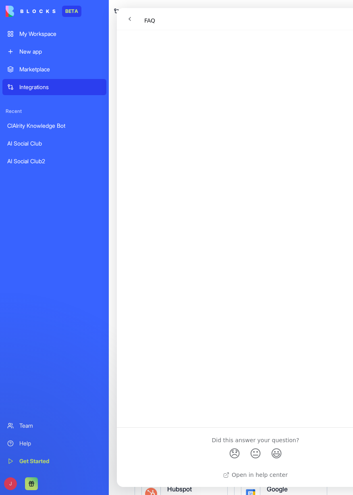
click at [34, 428] on div "Team" at bounding box center [60, 425] width 82 height 8
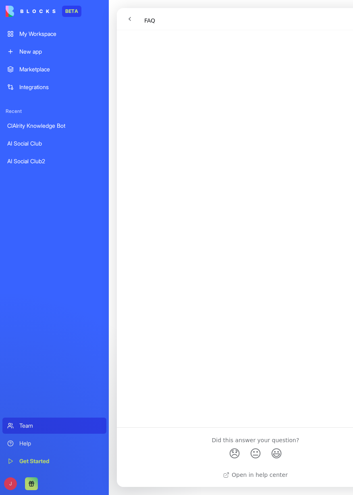
click at [37, 465] on link "Get Started" at bounding box center [54, 461] width 104 height 16
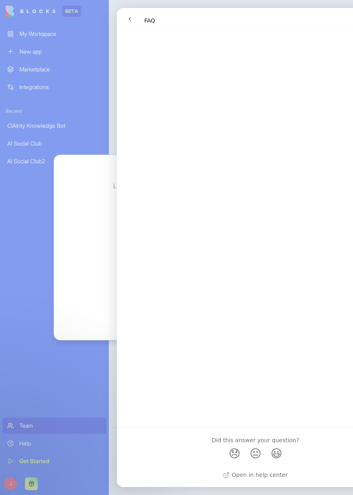
click at [89, 396] on div at bounding box center [176, 247] width 353 height 495
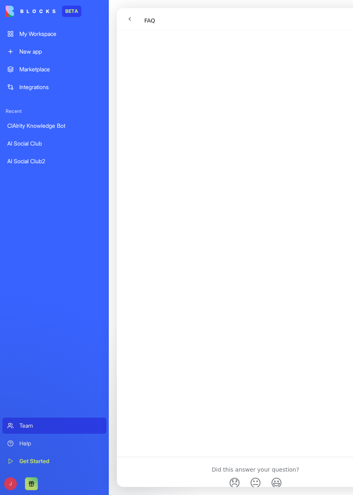
scroll to position [257, 0]
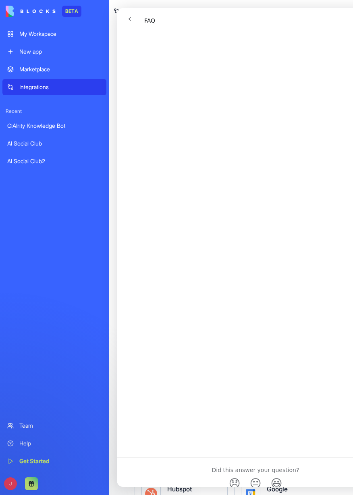
click at [123, 19] on button "go back" at bounding box center [129, 18] width 15 height 15
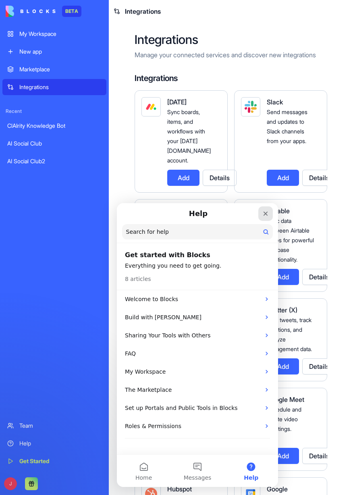
click at [268, 216] on icon "Close" at bounding box center [265, 213] width 6 height 6
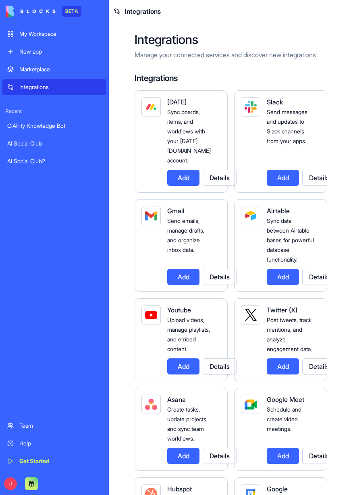
click at [53, 31] on div "My Workspace" at bounding box center [60, 34] width 82 height 8
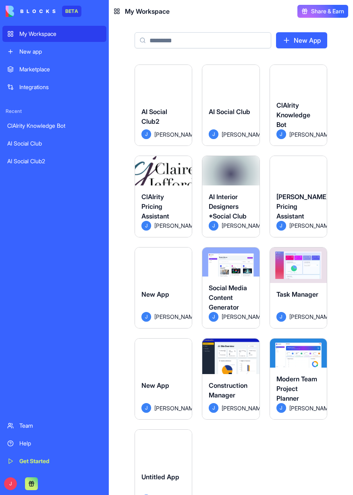
click at [158, 181] on button "Launch" at bounding box center [163, 174] width 44 height 16
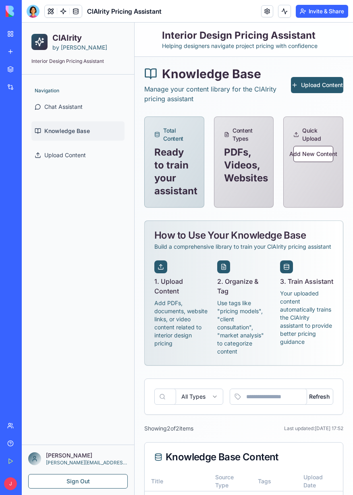
click at [35, 16] on div at bounding box center [33, 11] width 13 height 13
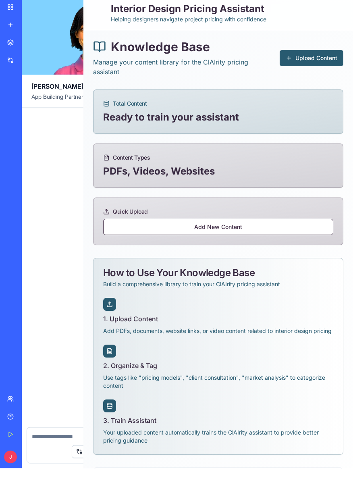
scroll to position [15422, 0]
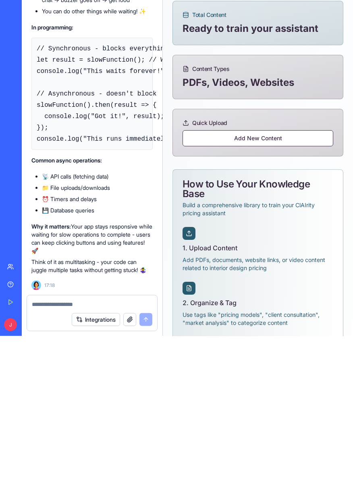
click at [95, 462] on textarea at bounding box center [92, 463] width 120 height 8
type textarea "**********"
click at [142, 477] on button "submit" at bounding box center [145, 478] width 13 height 13
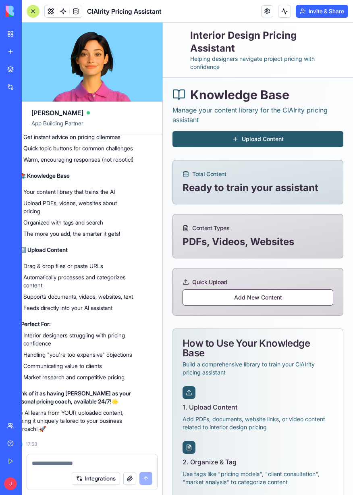
scroll to position [15942, 0]
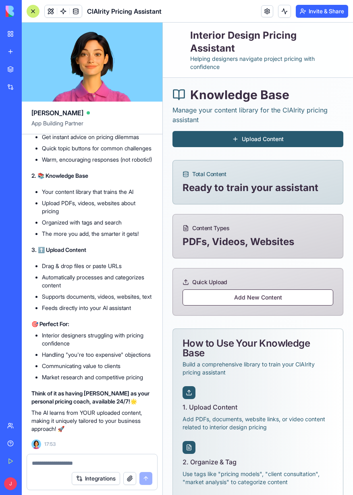
click at [54, 241] on div "🎨 Meet ClAIrity - Your Interior Design Pricing Assistant! [PERSON_NAME] is [PER…" at bounding box center [91, 211] width 121 height 443
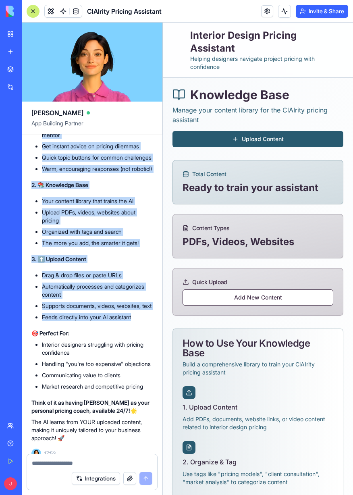
scroll to position [15742, 0]
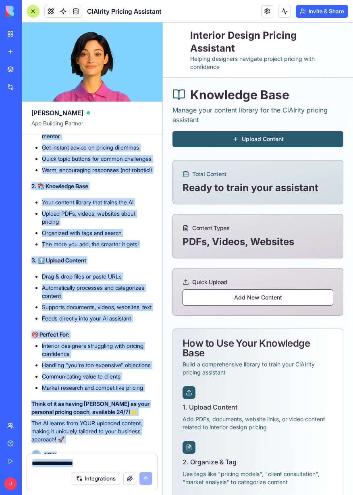
copy div "lor IpSUmdol - Sita Consecte Adipis Elitsed Doeiusmod! TeMPorin ut Labore Etdol…"
